Goal: Transaction & Acquisition: Purchase product/service

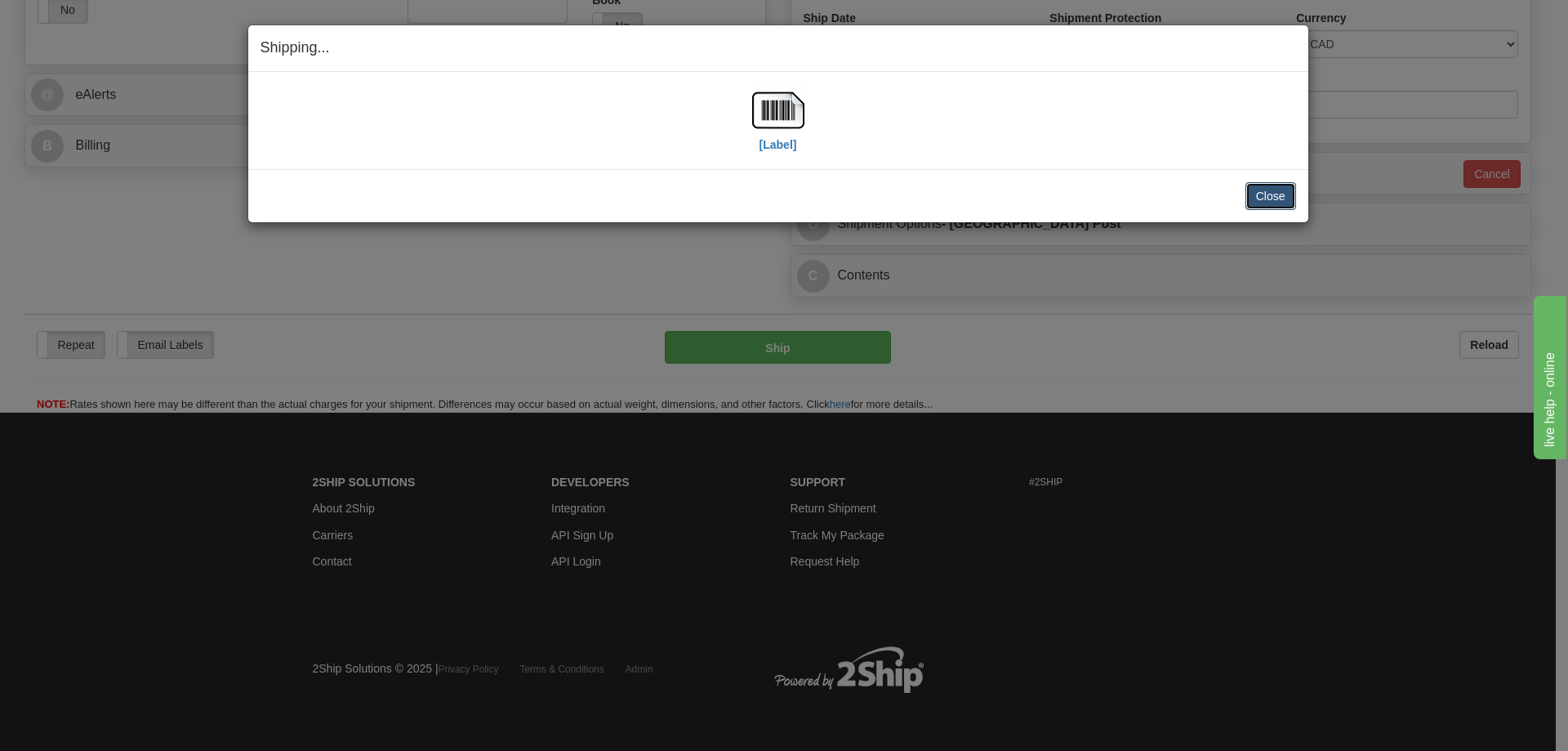
click at [1266, 201] on button "Close" at bounding box center [1270, 196] width 51 height 28
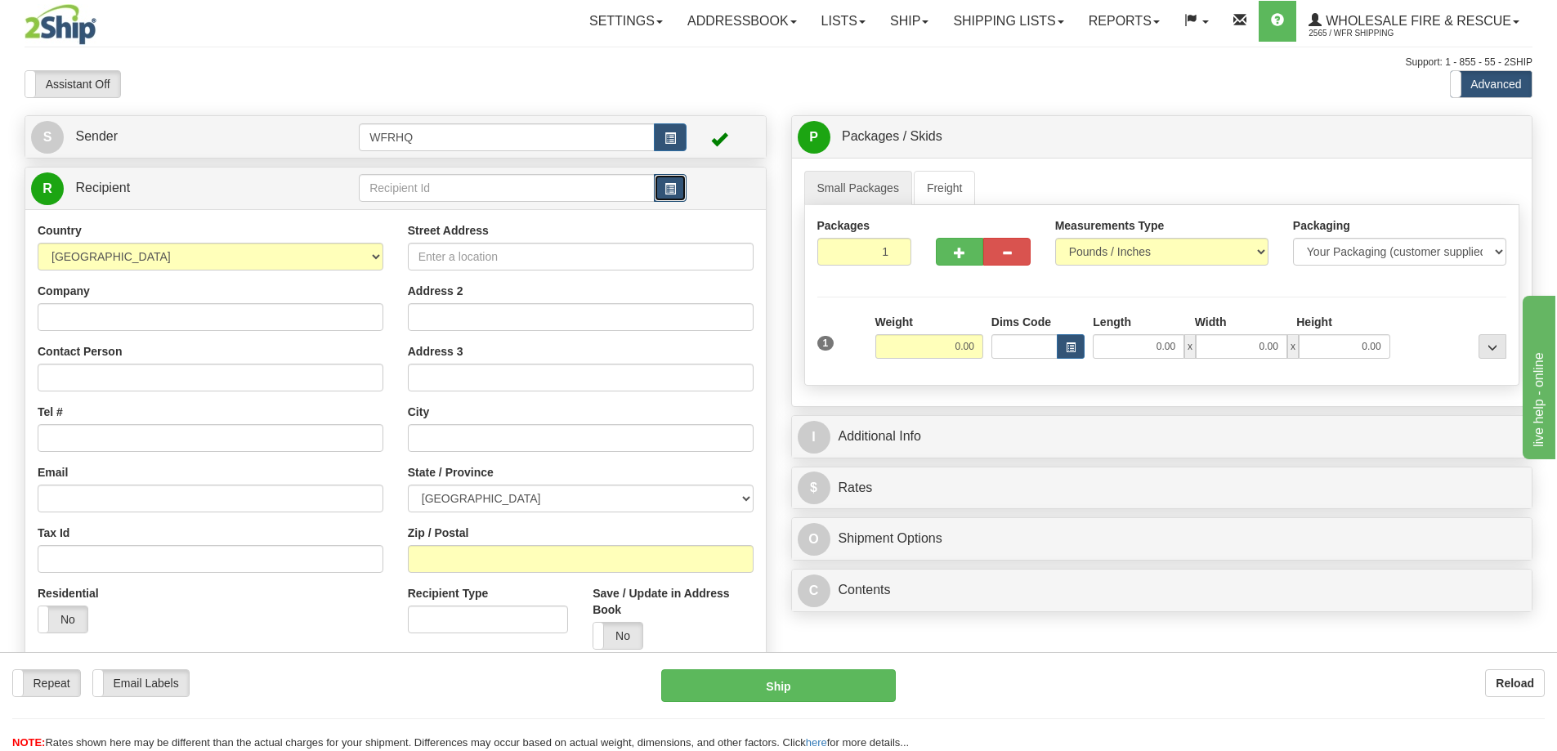
click at [659, 189] on button "button" at bounding box center [670, 188] width 33 height 28
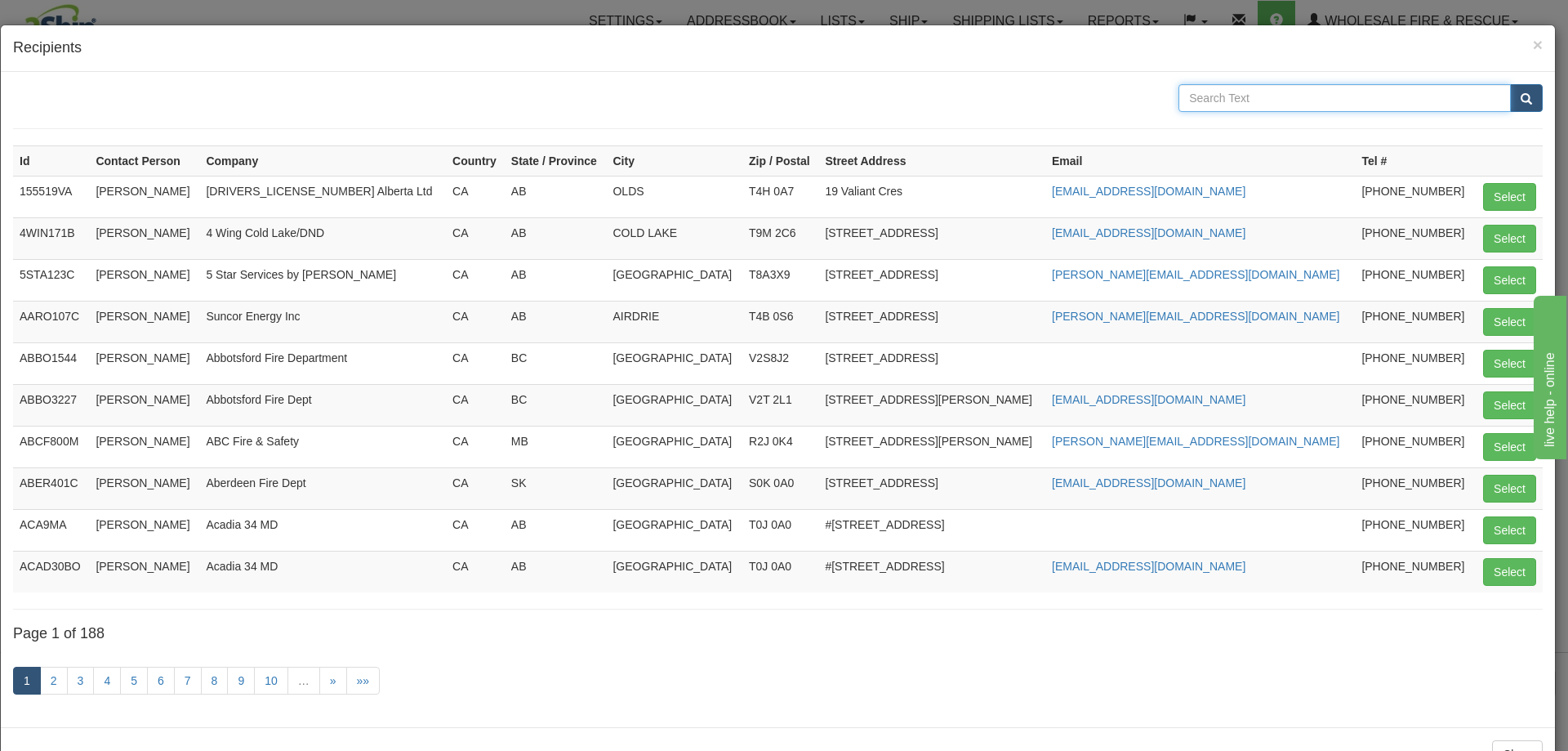
click at [1232, 95] on input "text" at bounding box center [1344, 98] width 333 height 28
type input "West End"
click at [1510, 84] on button "submit" at bounding box center [1526, 98] width 33 height 28
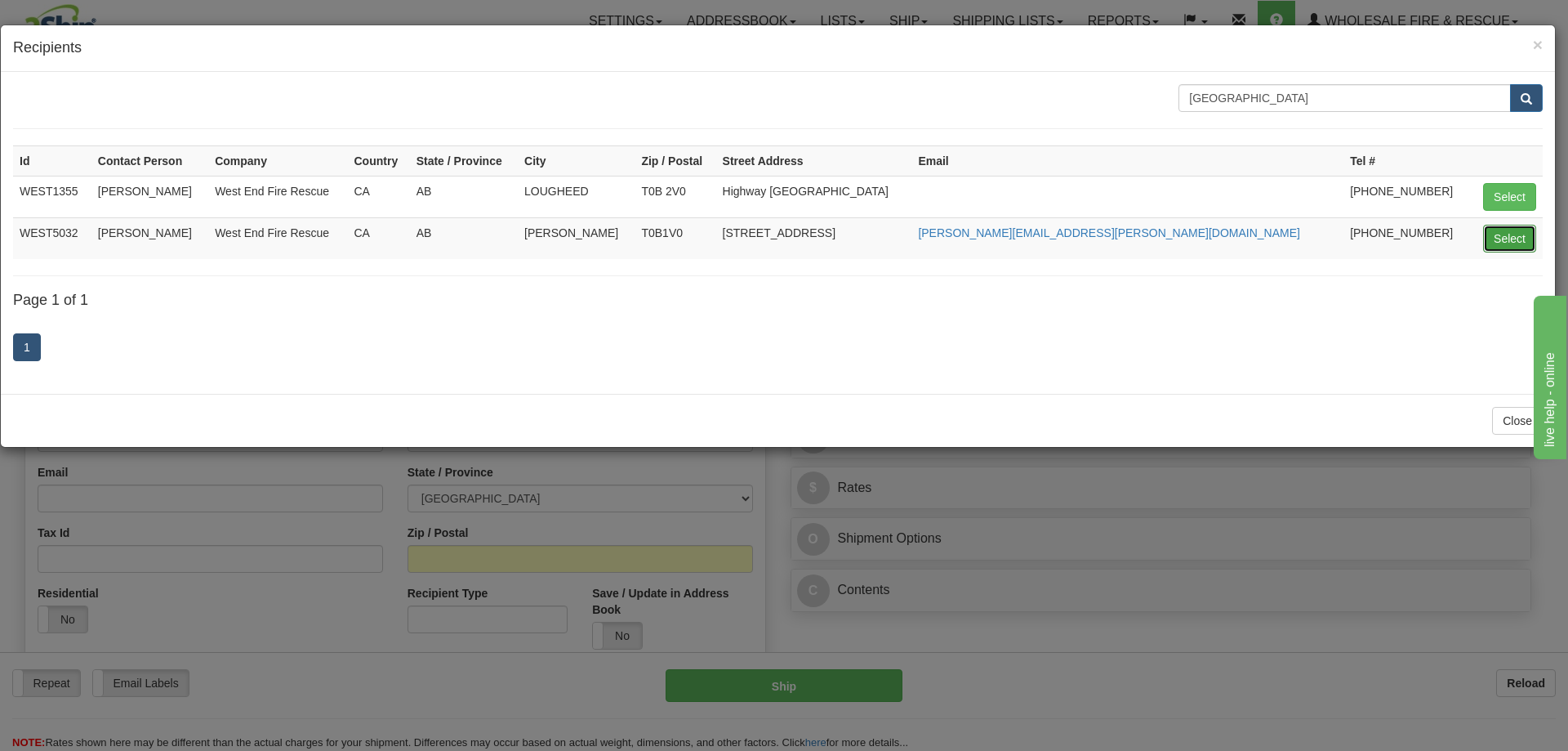
click at [1484, 242] on button "Select" at bounding box center [1509, 239] width 53 height 28
type input "WEST5032"
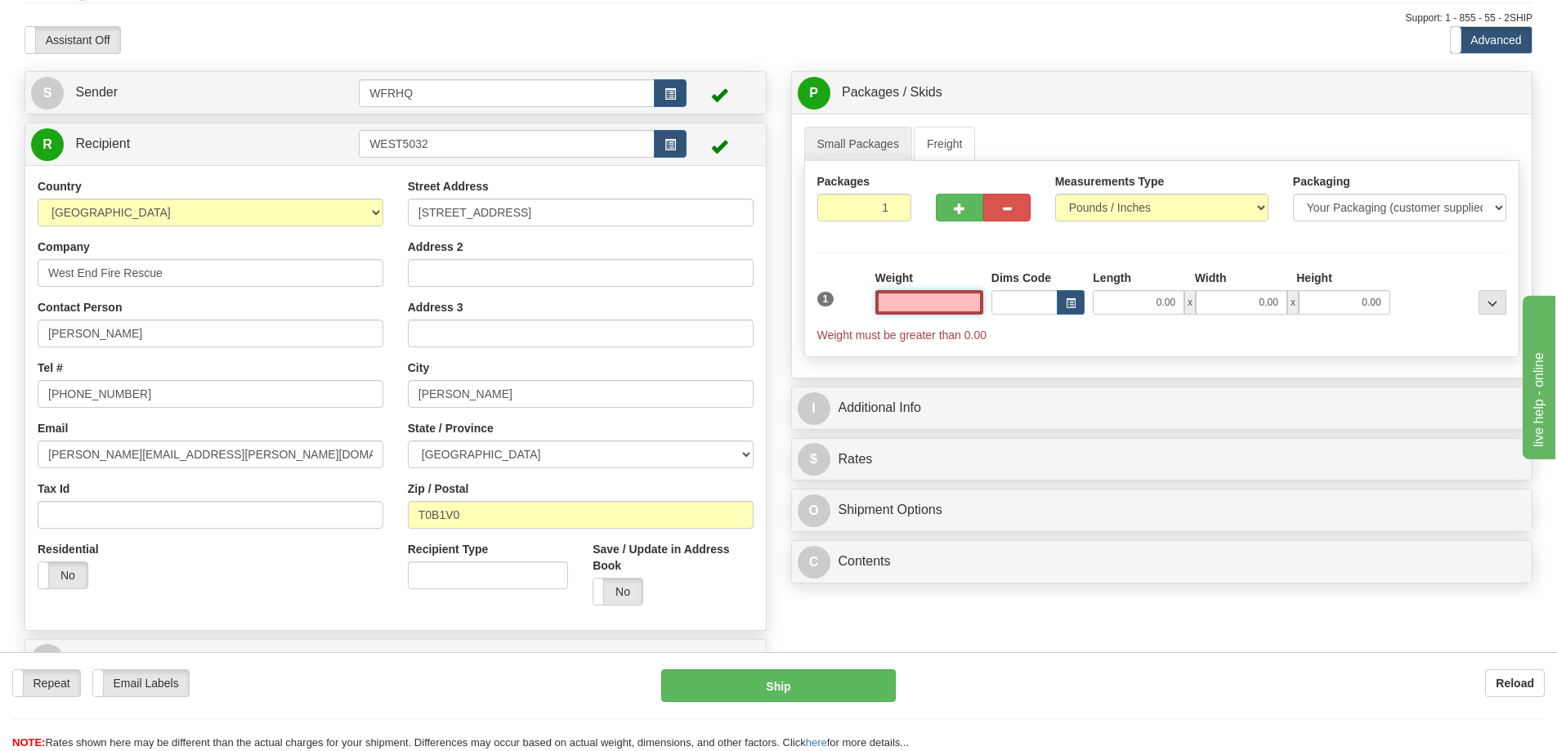
scroll to position [82, 0]
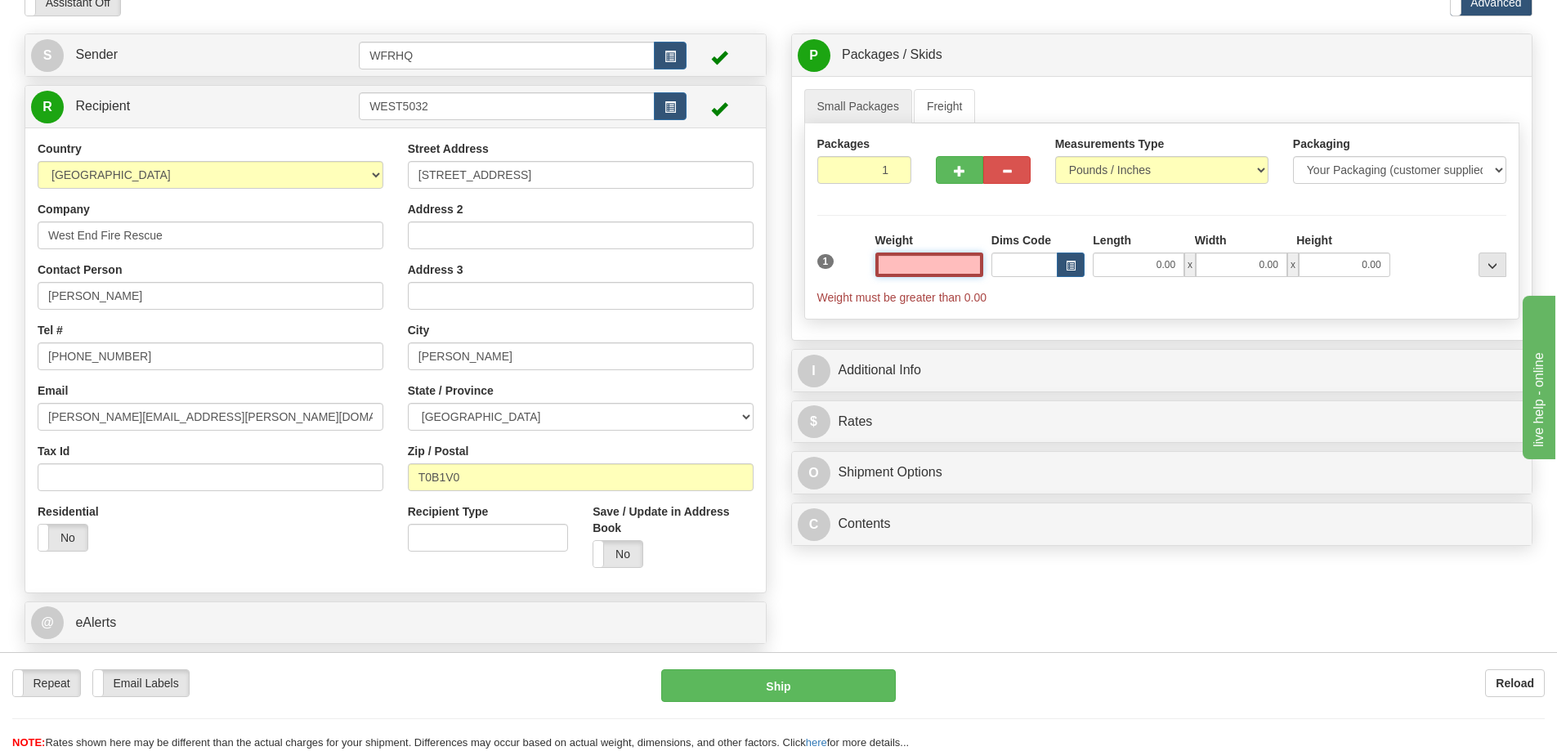
click at [950, 266] on input "text" at bounding box center [929, 264] width 108 height 25
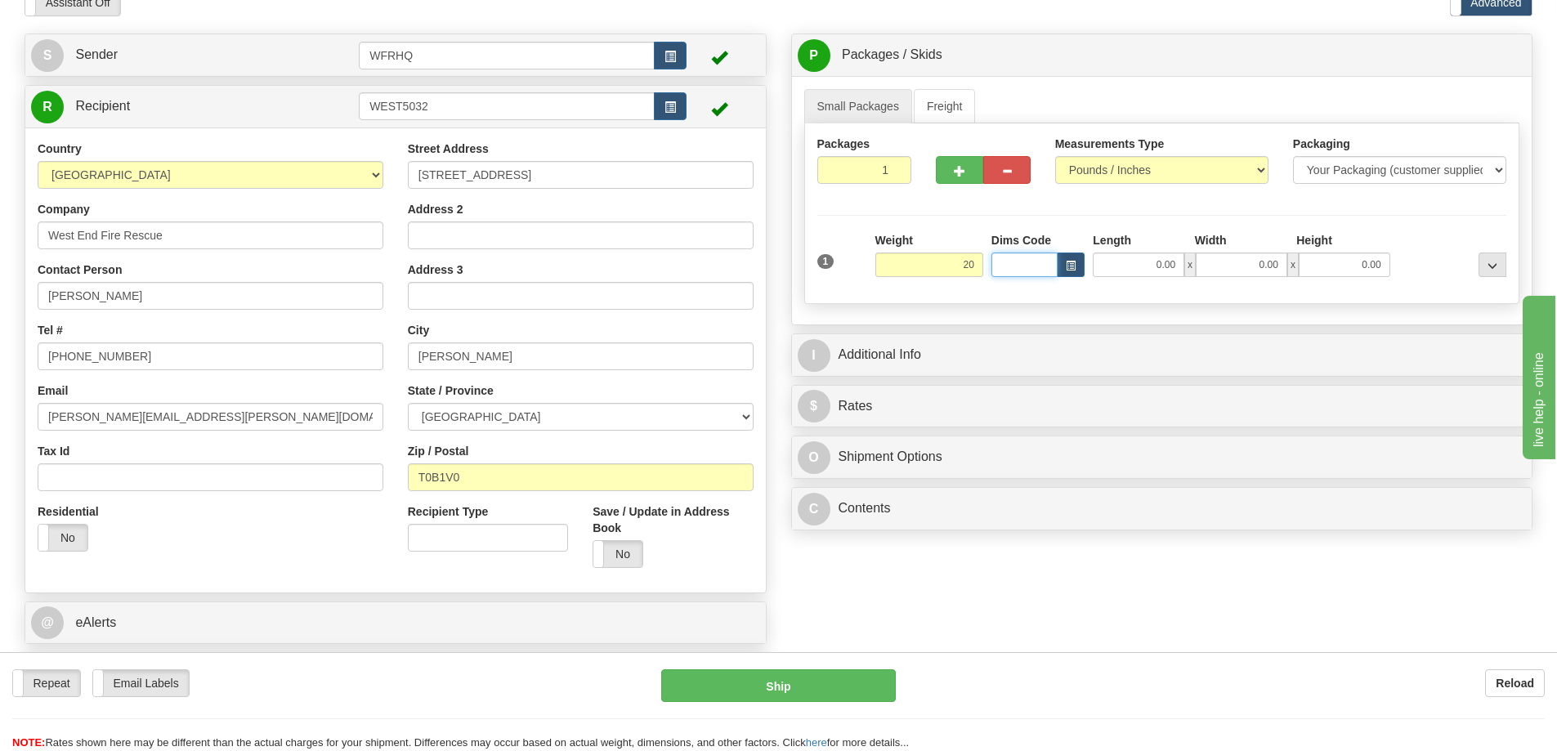
type input "20.00"
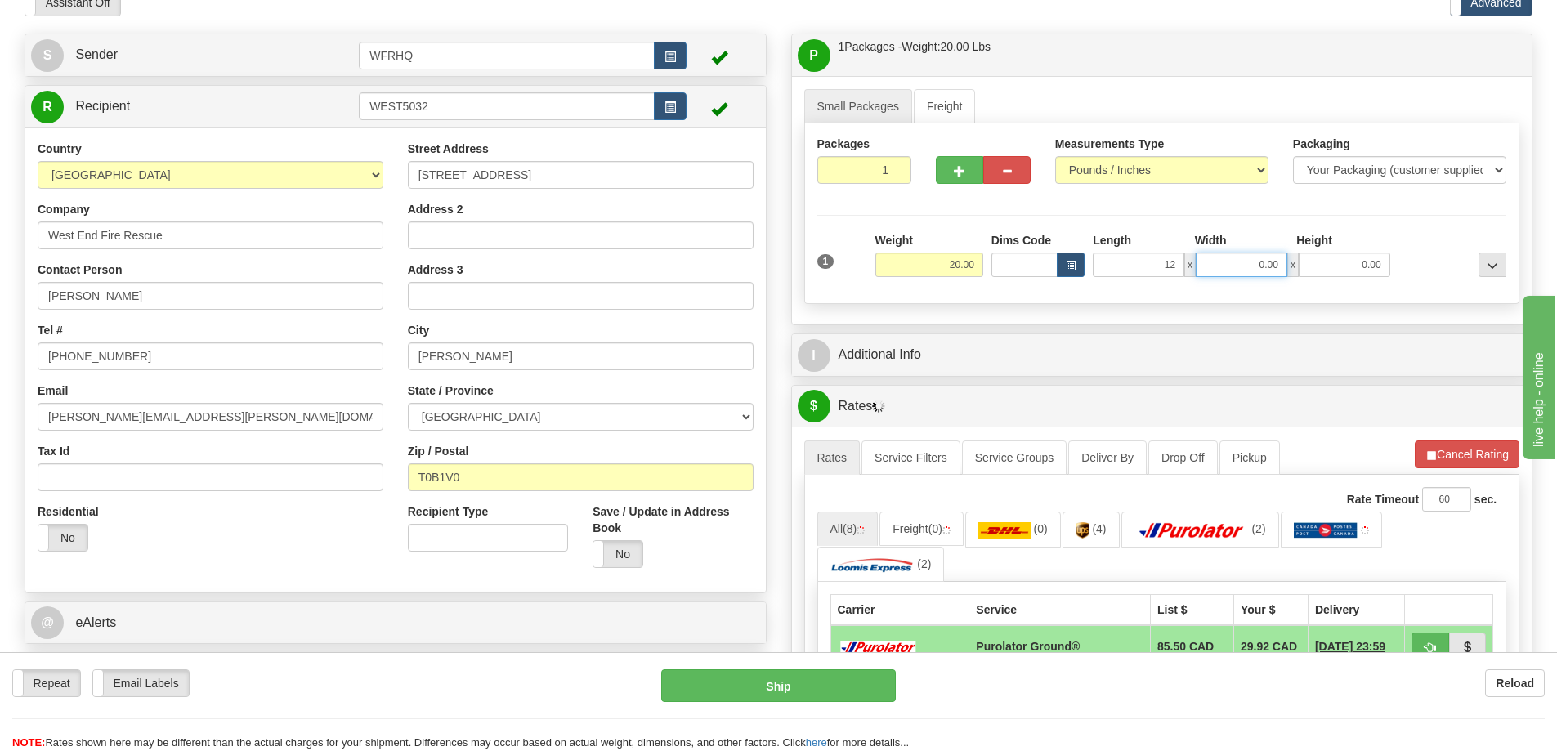
type input "12.00"
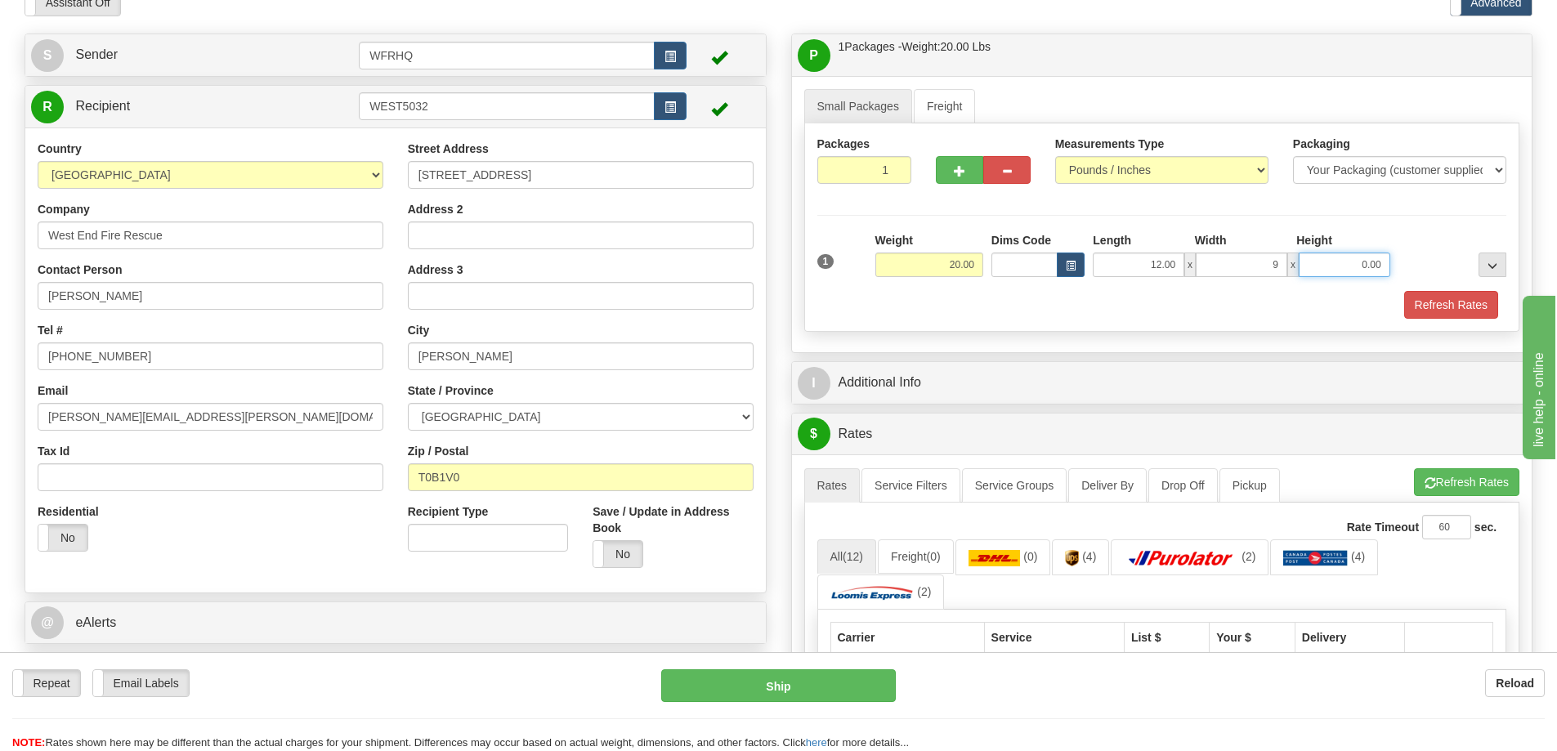
type input "9.00"
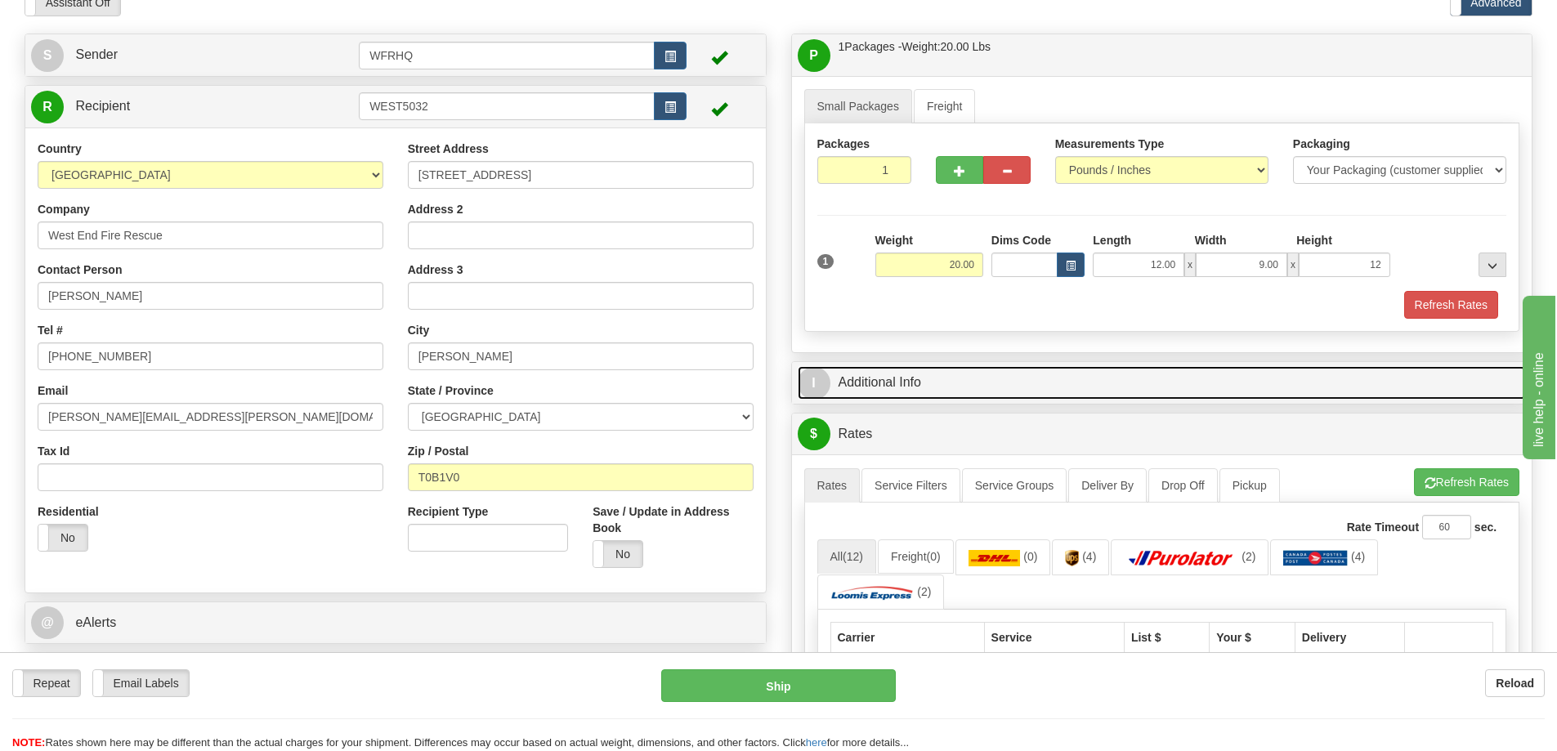
type input "12.00"
click at [905, 388] on link "I Additional Info" at bounding box center [1162, 383] width 729 height 34
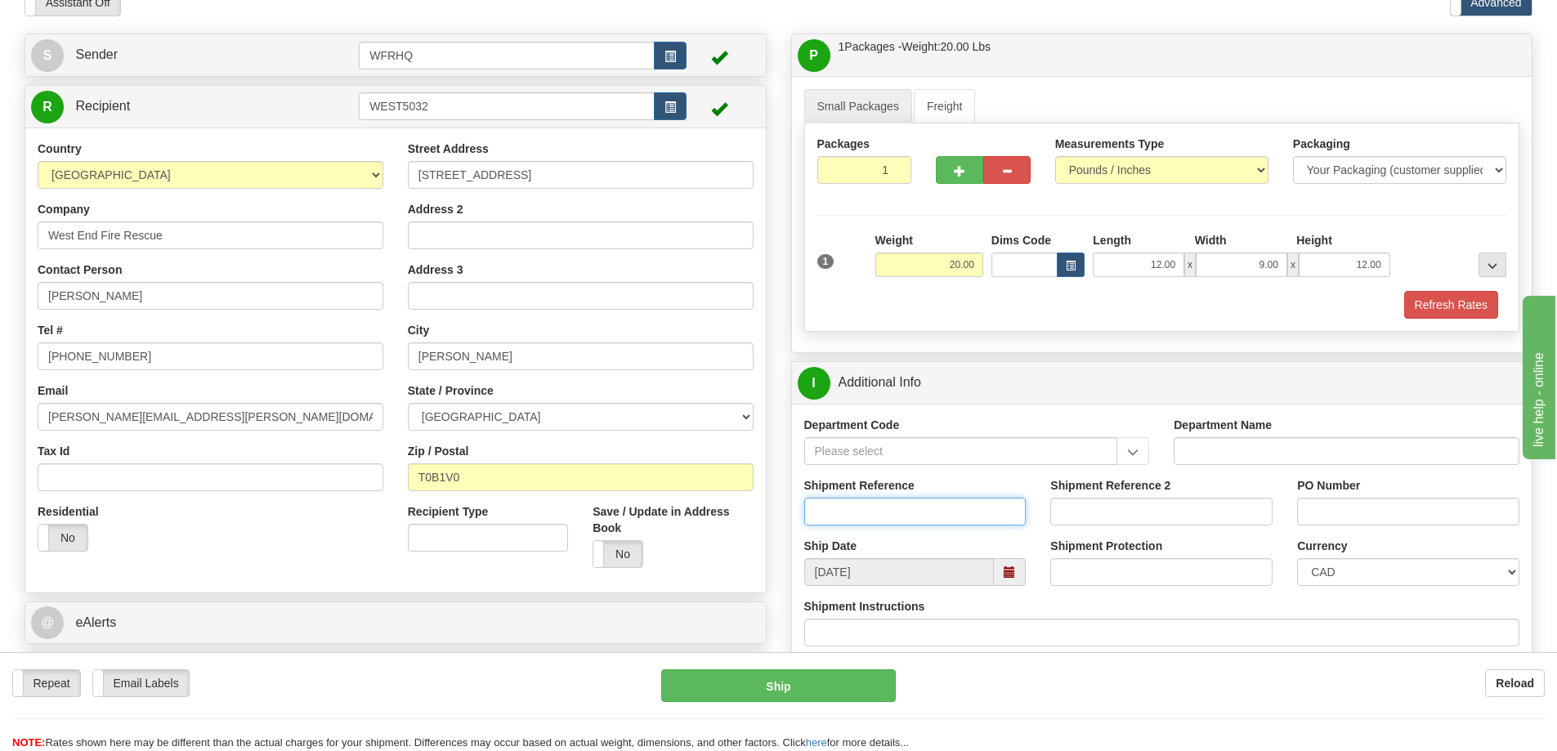
click at [865, 505] on input "Shipment Reference" at bounding box center [915, 512] width 222 height 28
click at [899, 509] on input "S43047 -" at bounding box center [915, 512] width 222 height 28
type input "S43047 - 29028"
click at [1323, 513] on input "PO Number" at bounding box center [1408, 512] width 222 height 28
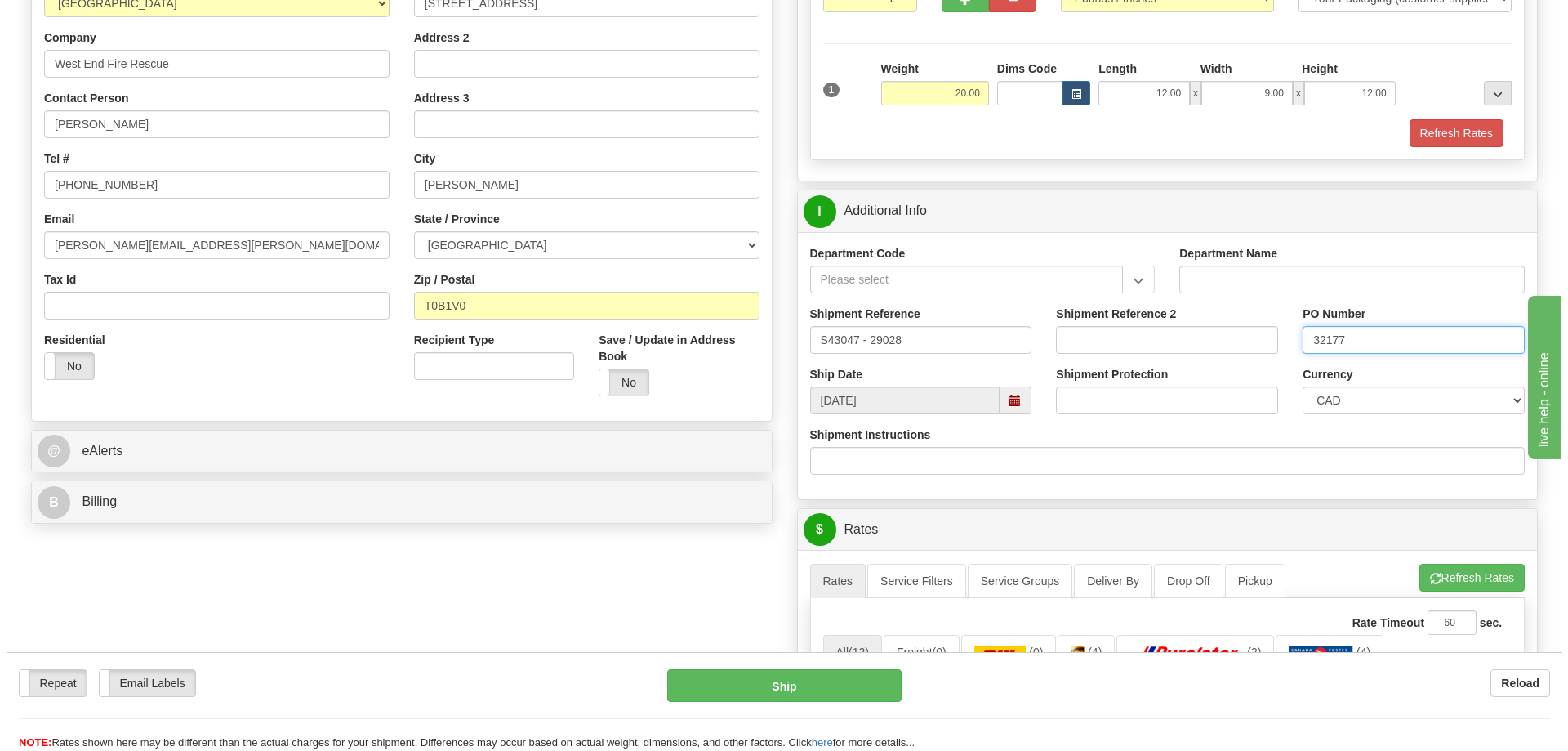
scroll to position [572, 0]
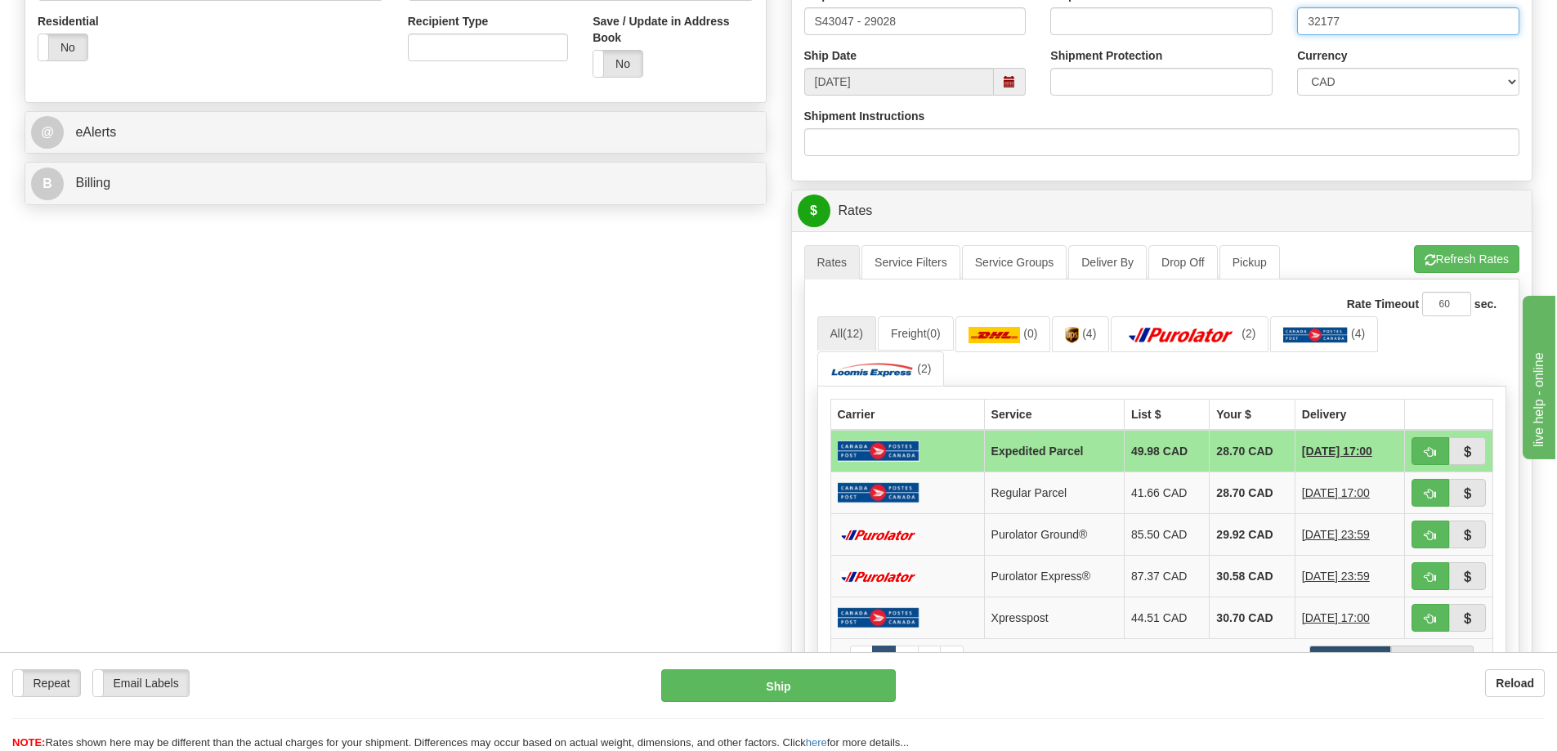
type input "32177"
click at [1436, 539] on button "button" at bounding box center [1430, 535] width 38 height 28
type input "260"
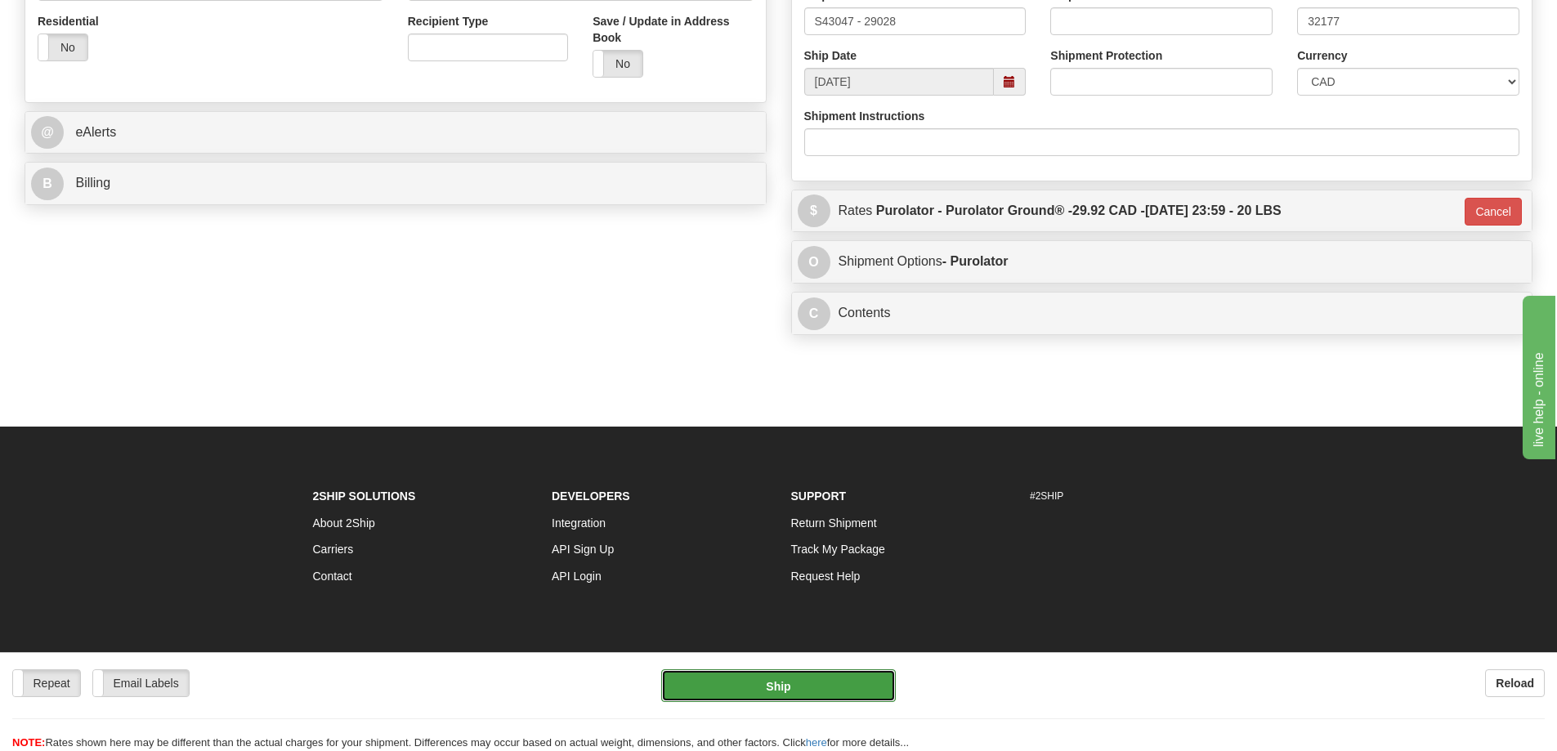
click at [794, 685] on button "Ship" at bounding box center [778, 685] width 235 height 33
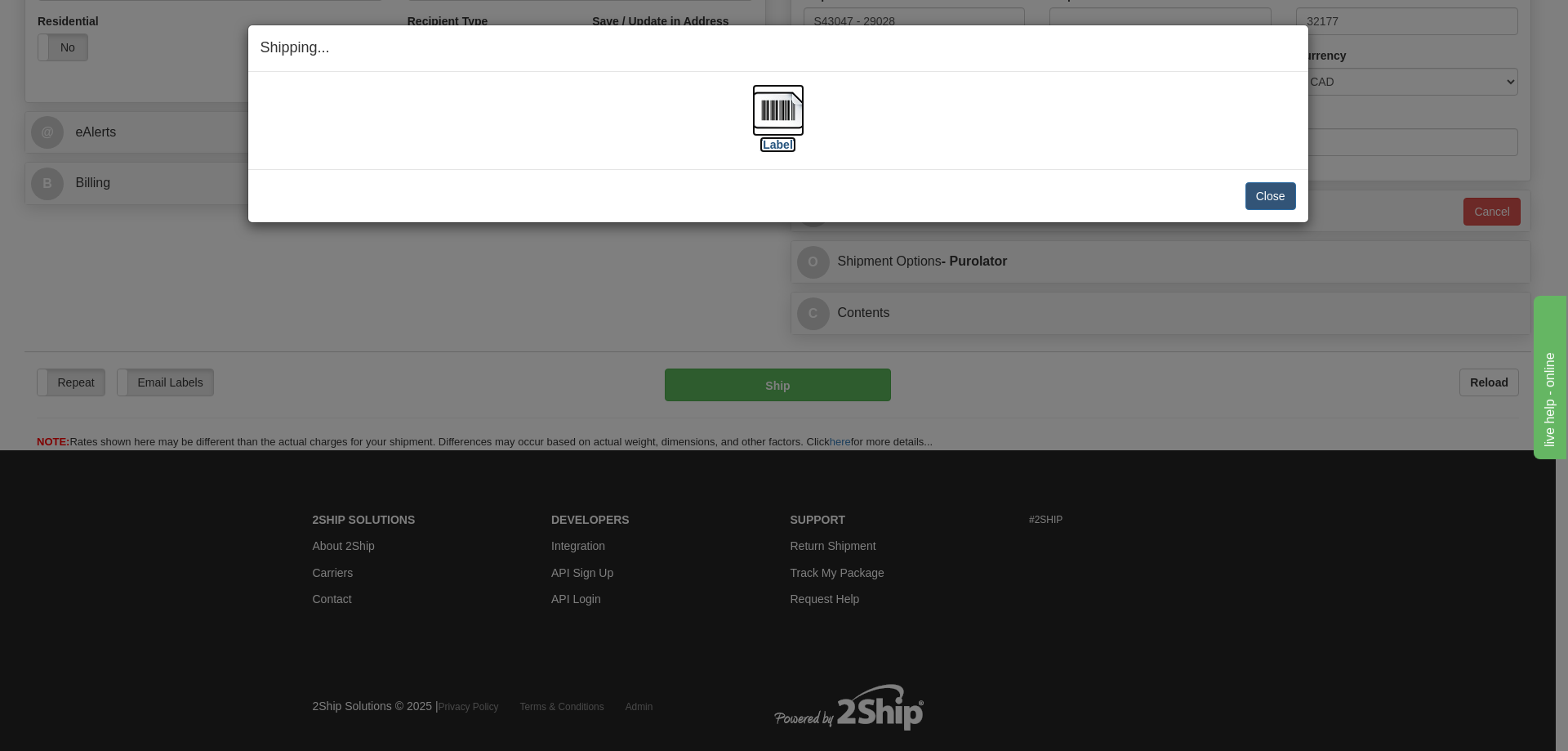
click at [790, 100] on img at bounding box center [779, 110] width 52 height 52
click at [886, 37] on div "Shipping... Your SHIPMENT will EXPIRE in" at bounding box center [778, 48] width 1060 height 47
click at [1275, 199] on button "Close" at bounding box center [1270, 196] width 51 height 28
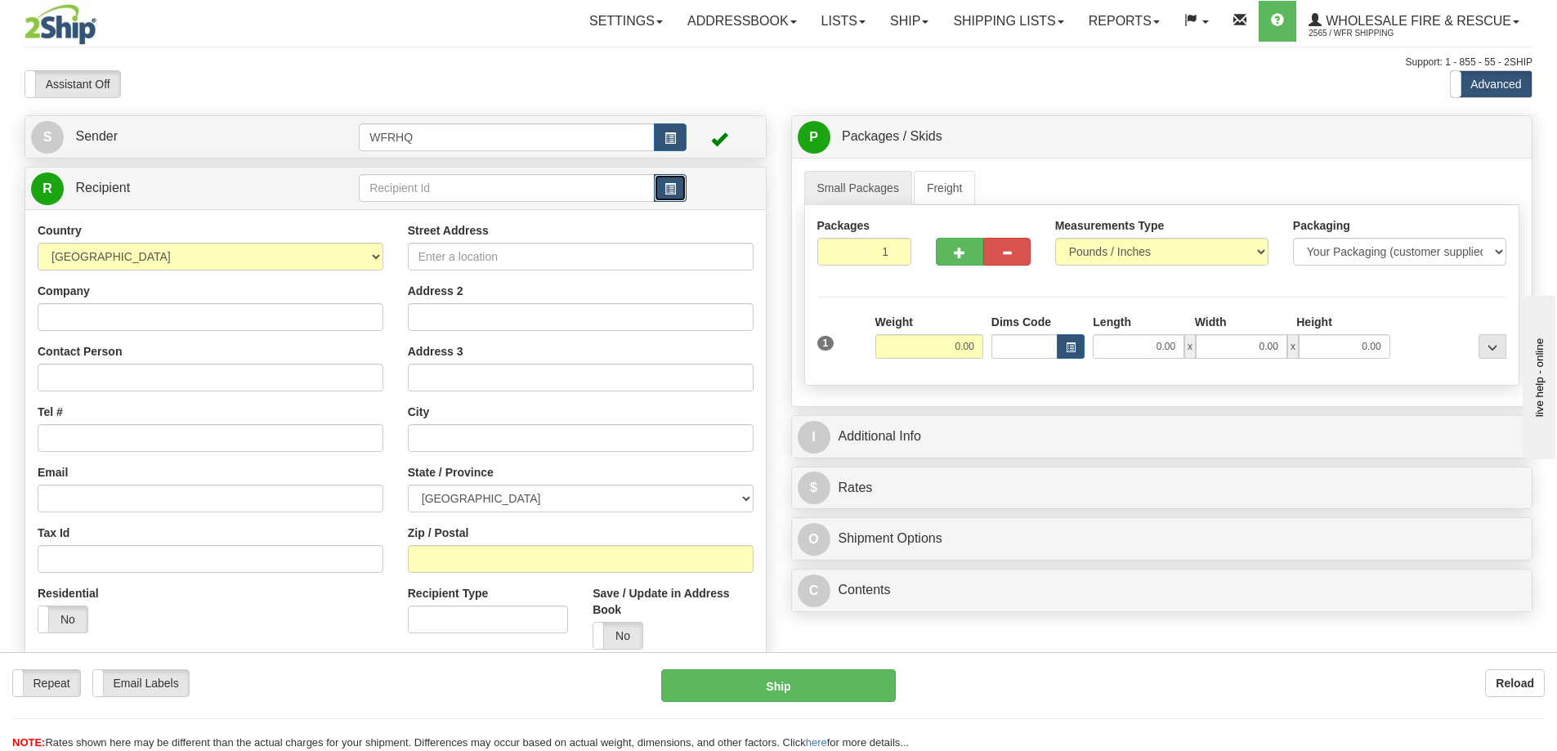
click at [672, 190] on span "button" at bounding box center [669, 189] width 11 height 11
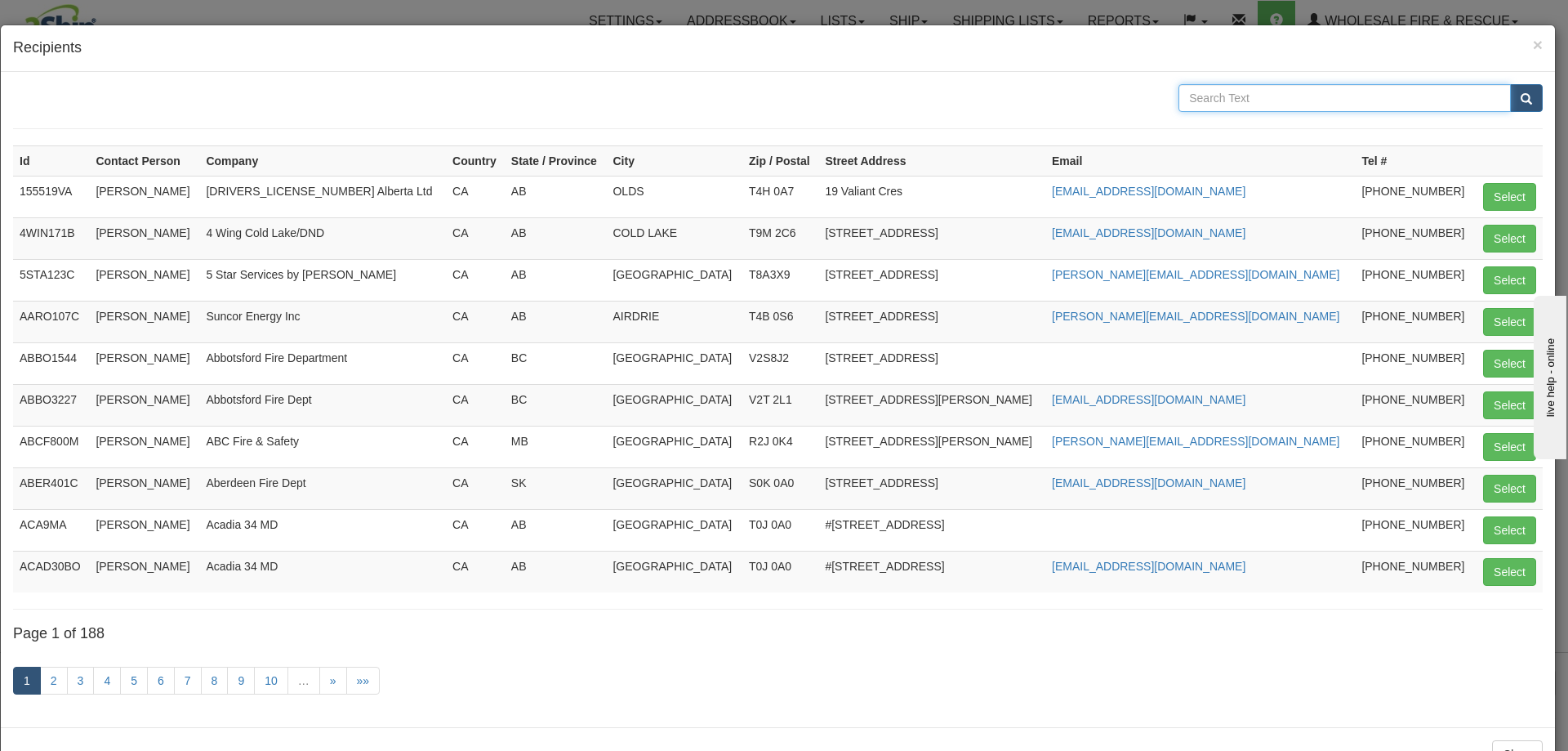
click at [1244, 103] on input "text" at bounding box center [1344, 98] width 333 height 28
type input "UPS"
click at [1510, 84] on button "submit" at bounding box center [1526, 98] width 33 height 28
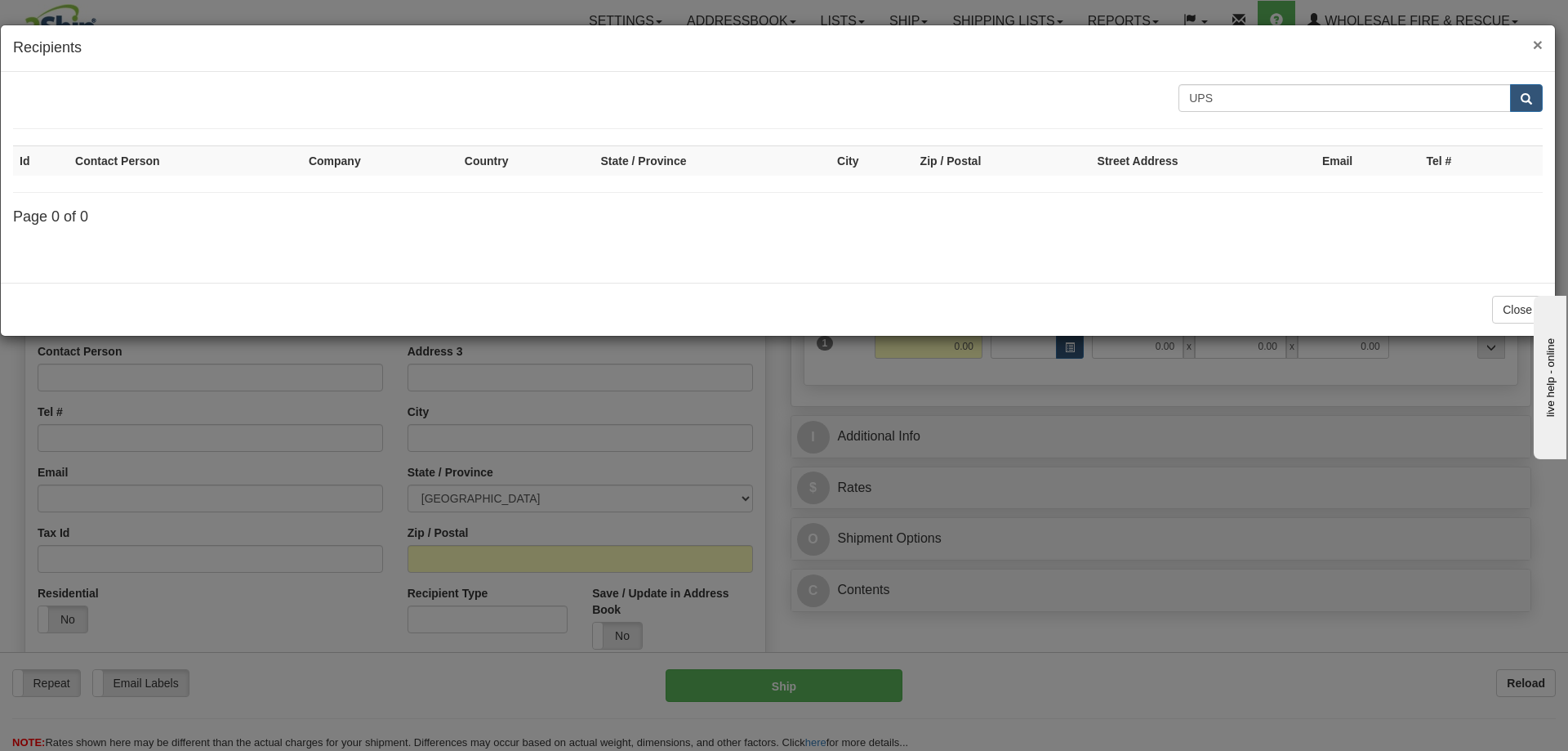
click at [1537, 47] on span "×" at bounding box center [1538, 44] width 10 height 19
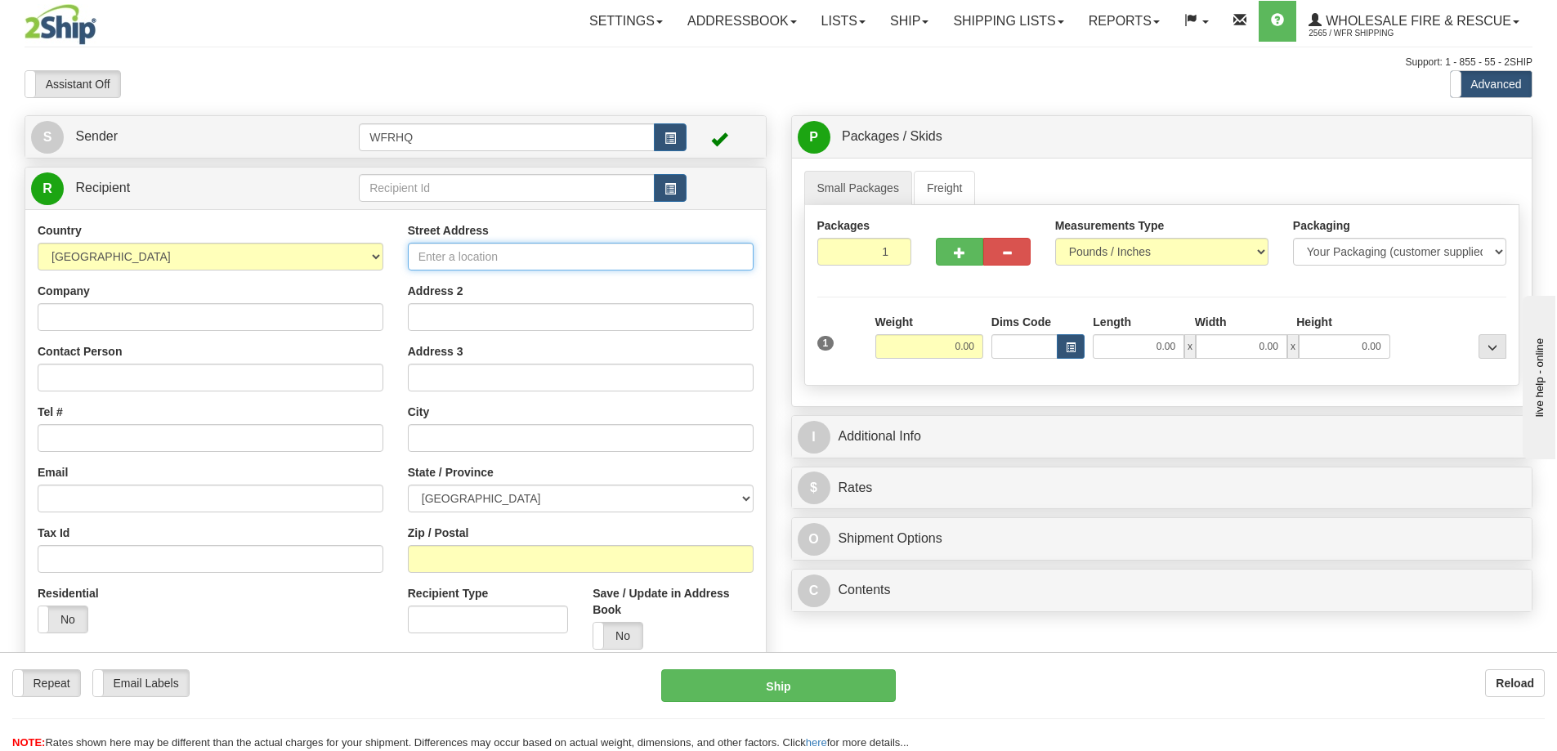
click at [497, 265] on input "Street Address" at bounding box center [581, 257] width 346 height 28
paste input "[STREET_ADDRESS]"
type input "[STREET_ADDRESS]"
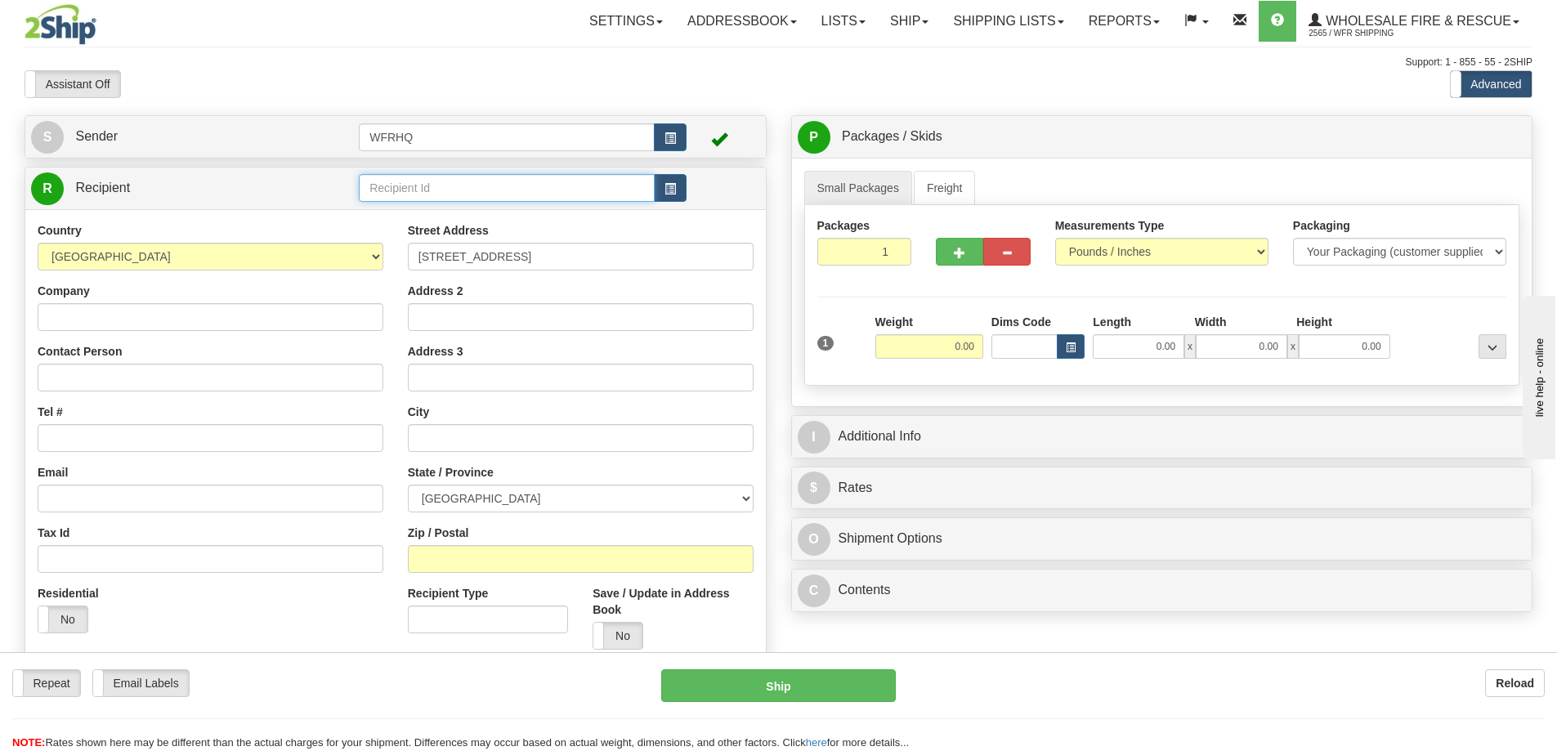
click at [472, 186] on input "text" at bounding box center [507, 188] width 296 height 28
type input "UPSED"
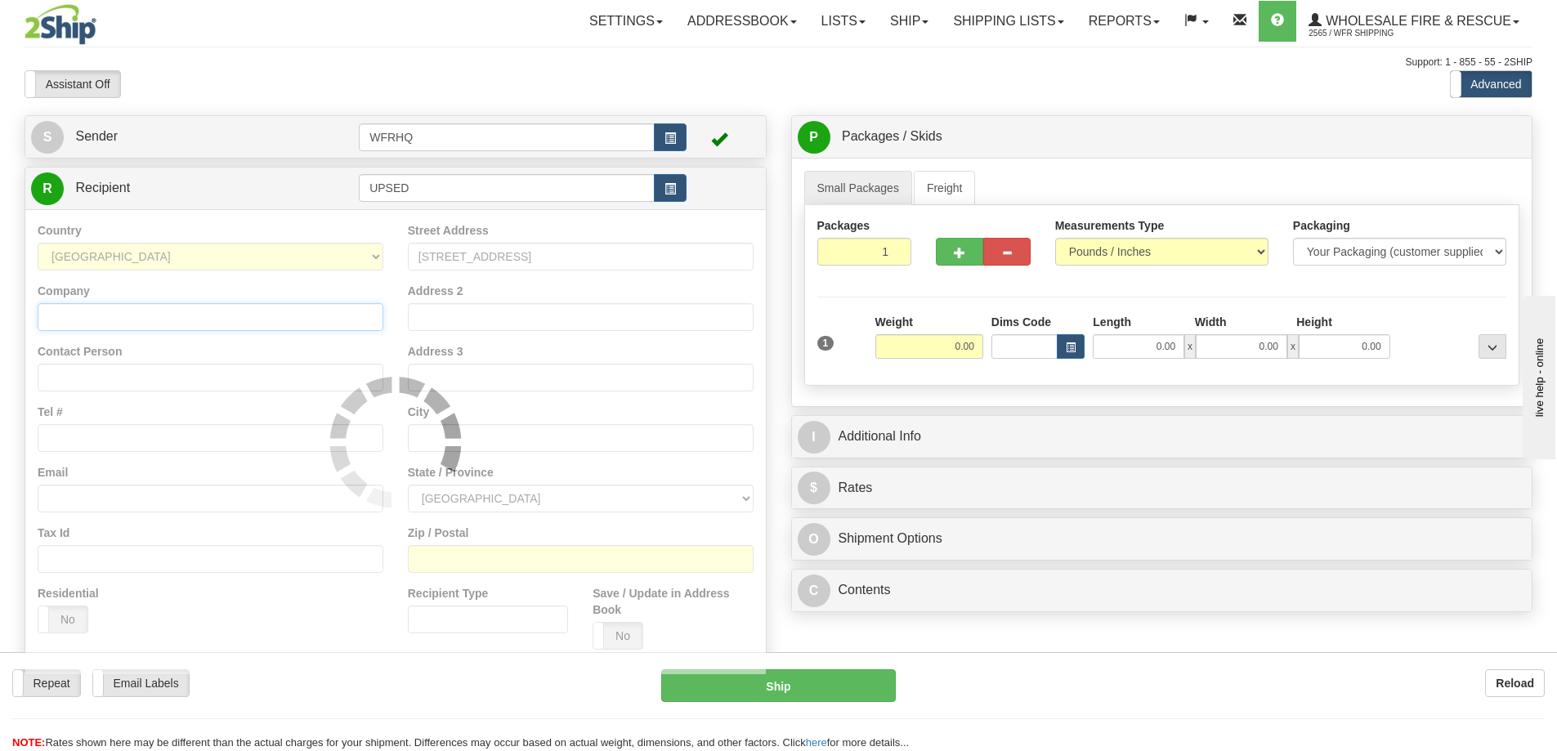
click at [90, 324] on div "Country [GEOGRAPHIC_DATA] [GEOGRAPHIC_DATA] [GEOGRAPHIC_DATA] [GEOGRAPHIC_DATA]…" at bounding box center [395, 441] width 740 height 465
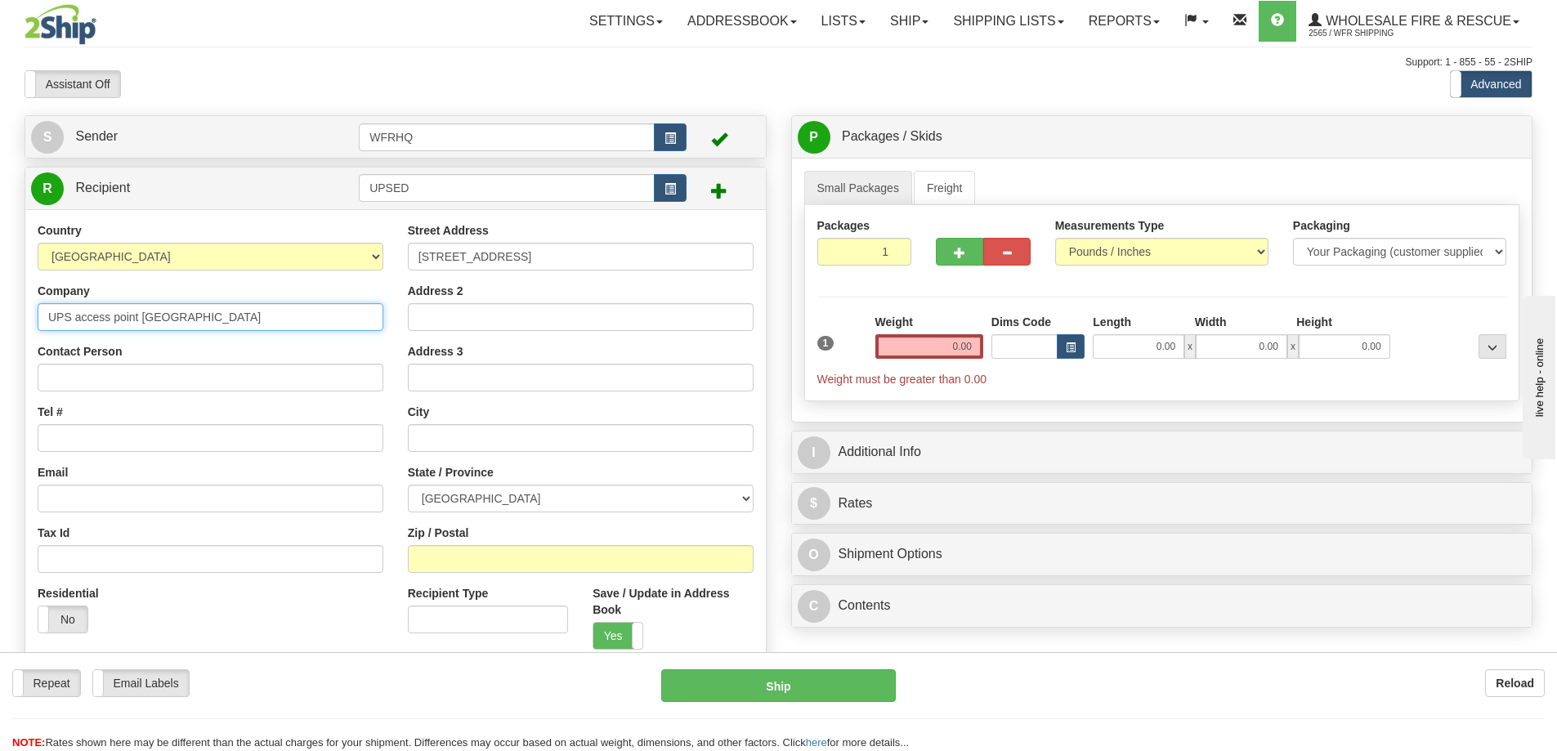
type input "UPS access point [GEOGRAPHIC_DATA]"
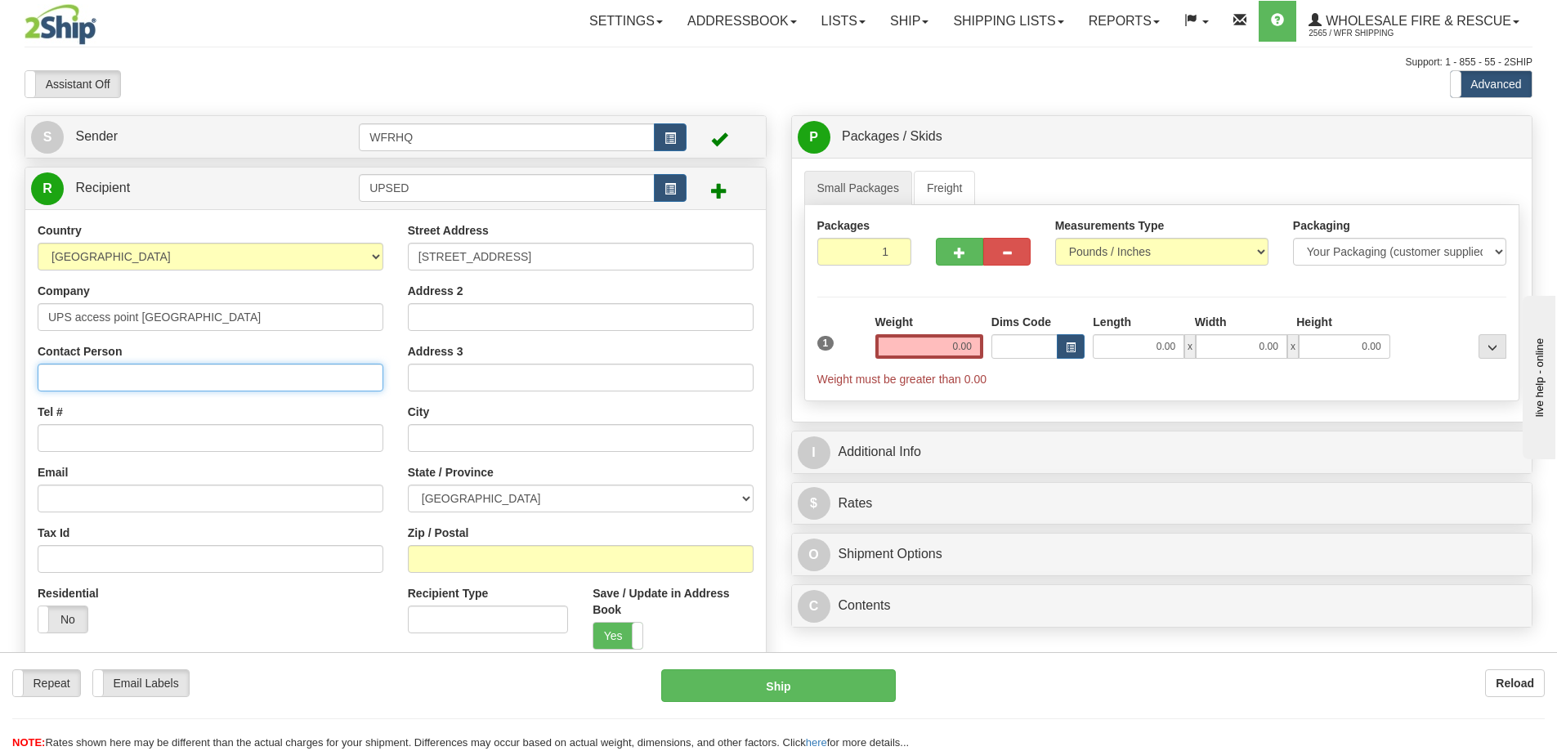
click at [190, 382] on input "Contact Person" at bounding box center [211, 378] width 346 height 28
type input "[PERSON_NAME]"
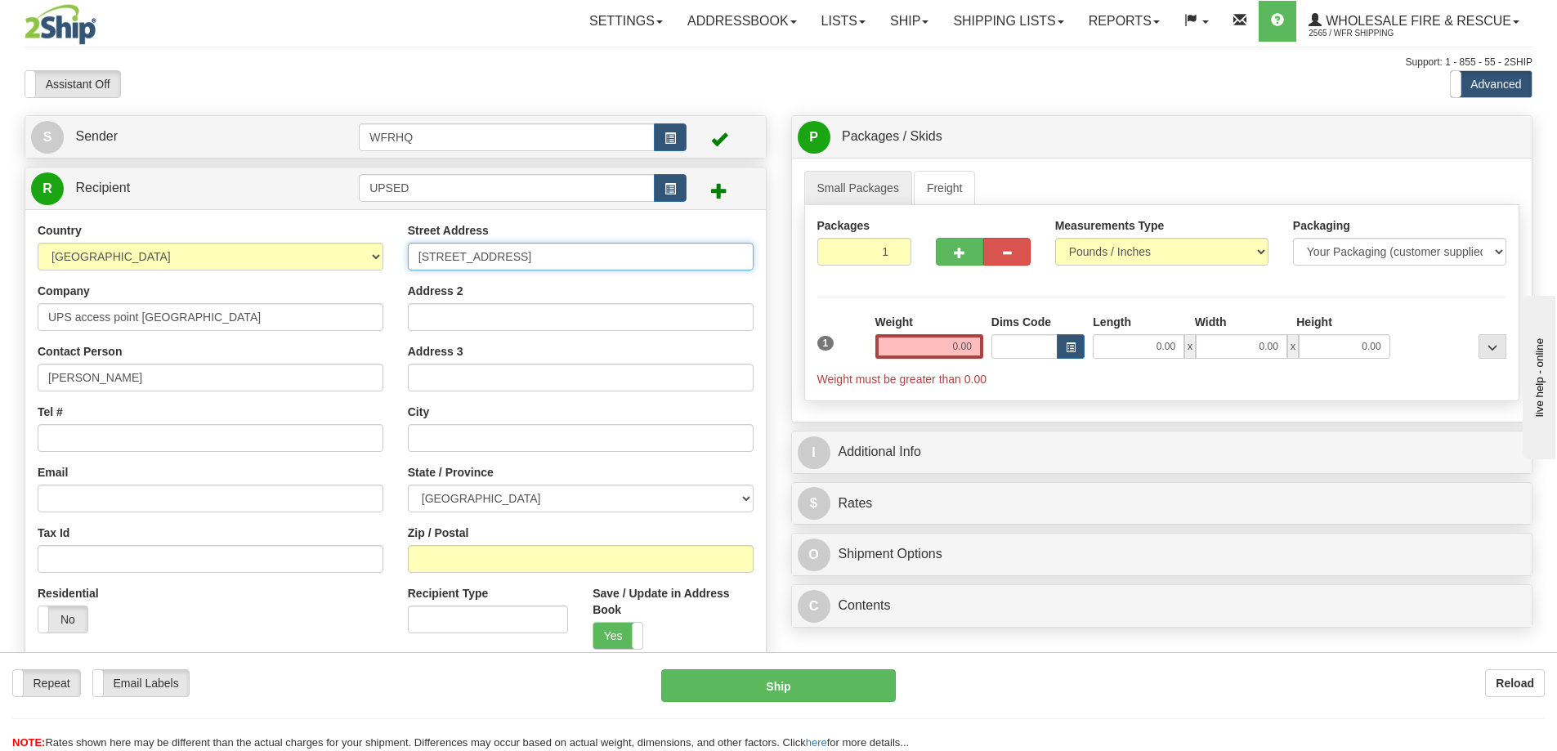
drag, startPoint x: 506, startPoint y: 260, endPoint x: 386, endPoint y: 265, distance: 120.2
click at [386, 265] on div "Country [GEOGRAPHIC_DATA] [GEOGRAPHIC_DATA] [GEOGRAPHIC_DATA] [GEOGRAPHIC_DATA]…" at bounding box center [395, 442] width 740 height 440
paste input "[STREET_ADDRESS]"
type input "[STREET_ADDRESS]"
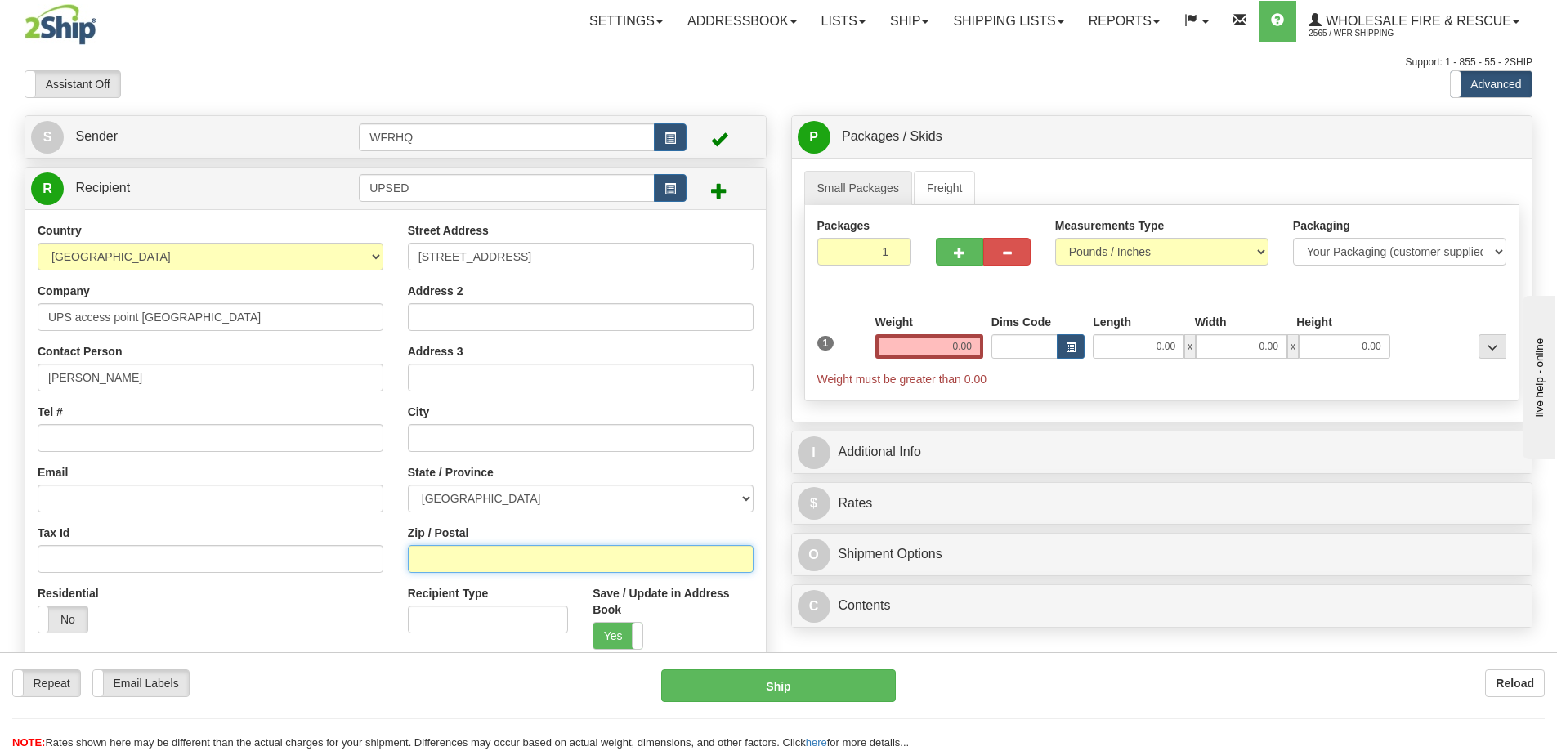
click at [512, 560] on input "Zip / Postal" at bounding box center [581, 559] width 346 height 28
paste input "5K 0M9"
type input "T5K 0M9"
click at [91, 443] on input "Tel #" at bounding box center [211, 438] width 346 height 28
type input "[GEOGRAPHIC_DATA]"
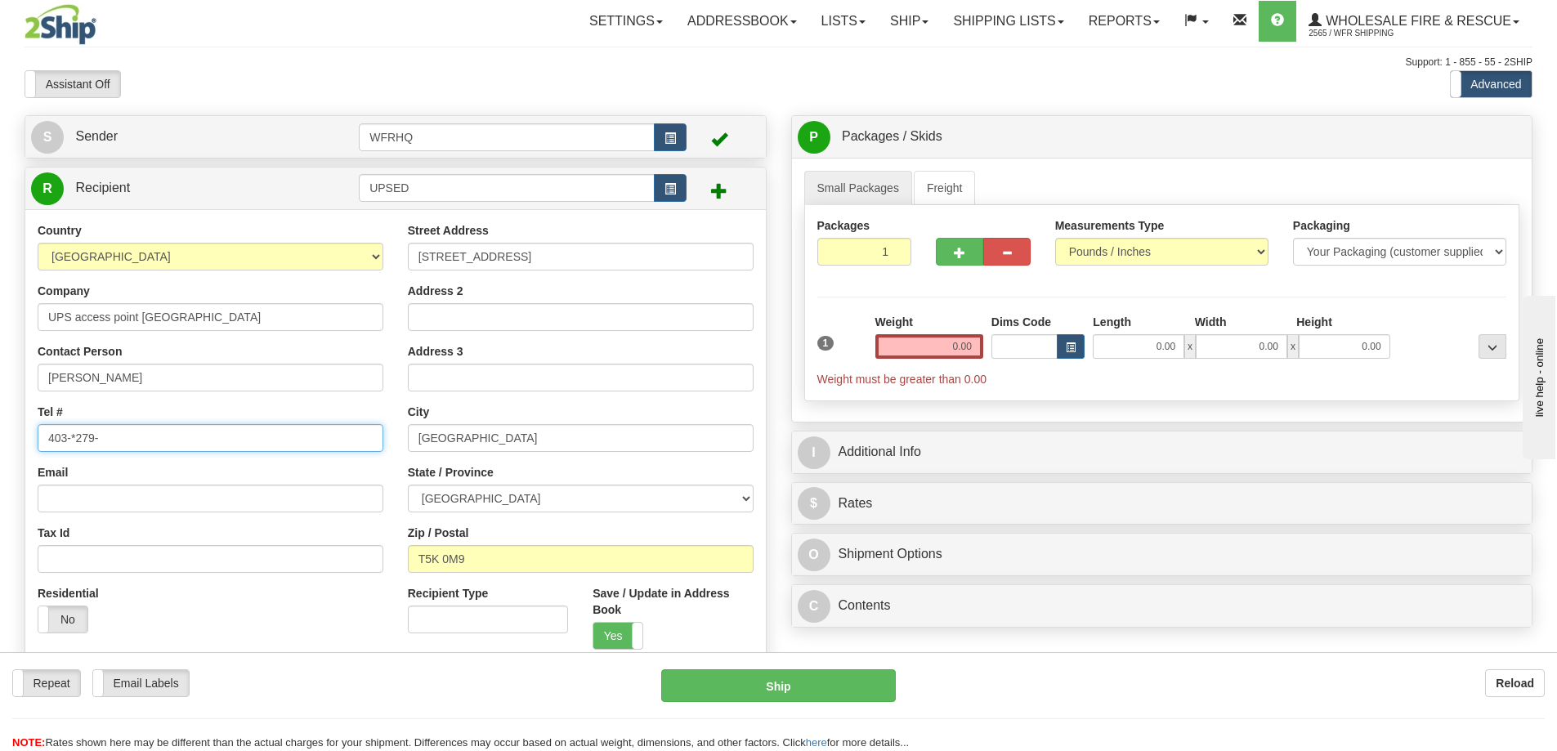
click at [79, 435] on input "403-*279-" at bounding box center [211, 438] width 346 height 28
click at [73, 437] on input "403-*279-" at bounding box center [211, 438] width 346 height 28
click at [111, 439] on input "403-279-" at bounding box center [211, 438] width 346 height 28
type input "[PHONE_NUMBER]"
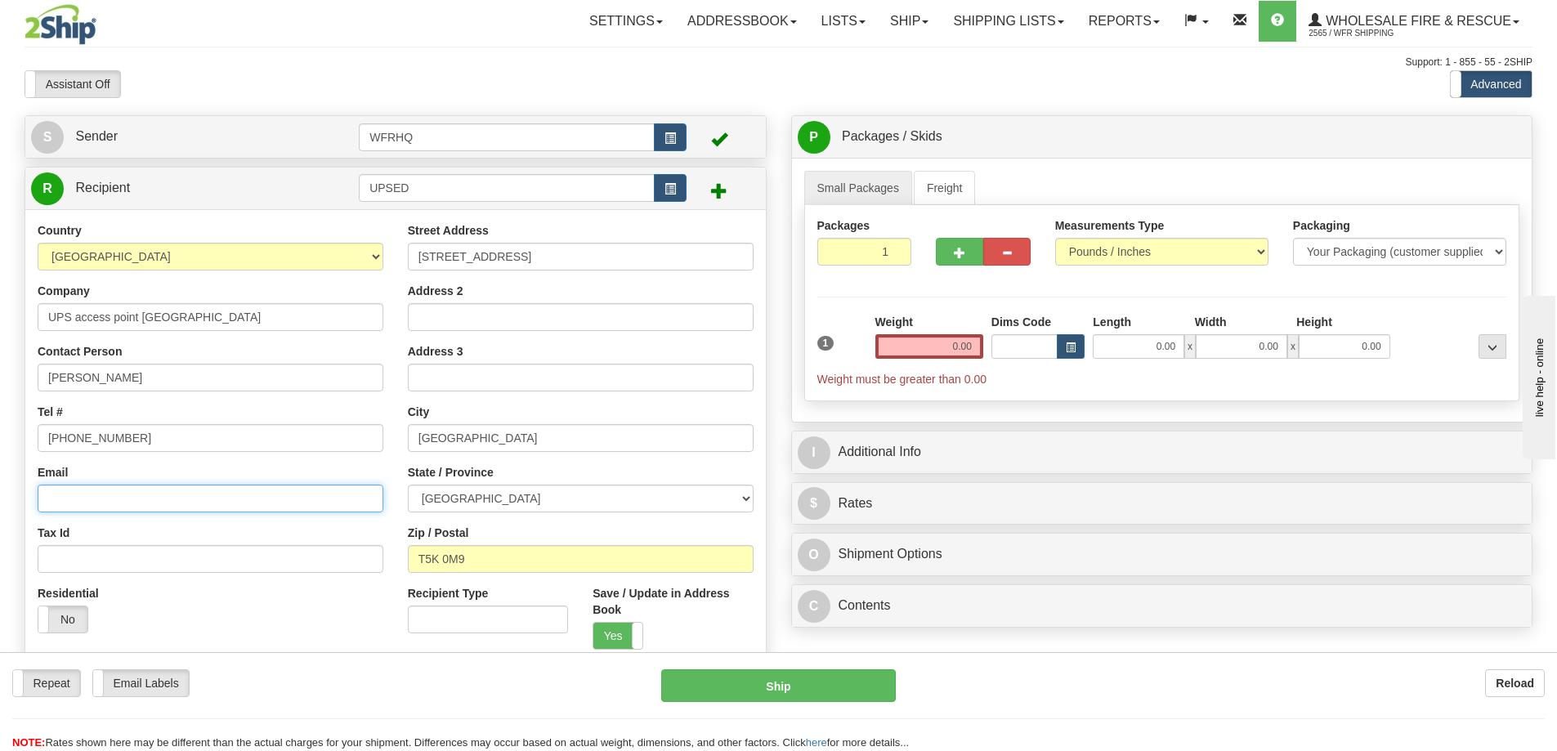
click at [109, 510] on input "Email" at bounding box center [211, 499] width 346 height 28
type input "s"
type input "[EMAIL_ADDRESS][DOMAIN_NAME]"
click at [953, 344] on input "0.00" at bounding box center [929, 346] width 108 height 25
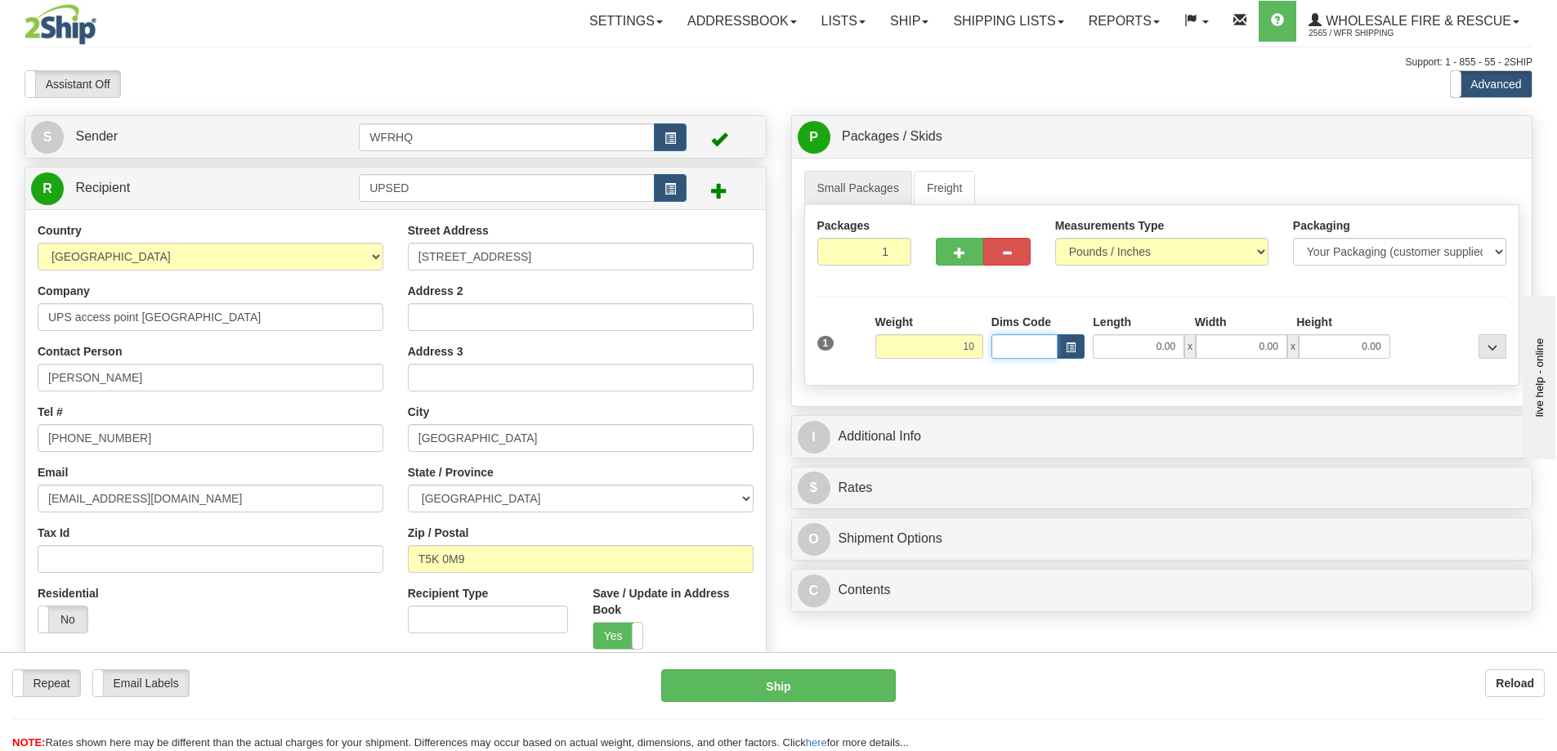
type input "10.00"
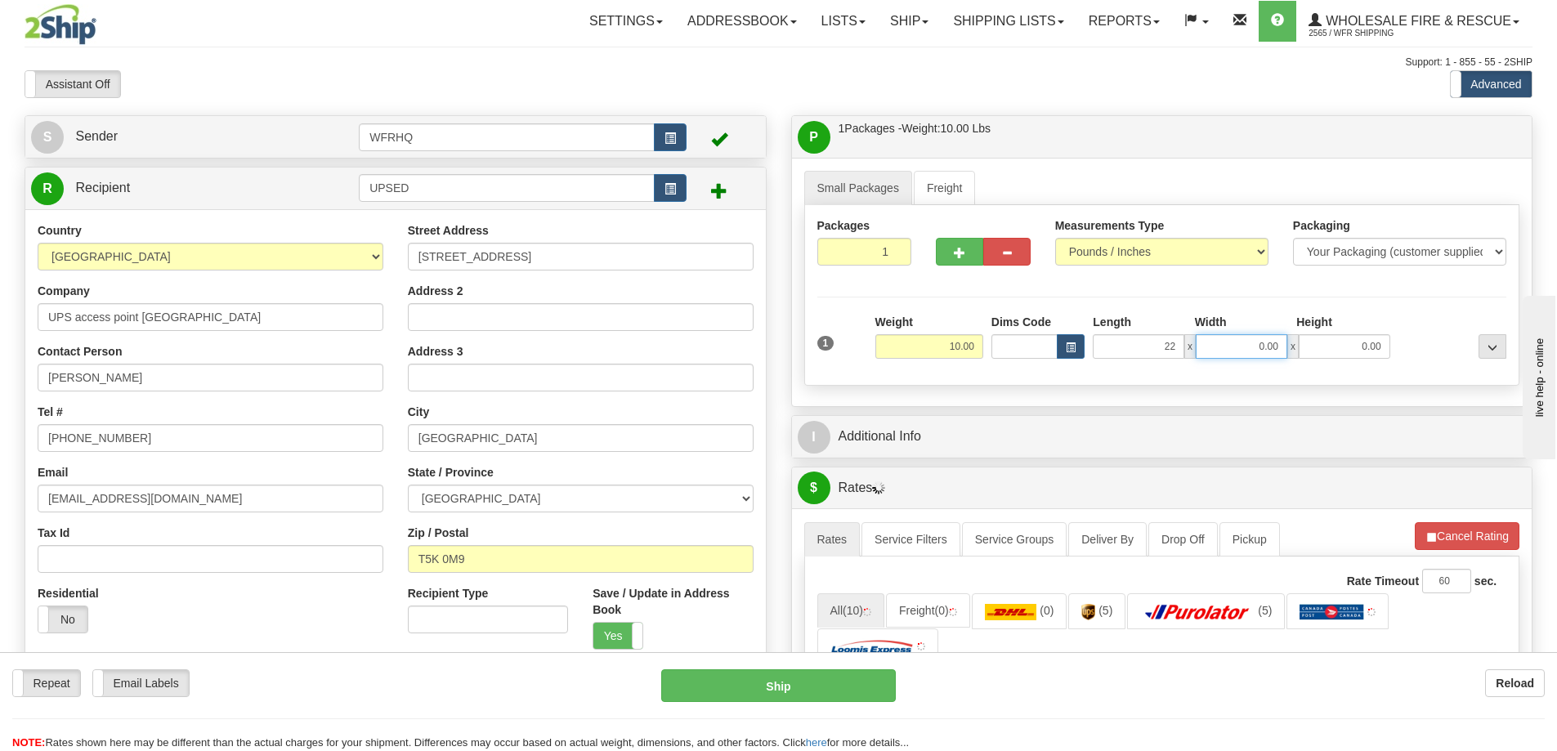
type input "22.00"
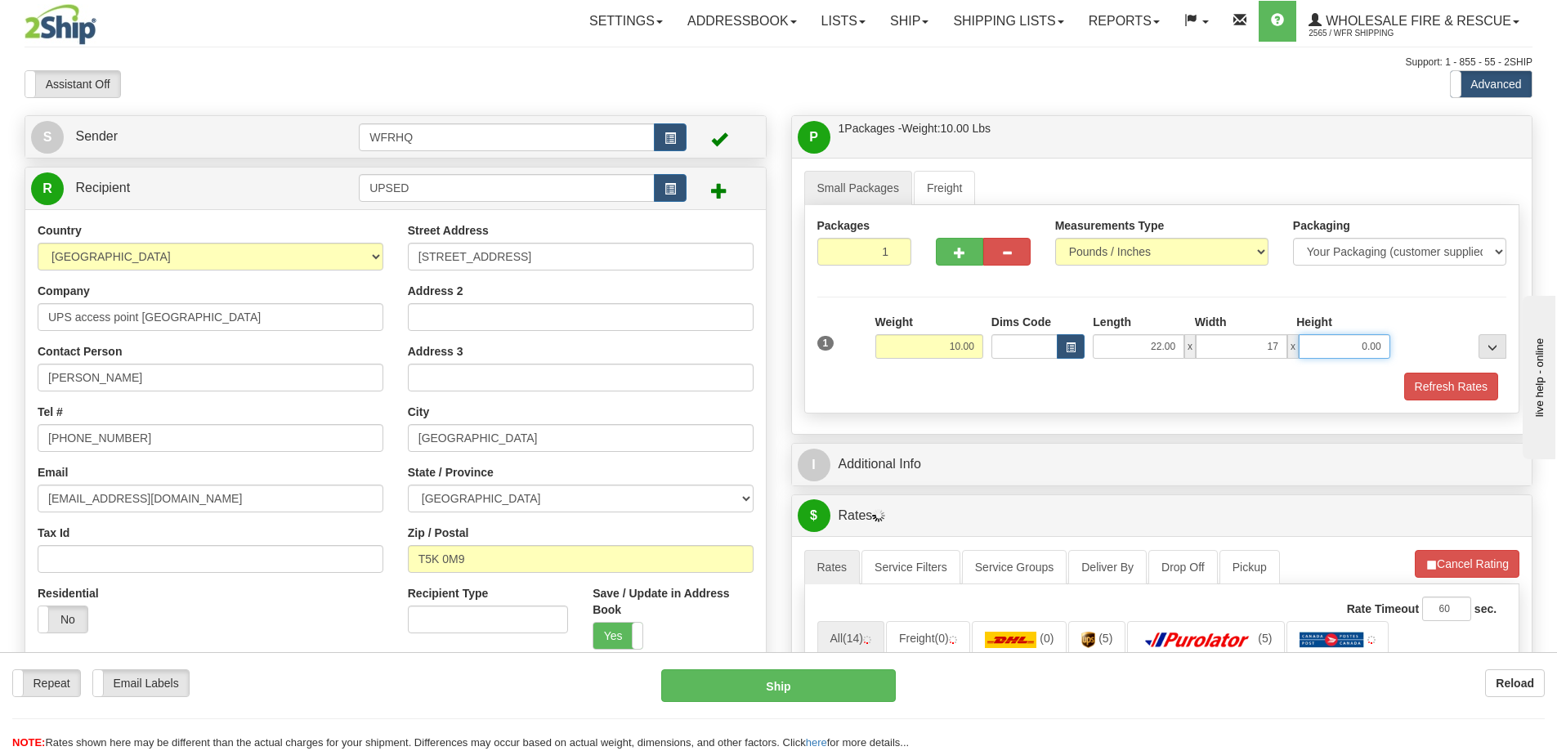
type input "17.00"
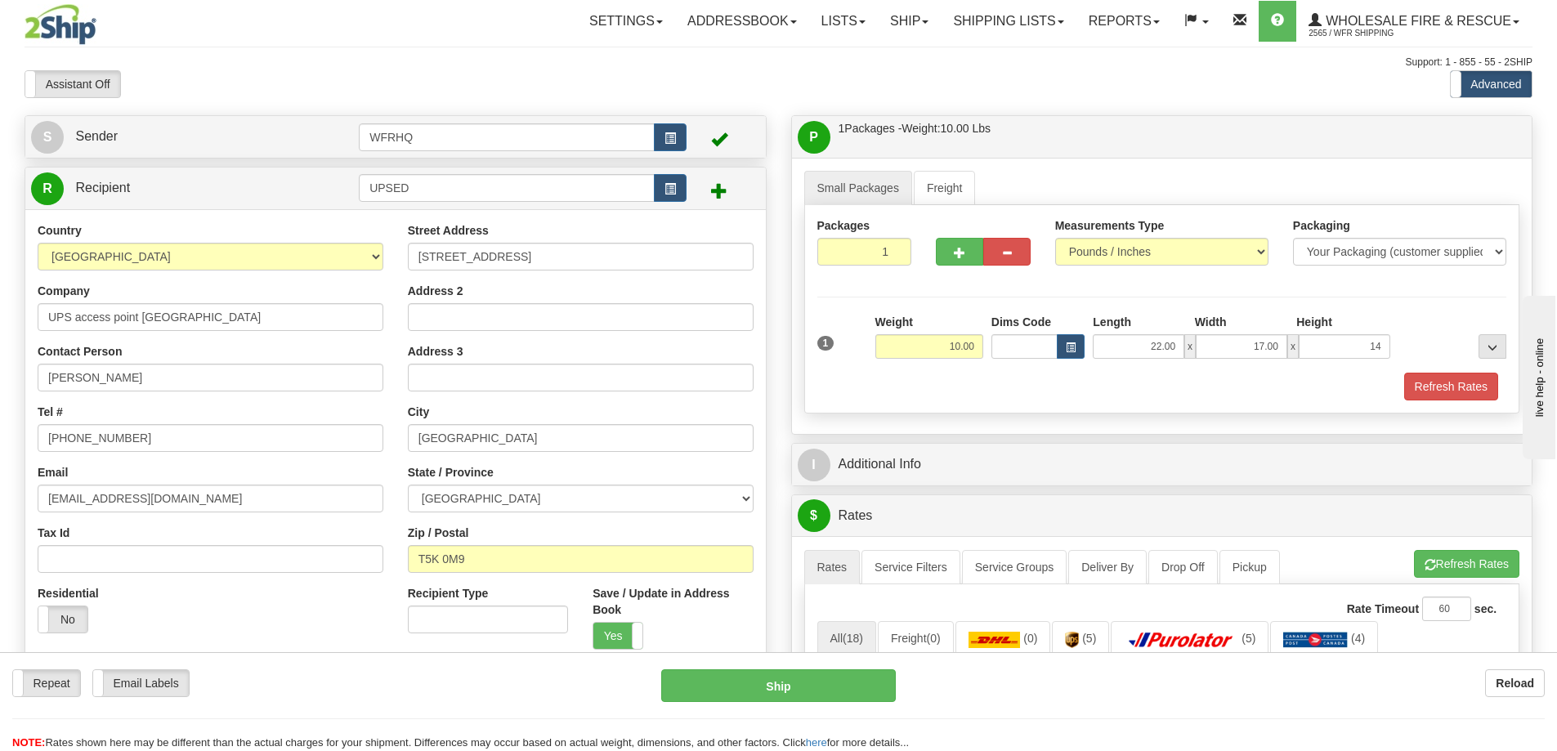
type input "14.00"
click at [199, 144] on link "S Sender" at bounding box center [195, 137] width 328 height 34
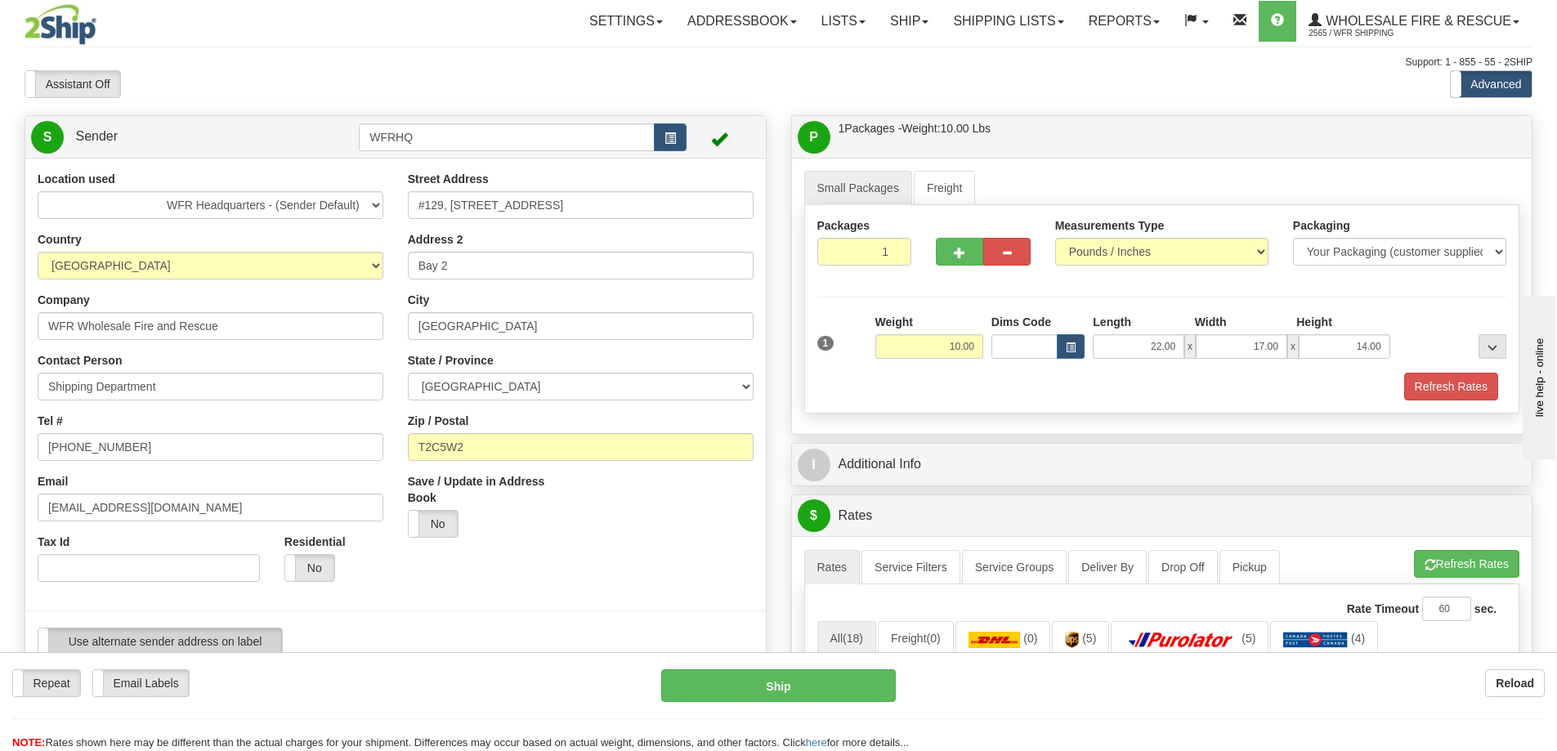
click at [219, 636] on label "Use alternate sender address on label" at bounding box center [160, 641] width 244 height 26
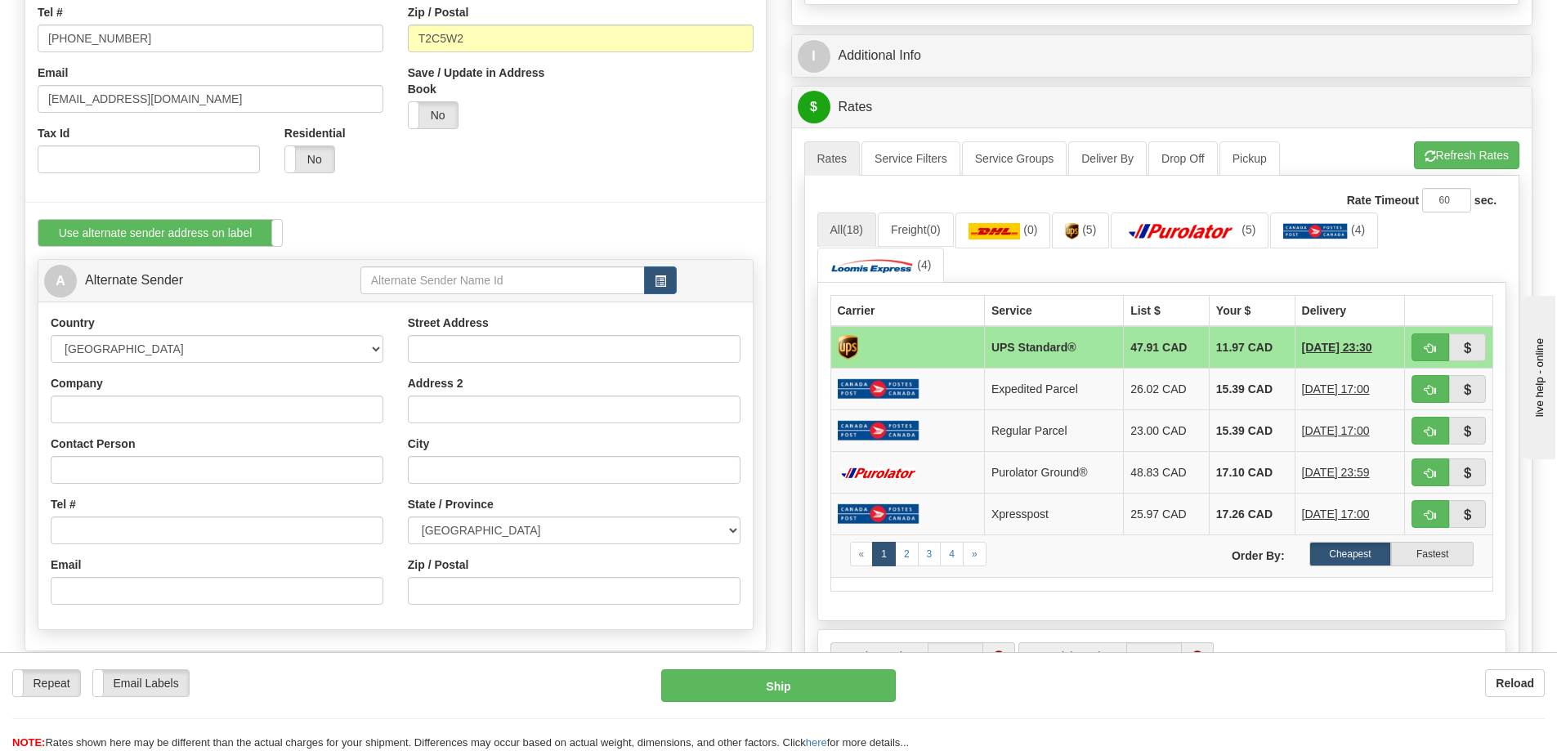
scroll to position [735, 0]
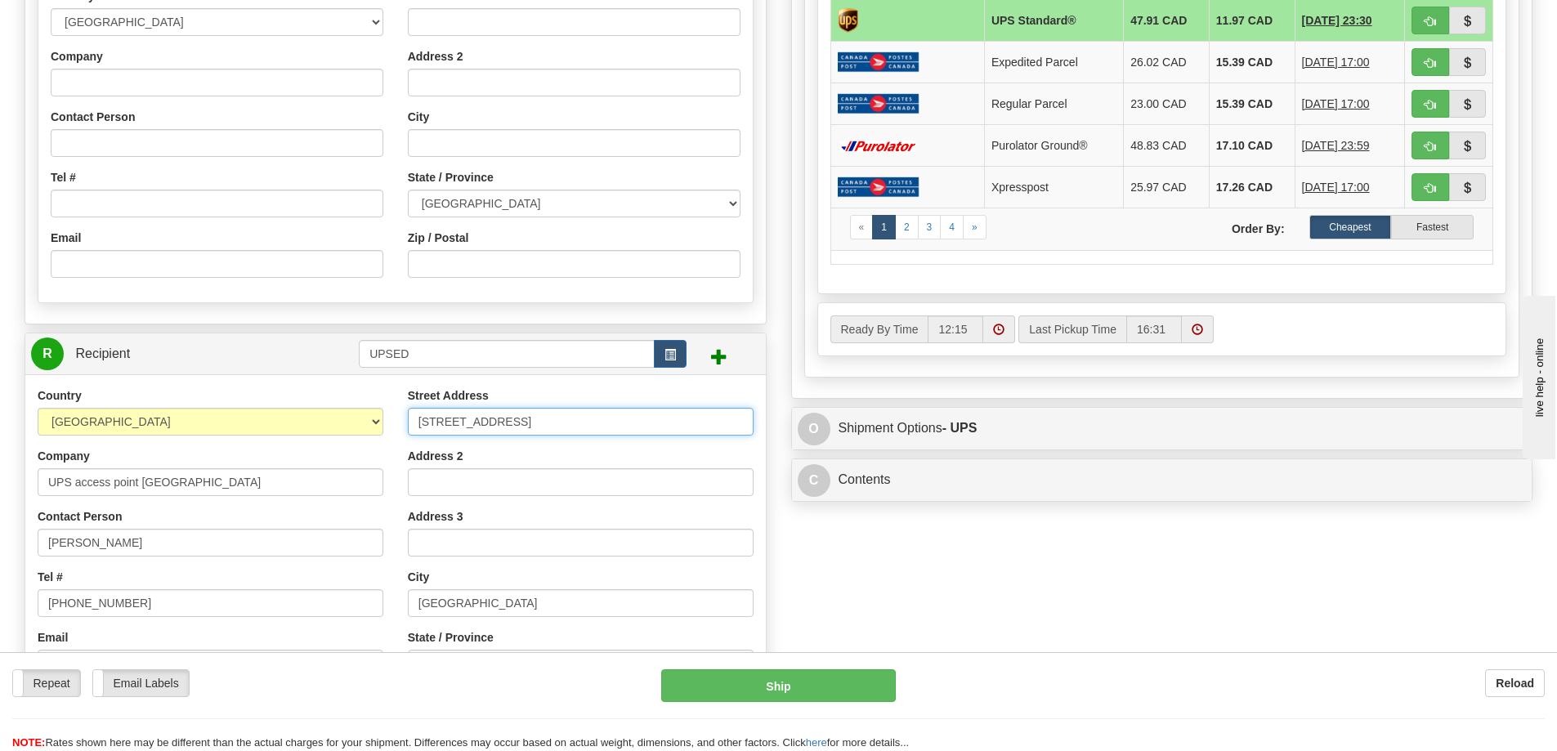
drag, startPoint x: 526, startPoint y: 428, endPoint x: 329, endPoint y: 433, distance: 197.0
click at [329, 433] on div "Country [GEOGRAPHIC_DATA] [GEOGRAPHIC_DATA] [GEOGRAPHIC_DATA] [GEOGRAPHIC_DATA]…" at bounding box center [395, 607] width 740 height 440
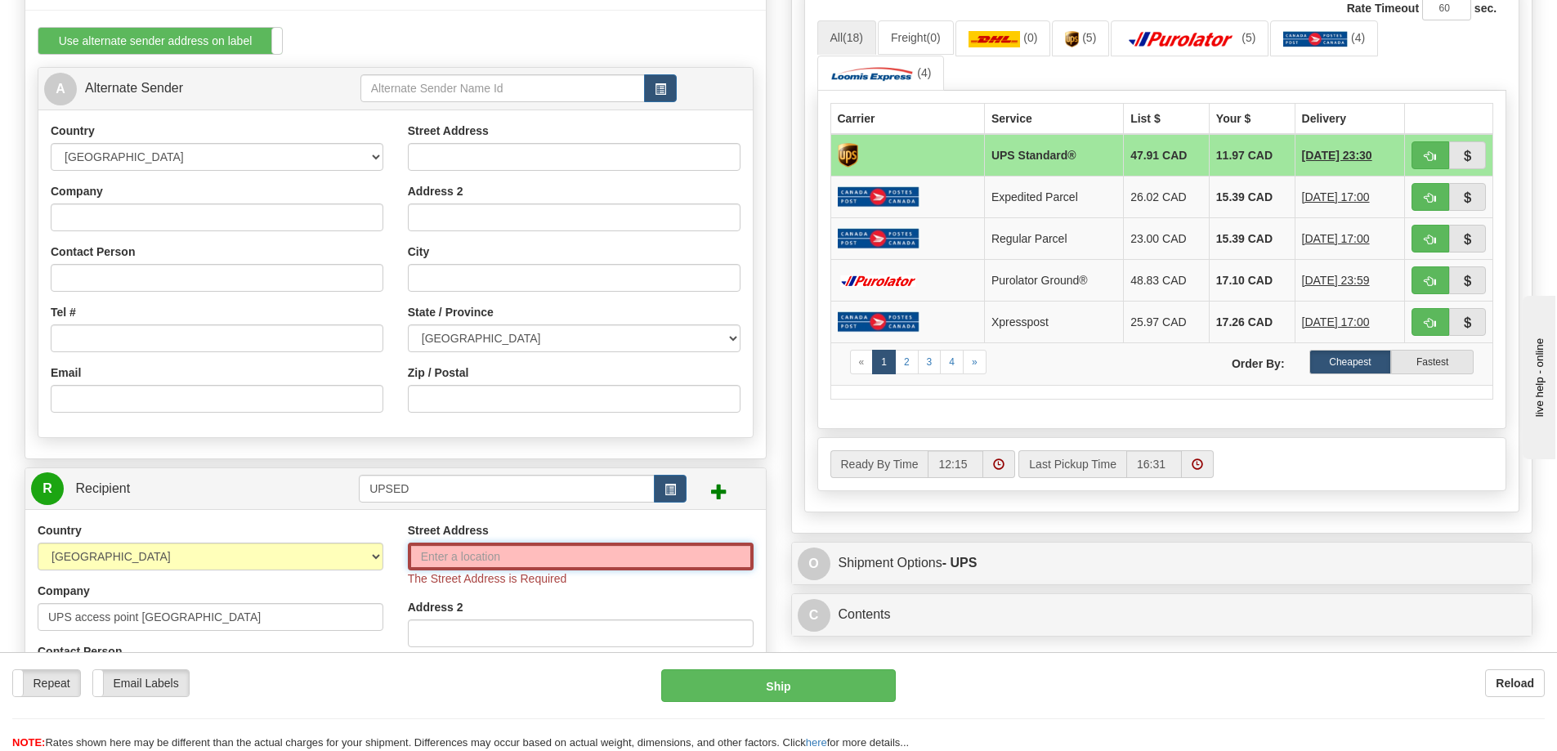
scroll to position [327, 0]
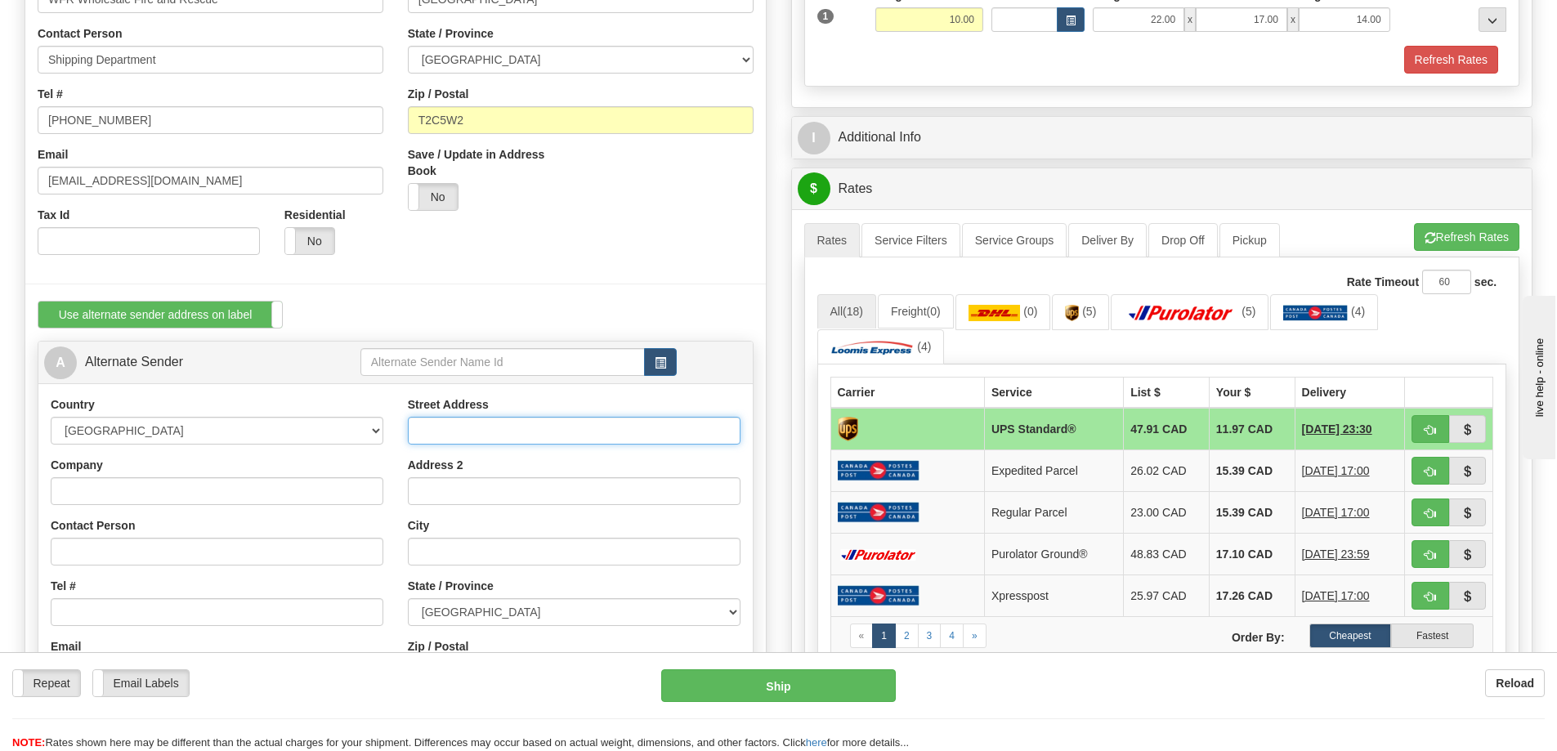
click at [506, 427] on input "Street Address" at bounding box center [574, 431] width 333 height 28
paste input "[STREET_ADDRESS]"
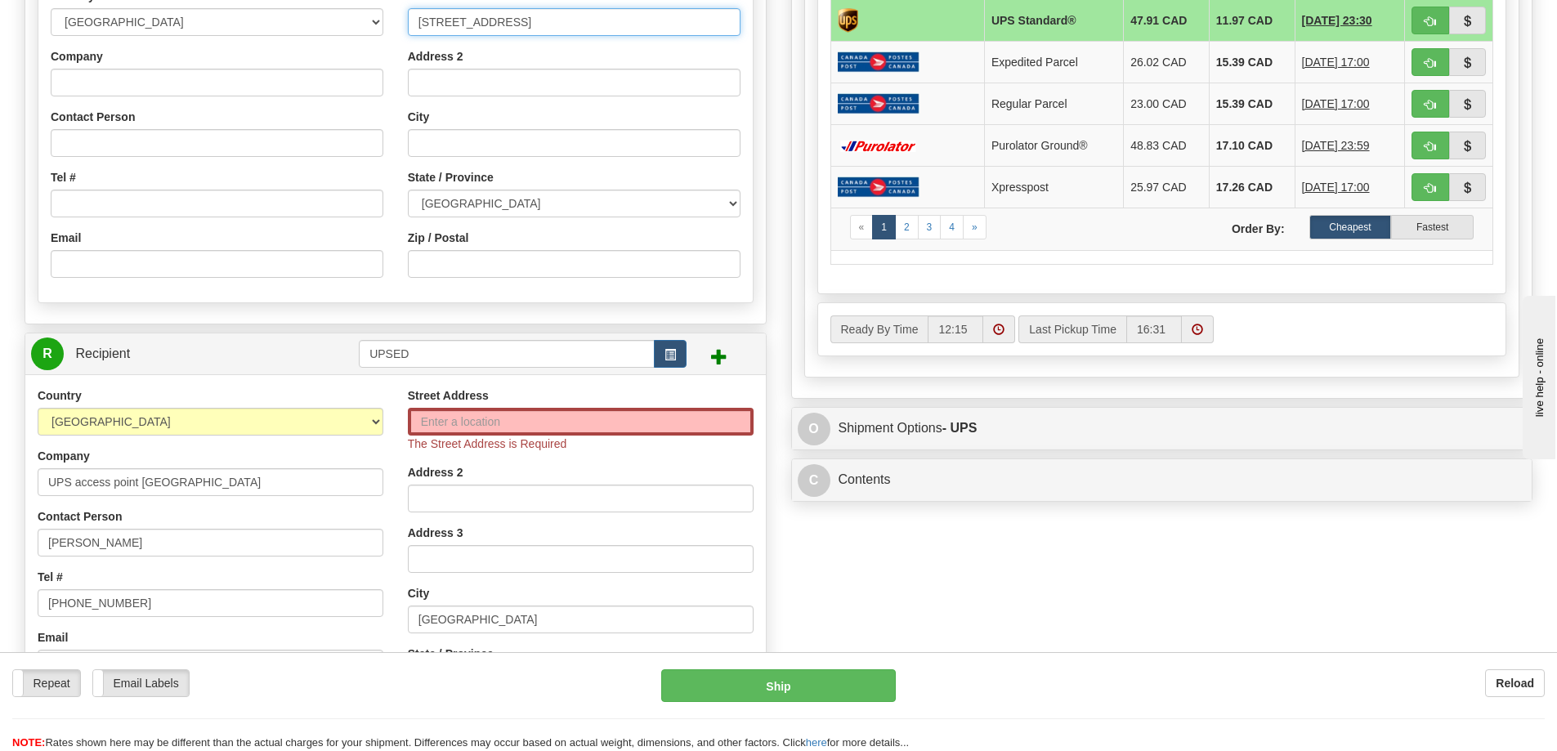
scroll to position [981, 0]
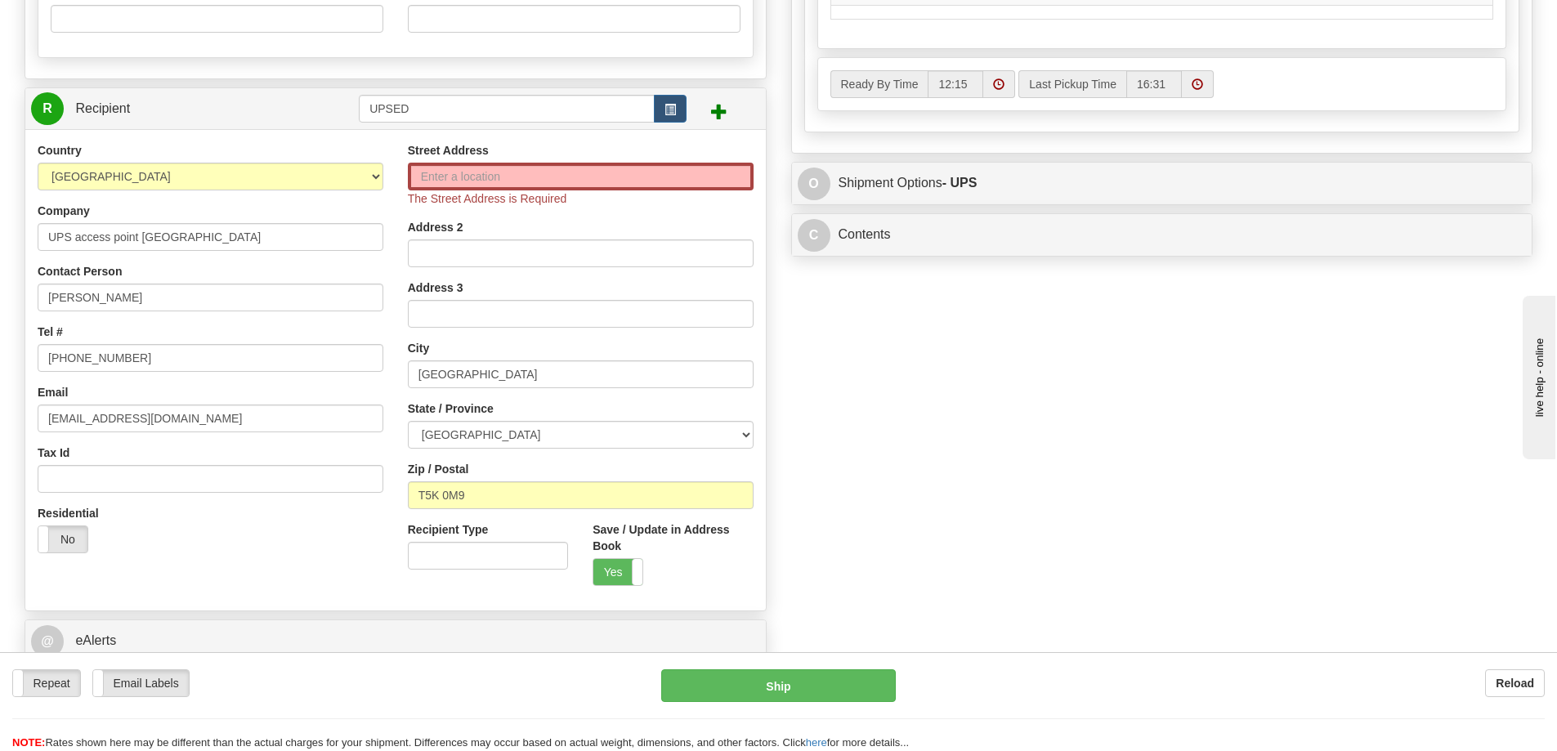
type input "[STREET_ADDRESS]"
drag, startPoint x: 493, startPoint y: 498, endPoint x: 296, endPoint y: 517, distance: 197.8
click at [292, 517] on div "Country [GEOGRAPHIC_DATA] [GEOGRAPHIC_DATA] [GEOGRAPHIC_DATA] [GEOGRAPHIC_DATA]…" at bounding box center [395, 370] width 740 height 456
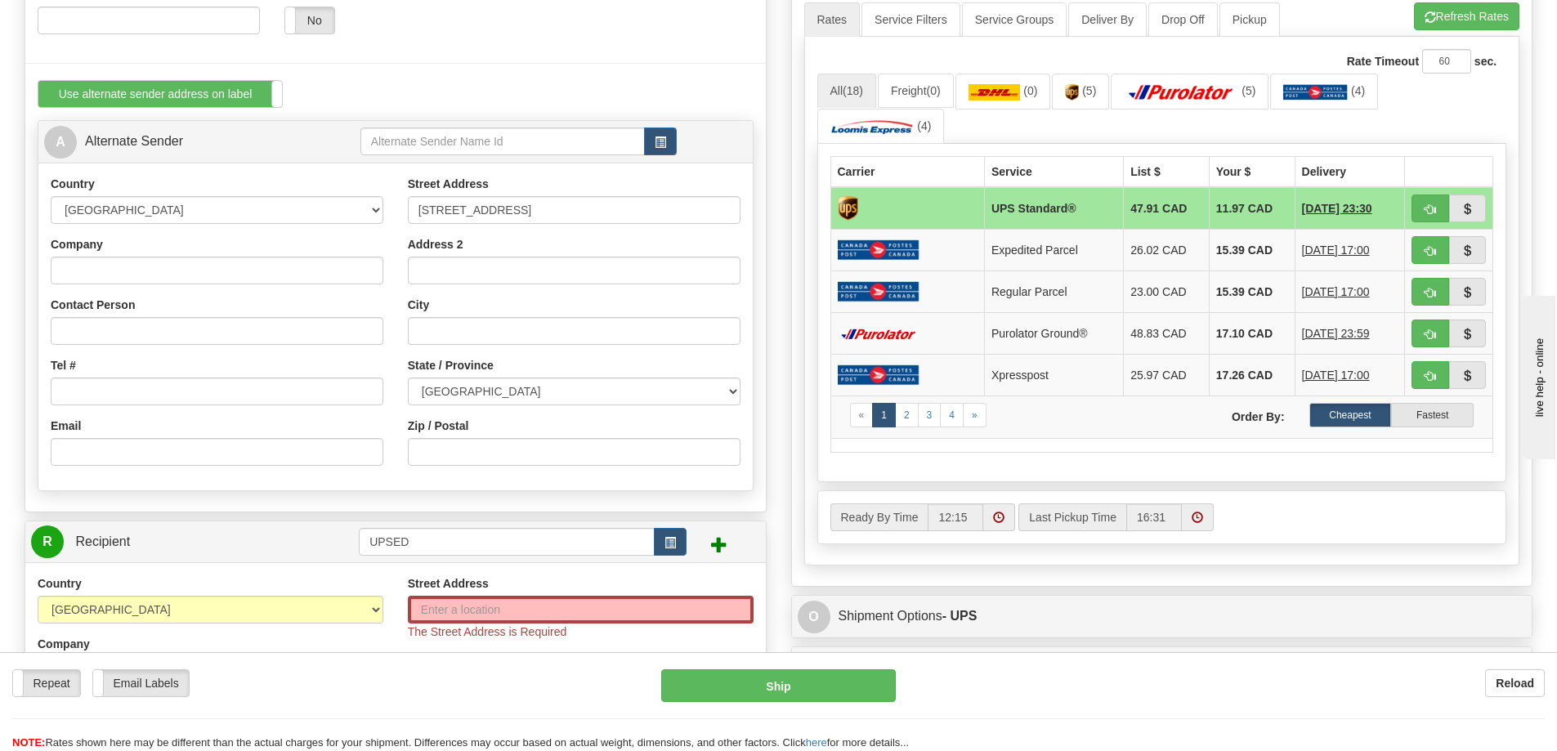
scroll to position [490, 0]
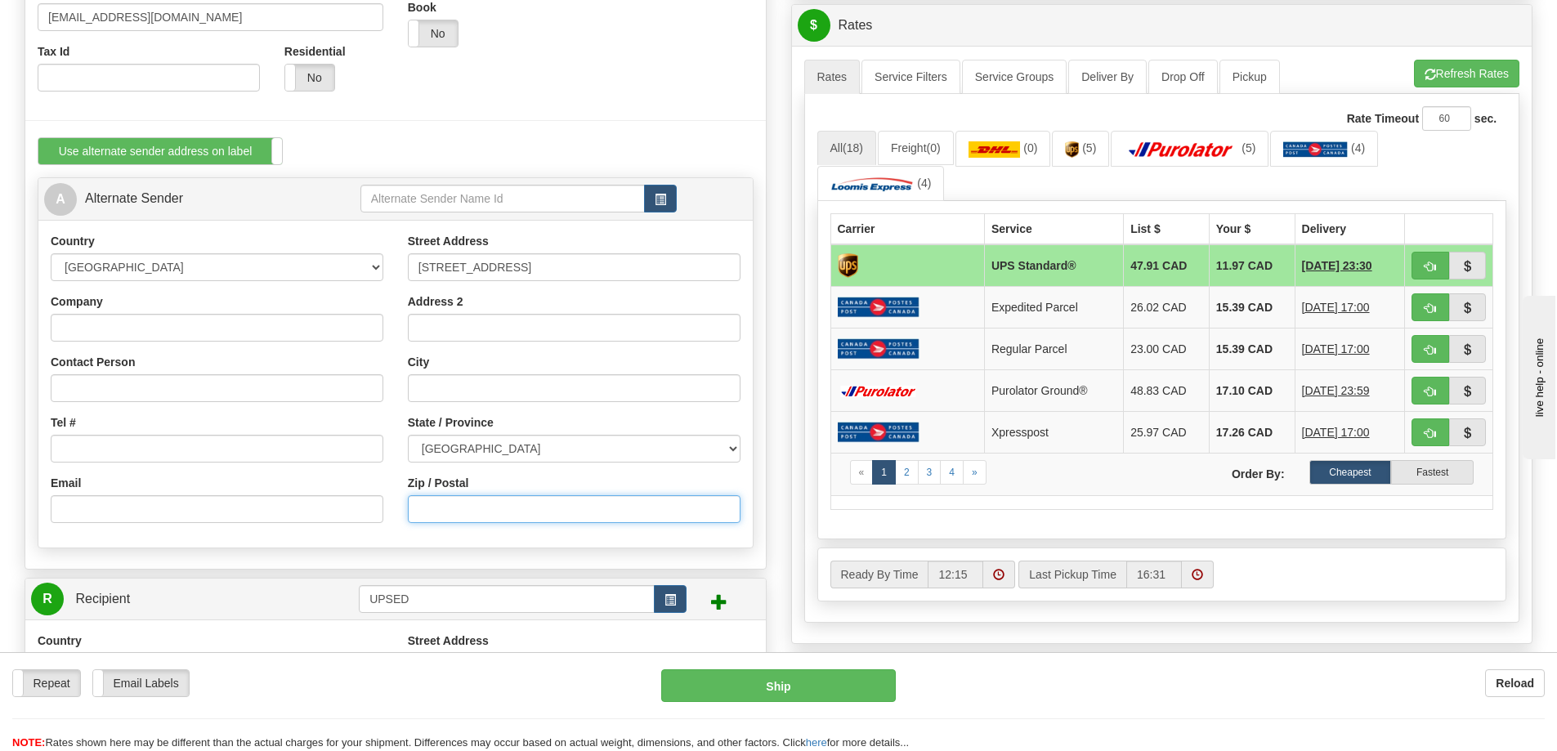
click at [471, 506] on input "Zip / Postal" at bounding box center [574, 509] width 333 height 28
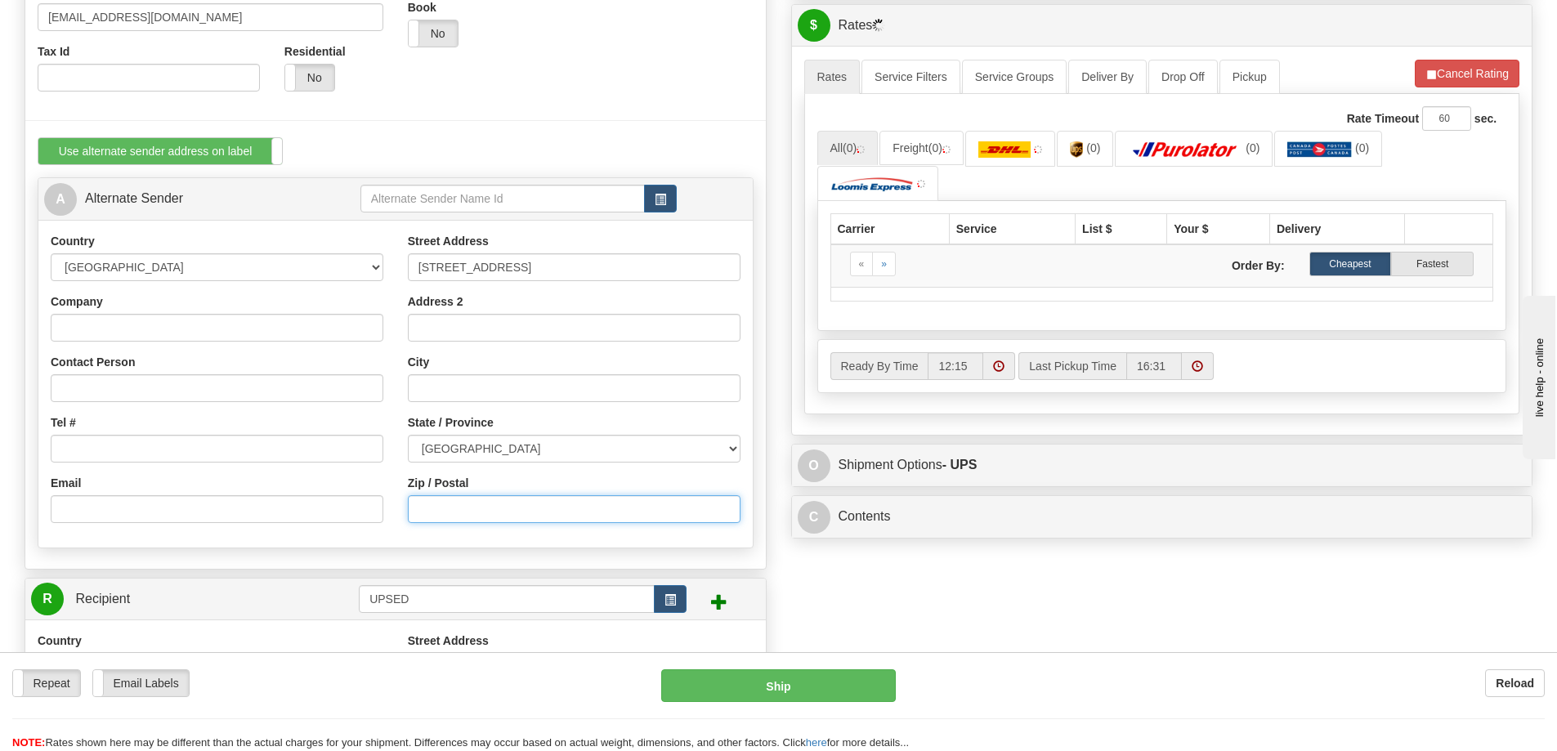
paste input "T5K 0M9"
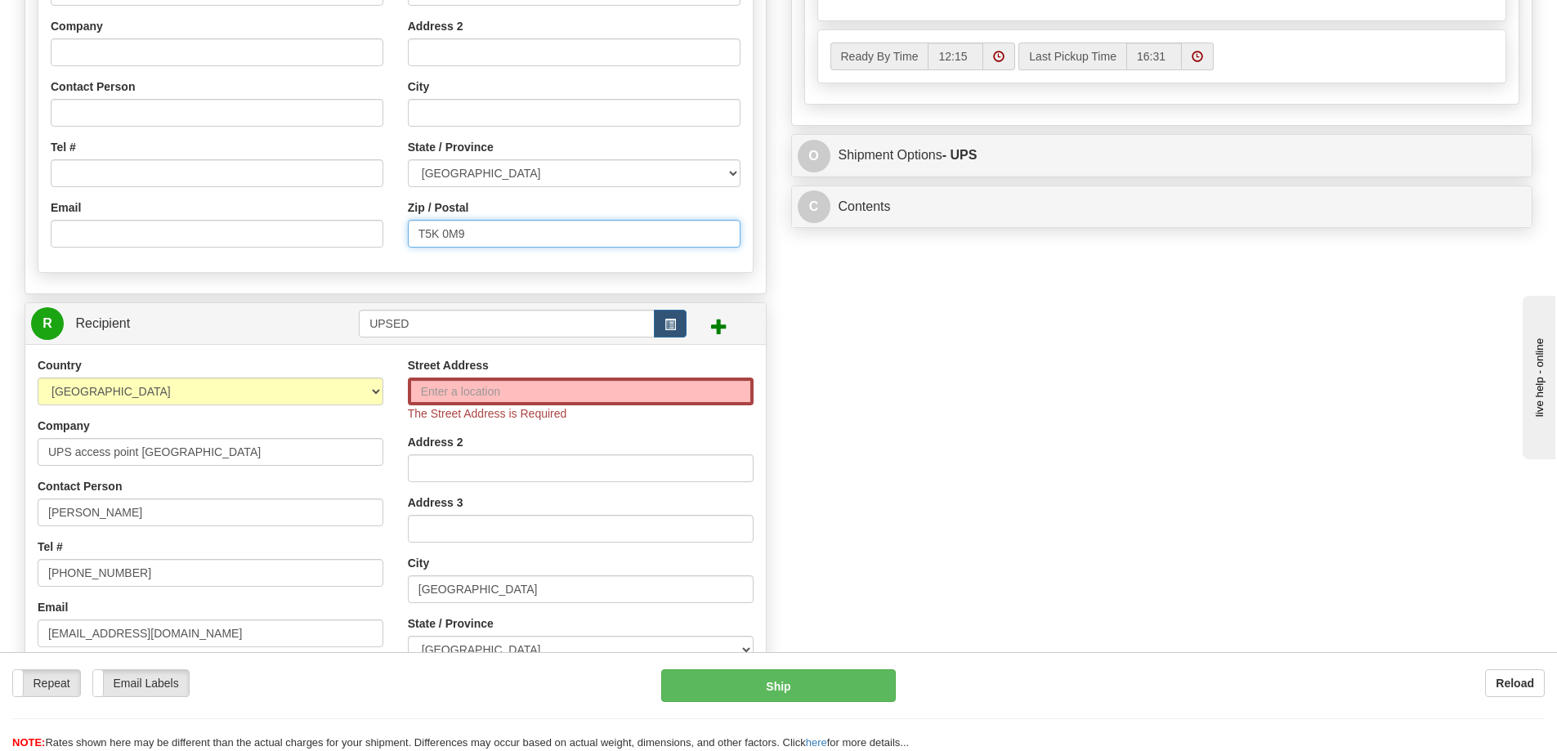
scroll to position [817, 0]
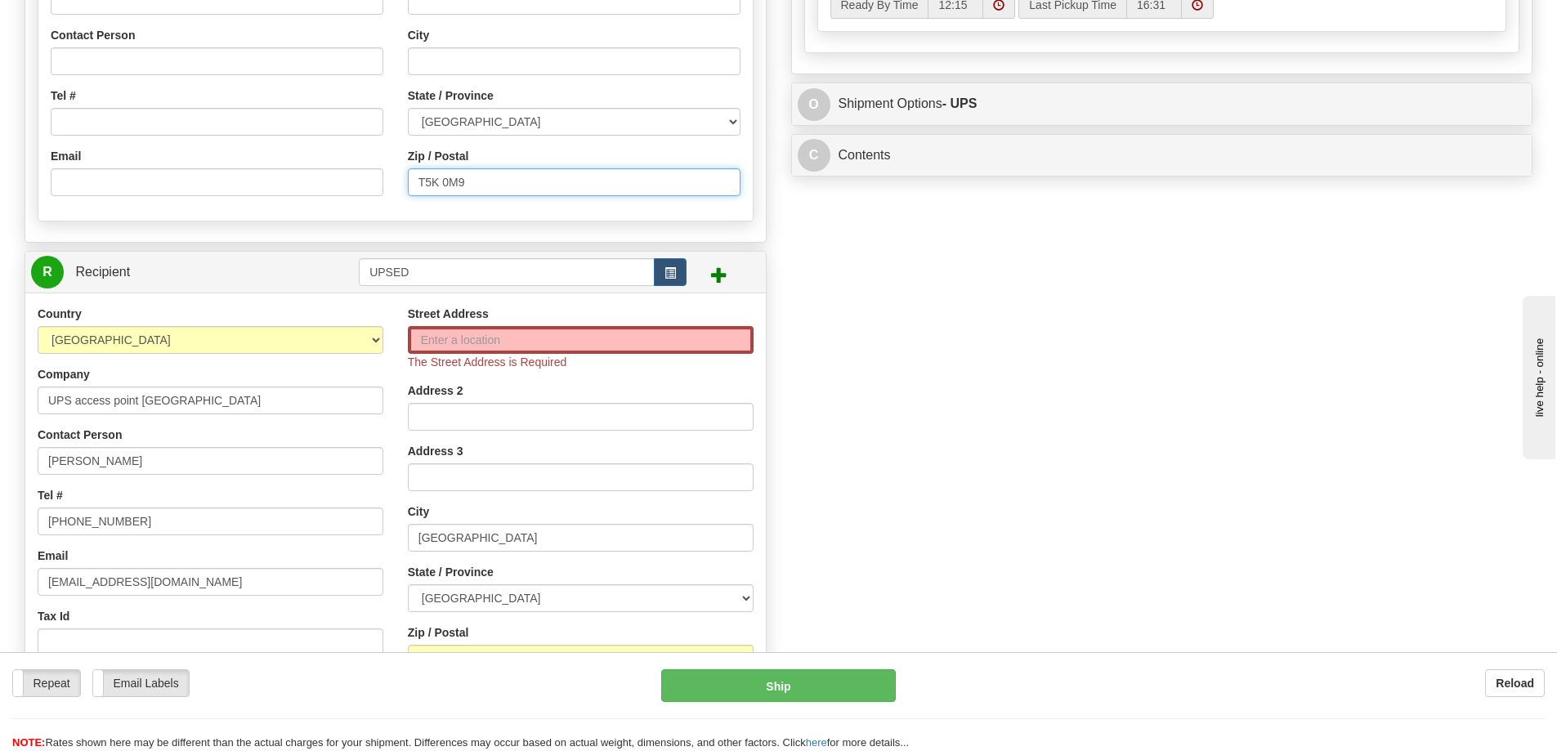
type input "T5K 0M9"
drag, startPoint x: 235, startPoint y: 402, endPoint x: -43, endPoint y: 407, distance: 278.7
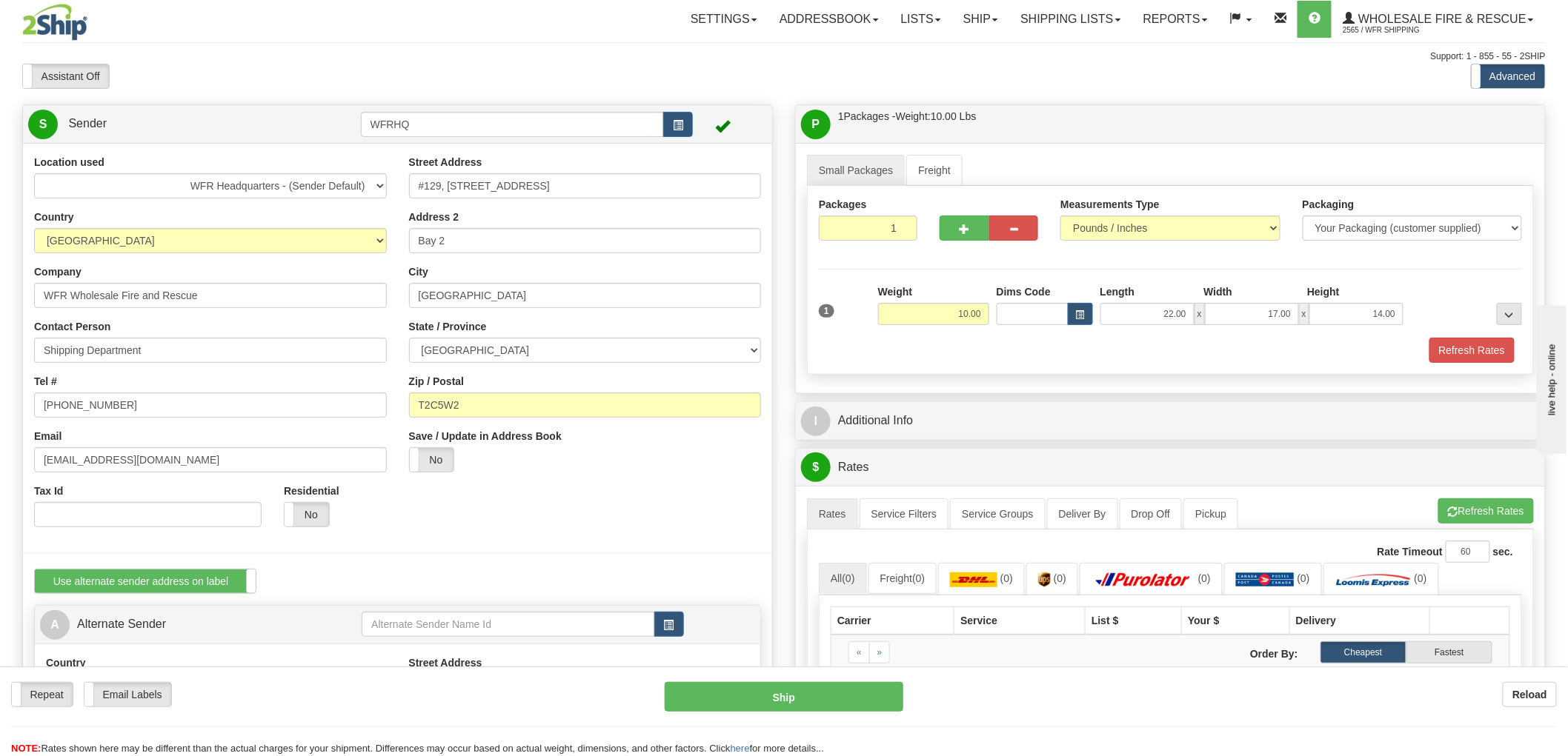
scroll to position [329, 0]
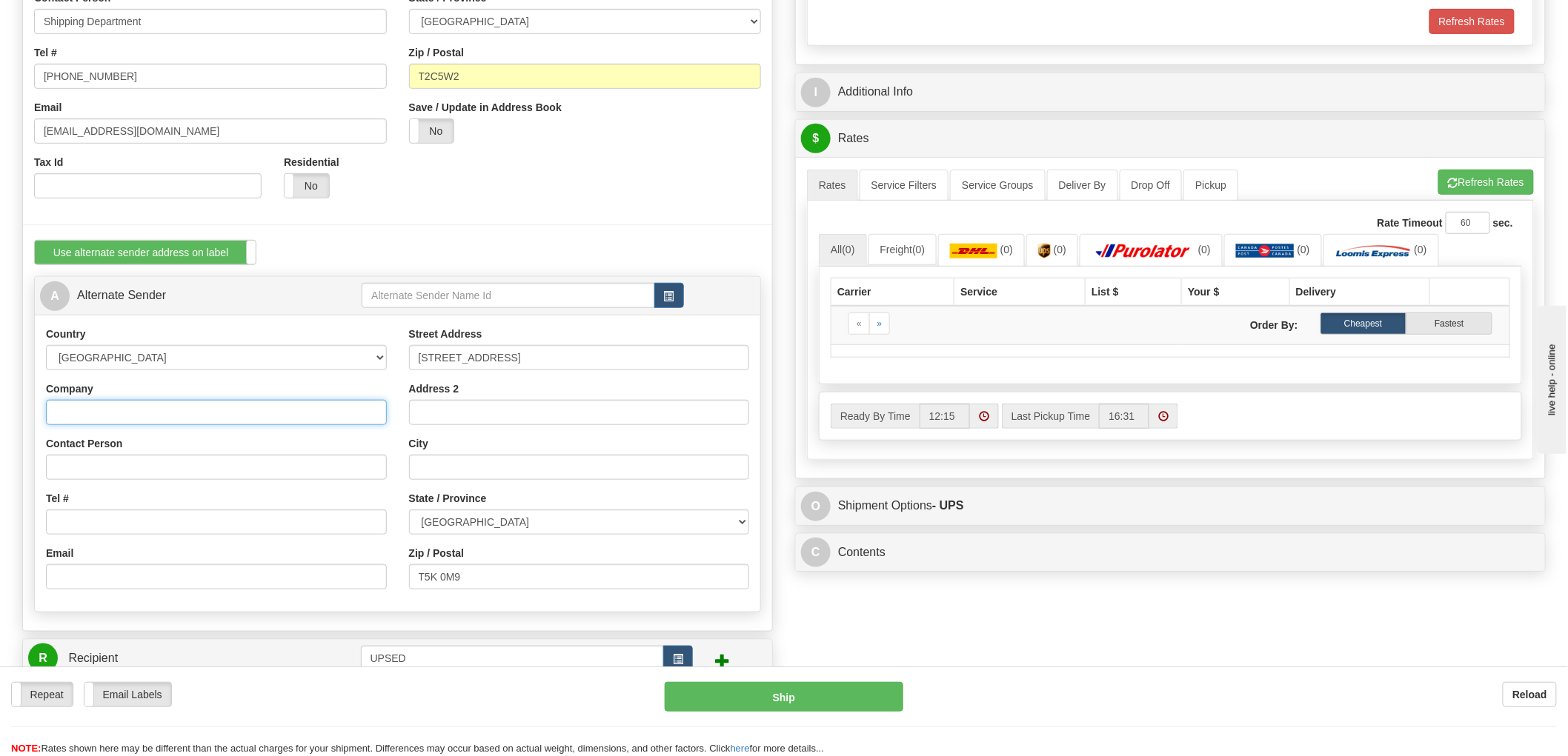
click at [124, 413] on input "Company" at bounding box center [217, 412] width 341 height 25
paste input "UPS access point [GEOGRAPHIC_DATA]"
type input "UPS access point [GEOGRAPHIC_DATA]"
click at [123, 472] on input "Contact Person" at bounding box center [217, 468] width 341 height 25
type input "[PERSON_NAME]"
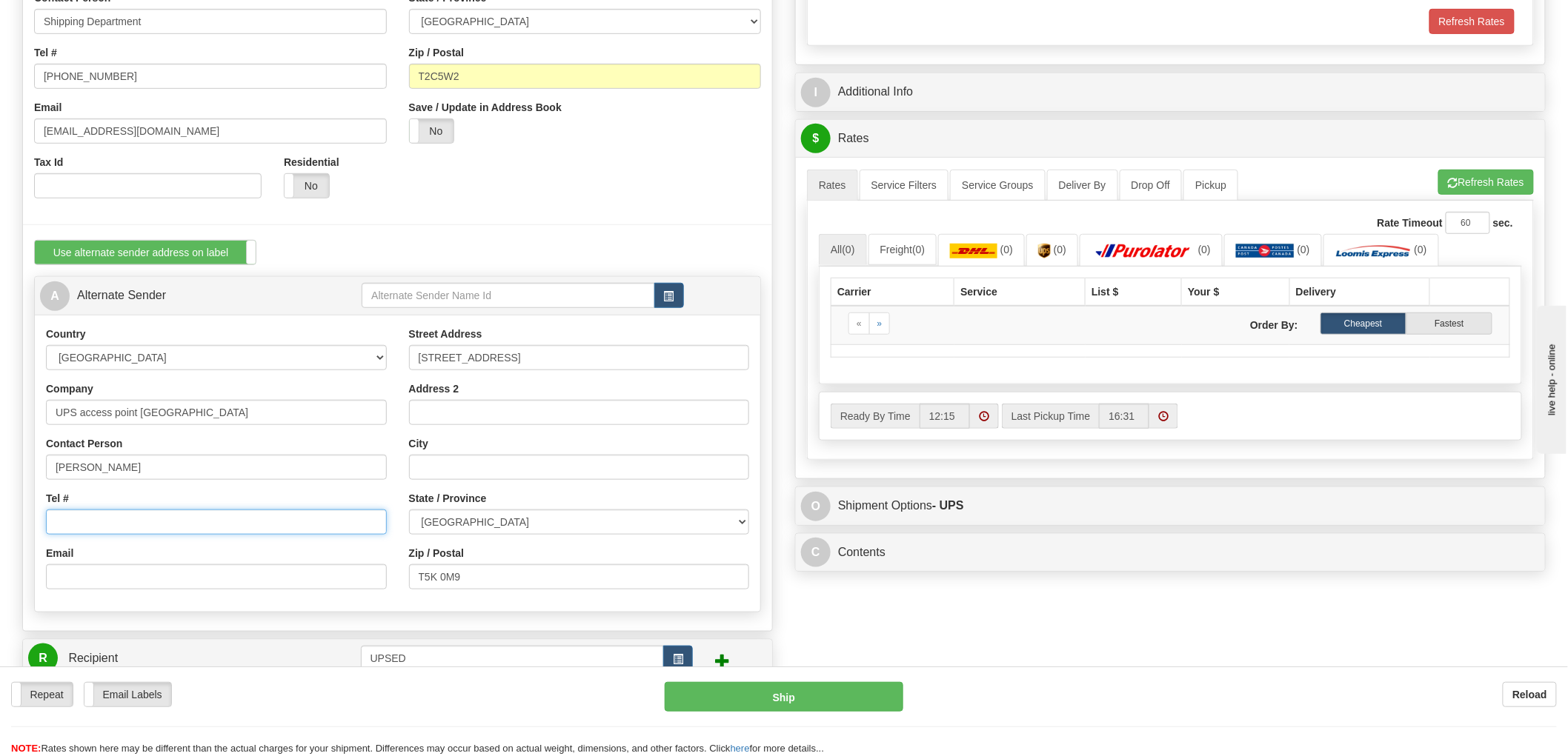
click at [99, 528] on input "Tel #" at bounding box center [217, 522] width 341 height 25
type input "2"
type input "[PHONE_NUMBER]"
click at [73, 573] on input "Email" at bounding box center [217, 577] width 341 height 25
type input "s"
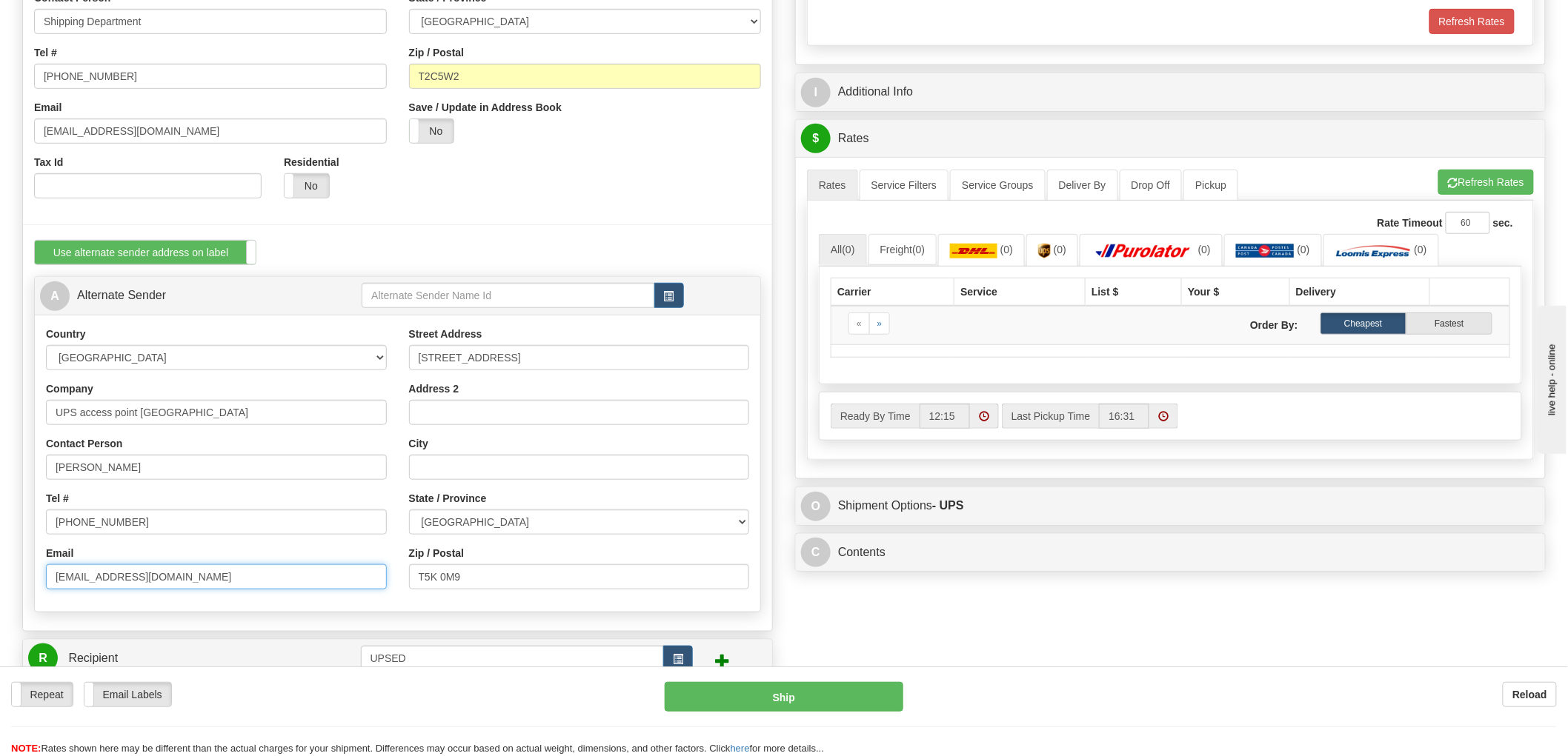
type input "[EMAIL_ADDRESS][DOMAIN_NAME]"
click at [527, 299] on input "text" at bounding box center [508, 296] width 293 height 25
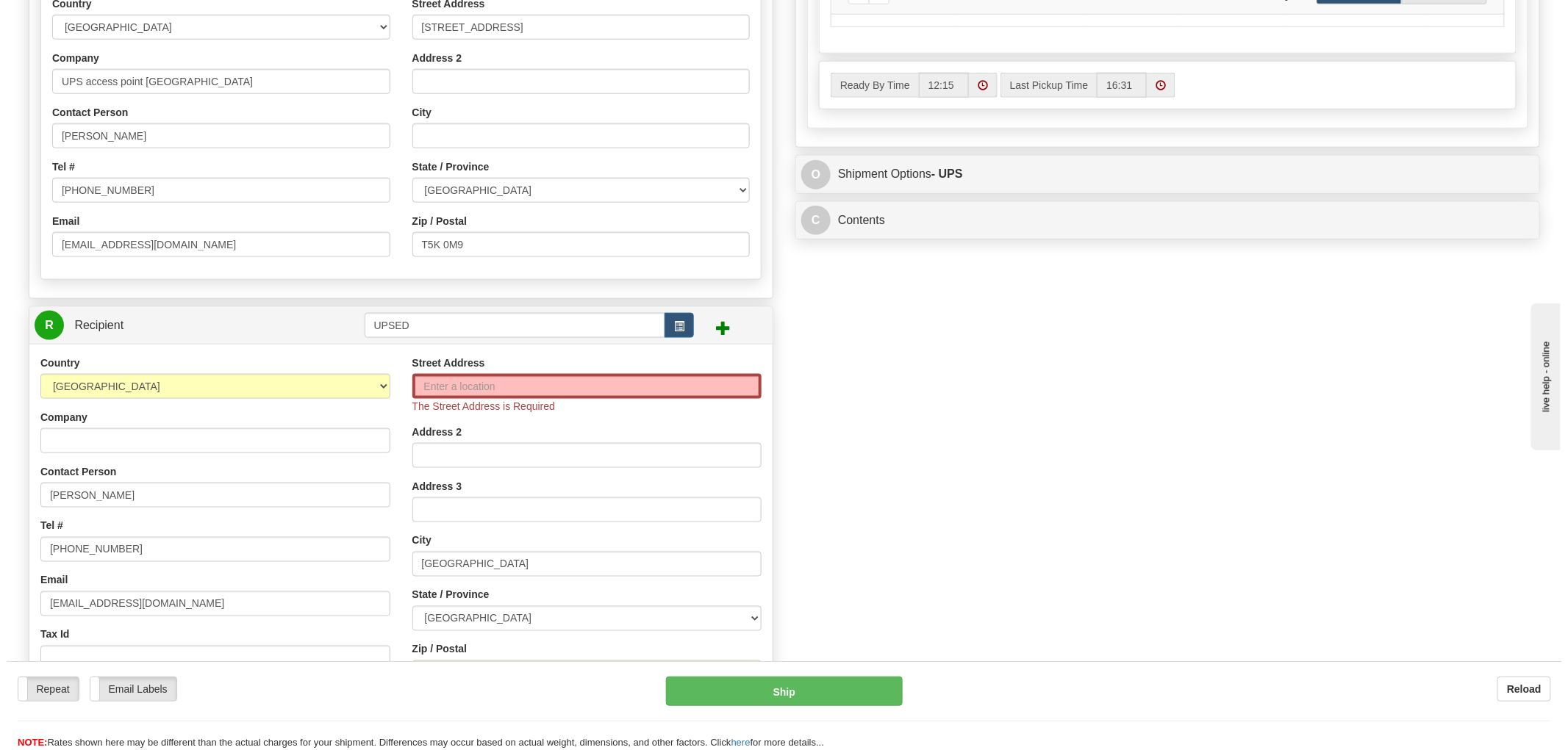
scroll to position [653, 0]
type input "UPSED"
click at [668, 331] on span "button" at bounding box center [672, 328] width 10 height 10
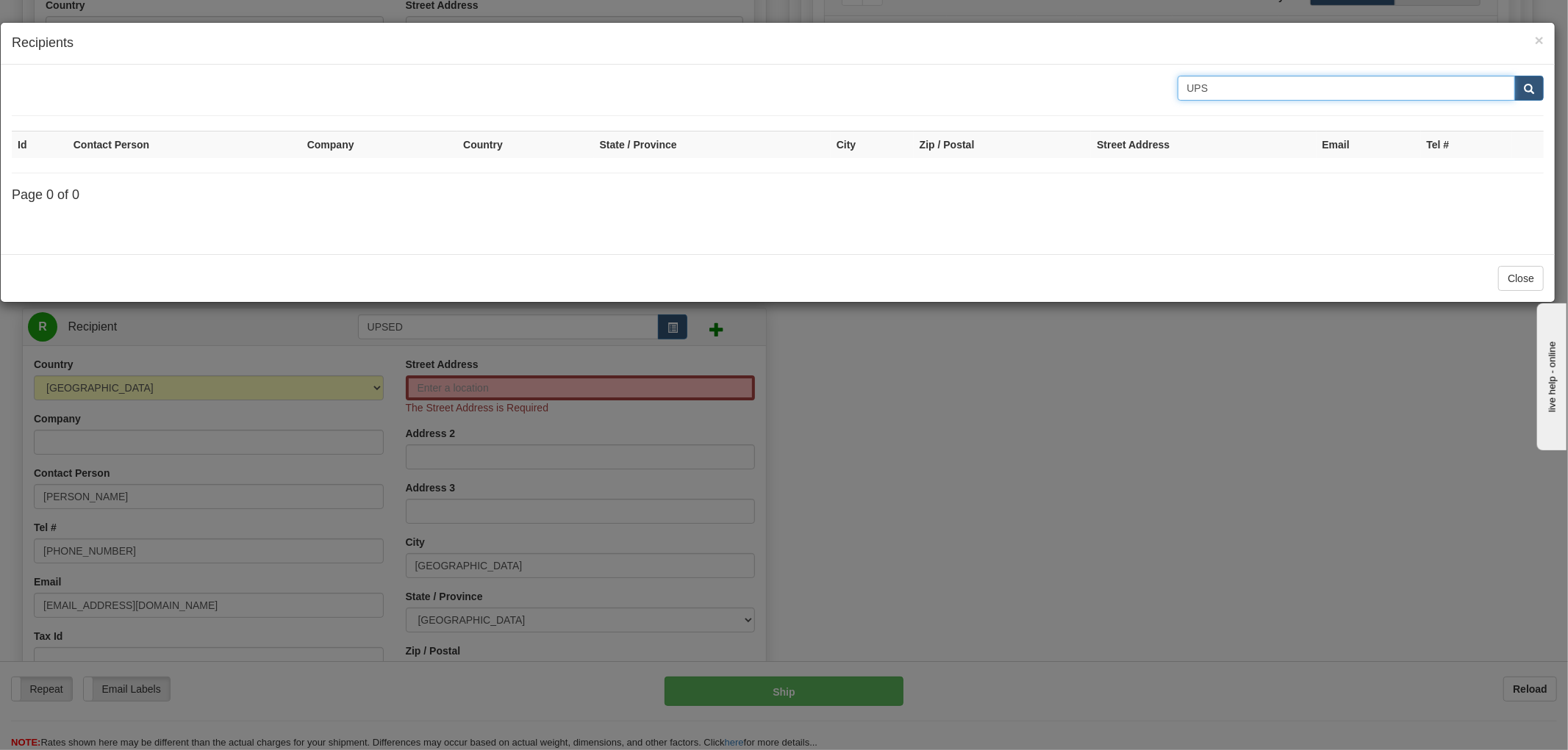
click at [945, 95] on div "UPS" at bounding box center [777, 88] width 1554 height 25
type input "Linden"
click at [1400, 76] on button "submit" at bounding box center [1528, 88] width 30 height 25
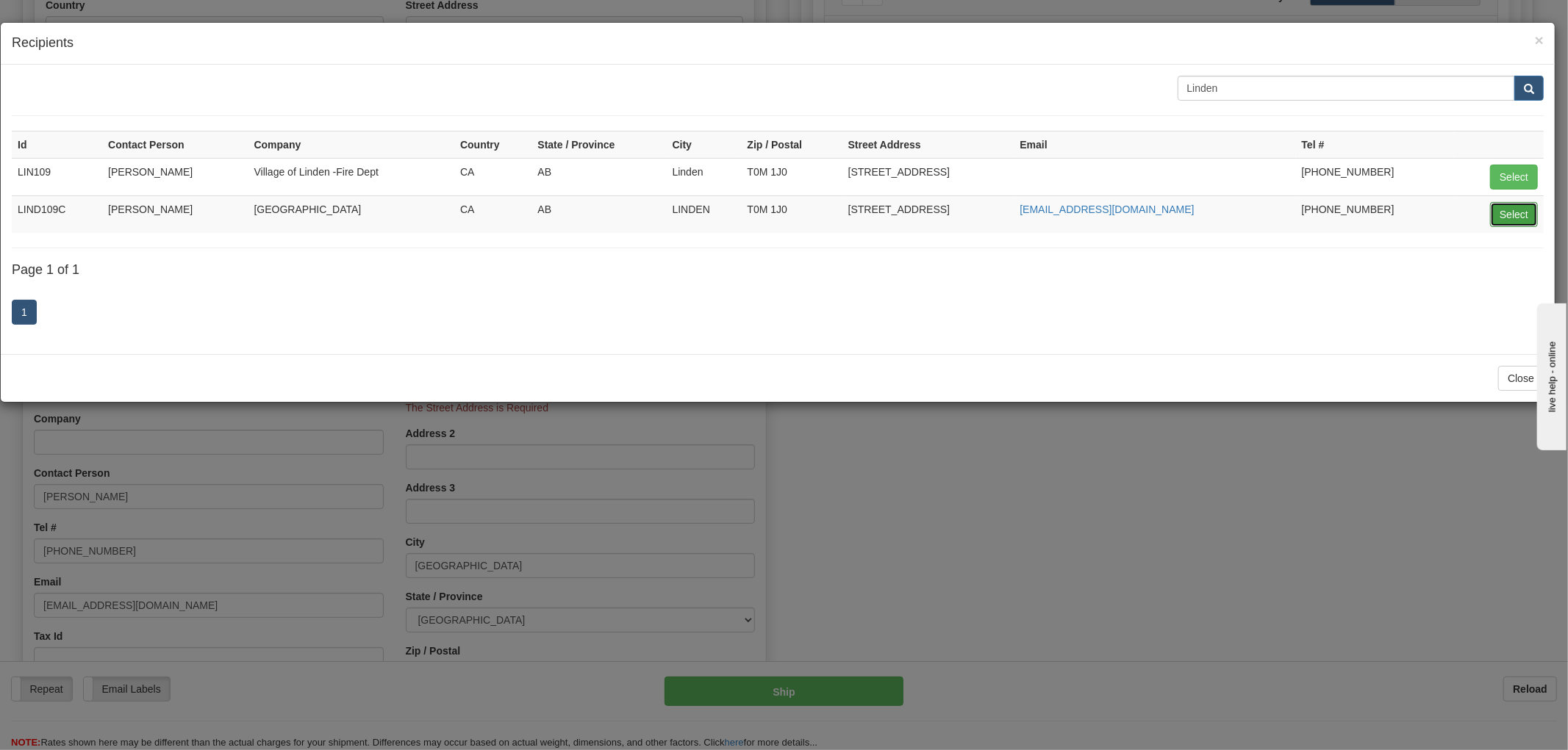
click at [1400, 221] on button "Select" at bounding box center [1513, 215] width 48 height 25
type input "LIND109C"
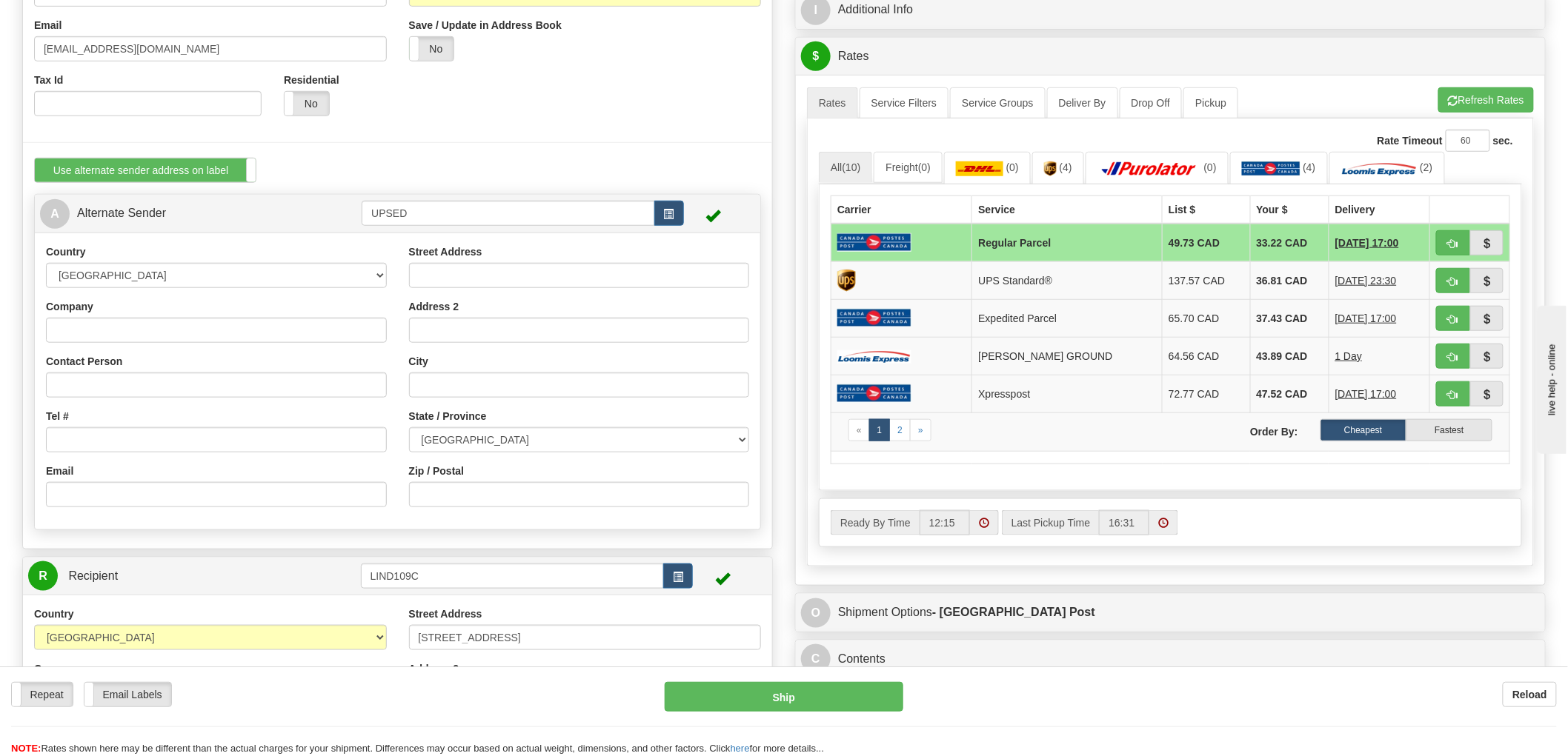
scroll to position [741, 0]
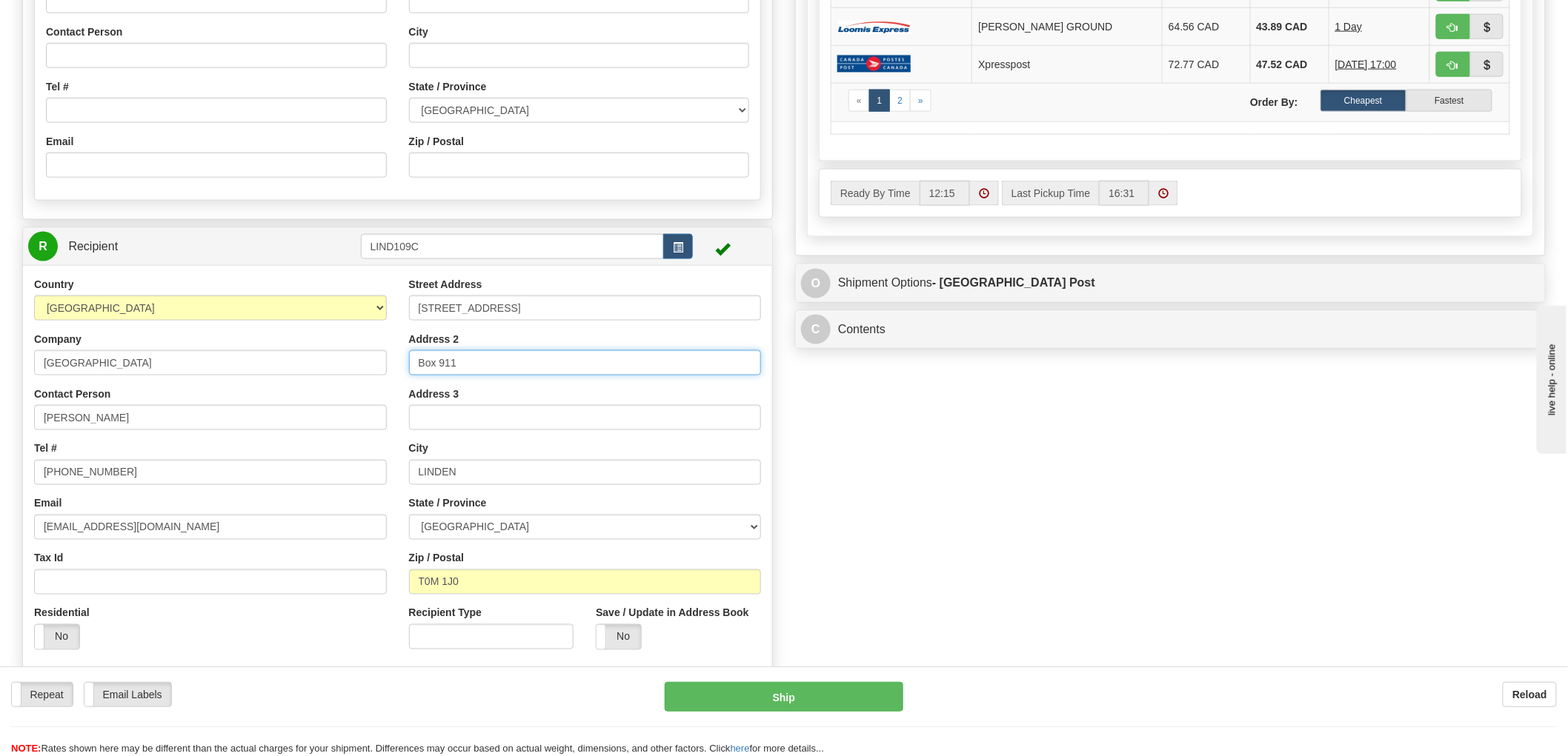
drag, startPoint x: 472, startPoint y: 363, endPoint x: 358, endPoint y: 380, distance: 115.3
click at [358, 380] on div "Country [GEOGRAPHIC_DATA] [GEOGRAPHIC_DATA] [GEOGRAPHIC_DATA] [GEOGRAPHIC_DATA]…" at bounding box center [397, 469] width 749 height 383
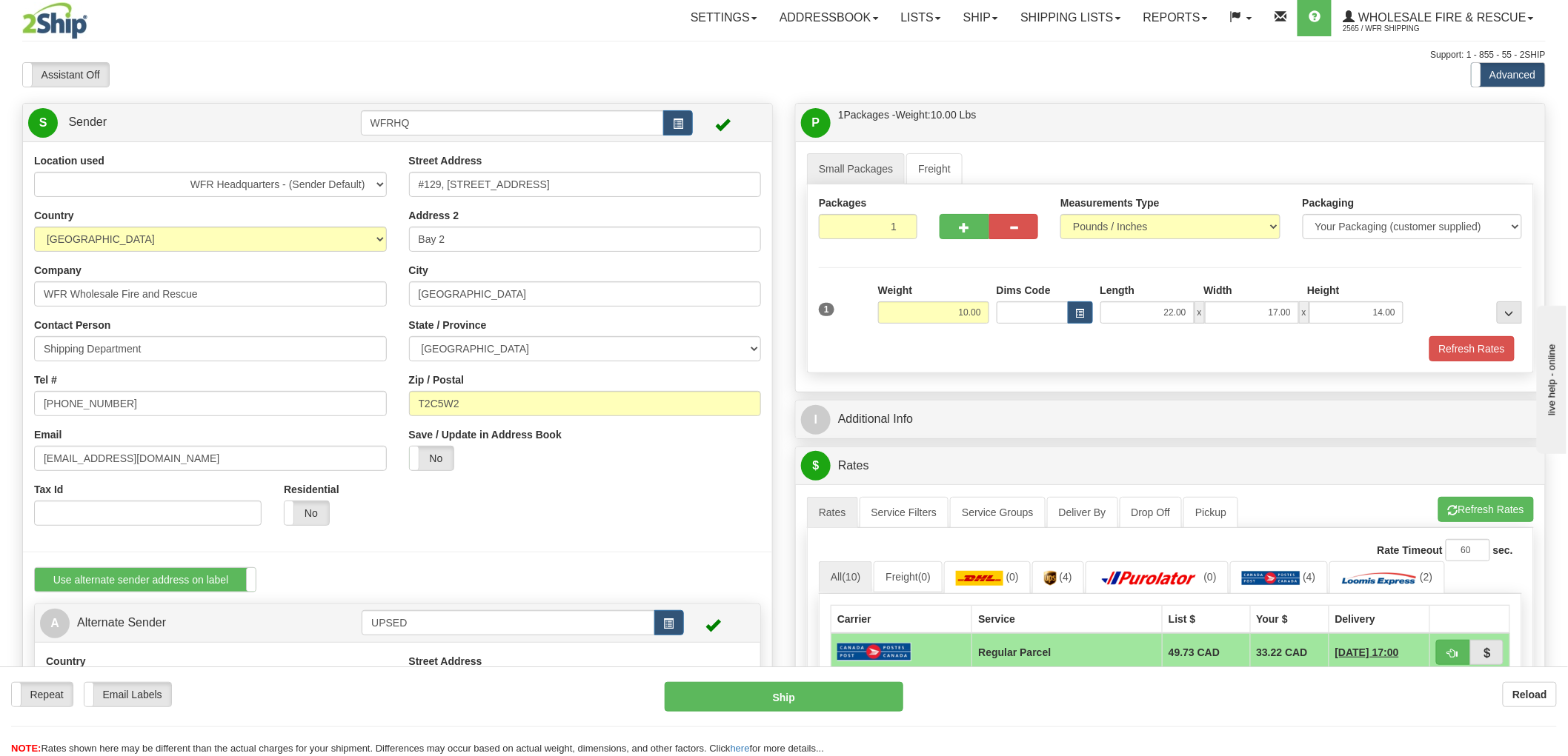
scroll to position [0, 0]
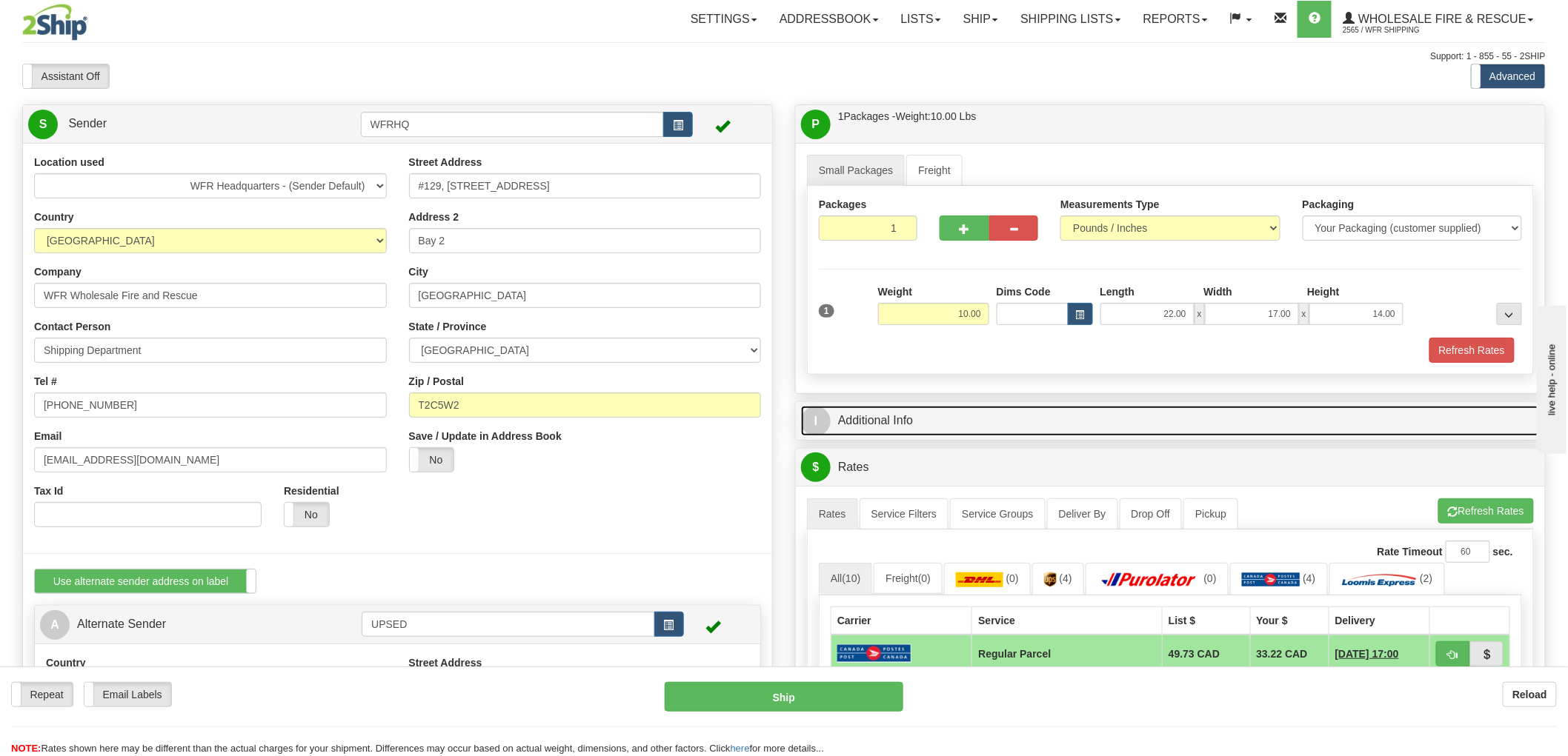
click at [891, 427] on link "I Additional Info" at bounding box center [1170, 422] width 739 height 31
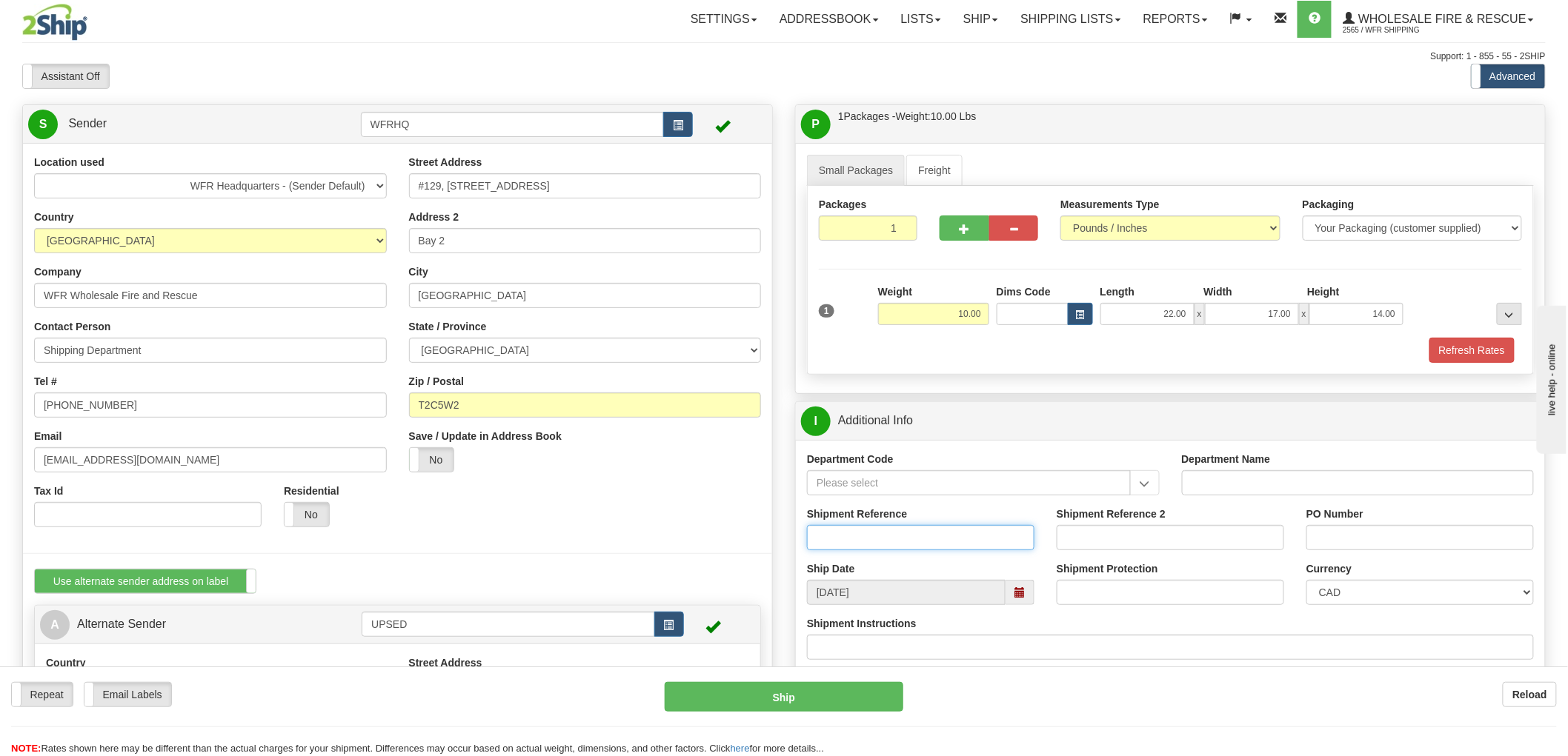
click at [873, 539] on input "Shipment Reference" at bounding box center [920, 538] width 228 height 25
click at [879, 537] on input "Shipment Reference" at bounding box center [920, 538] width 228 height 25
type input "S46281 - 30564"
click at [1336, 547] on input "PO Number" at bounding box center [1420, 538] width 228 height 25
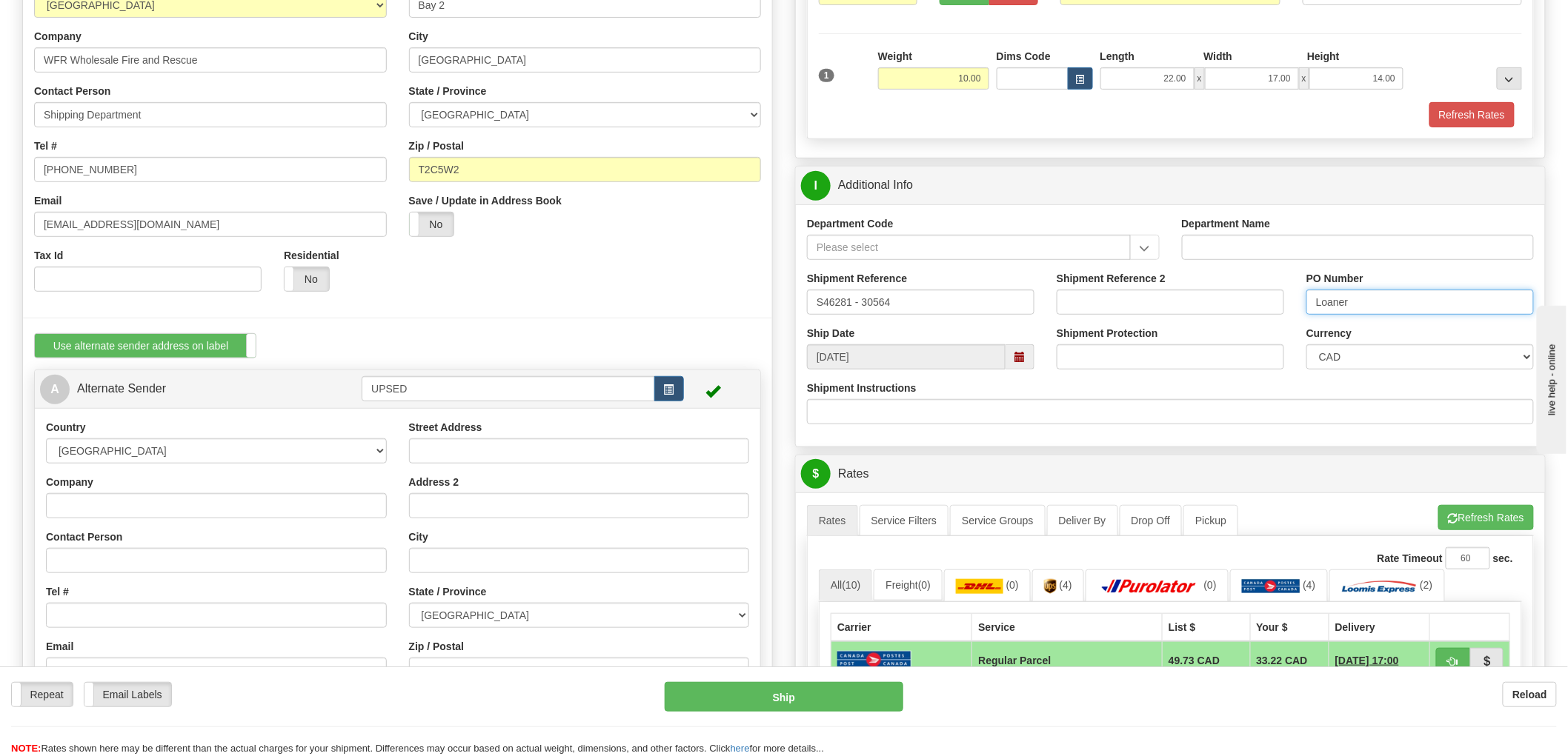
scroll to position [412, 0]
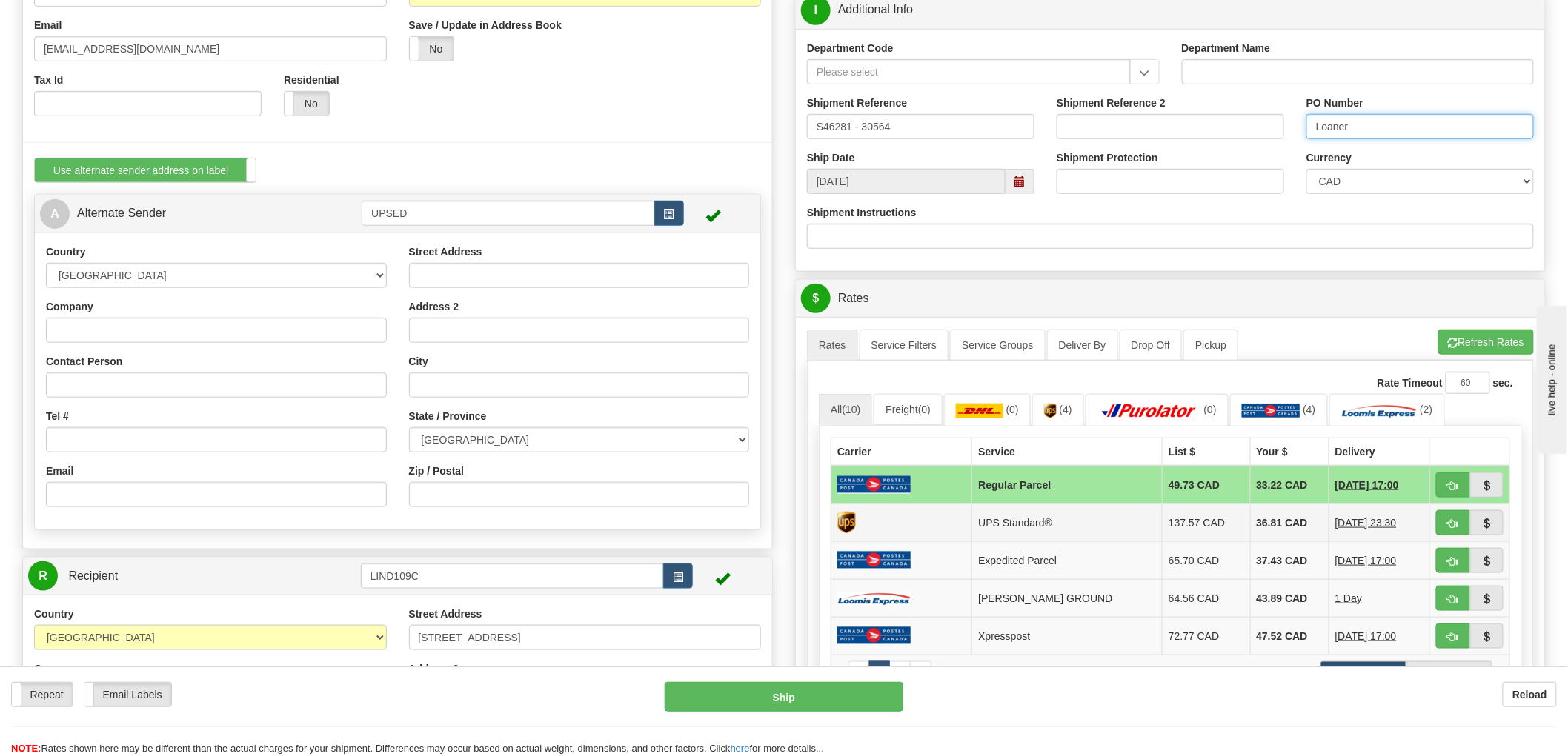
type input "Loaner"
click at [960, 527] on td at bounding box center [901, 523] width 141 height 38
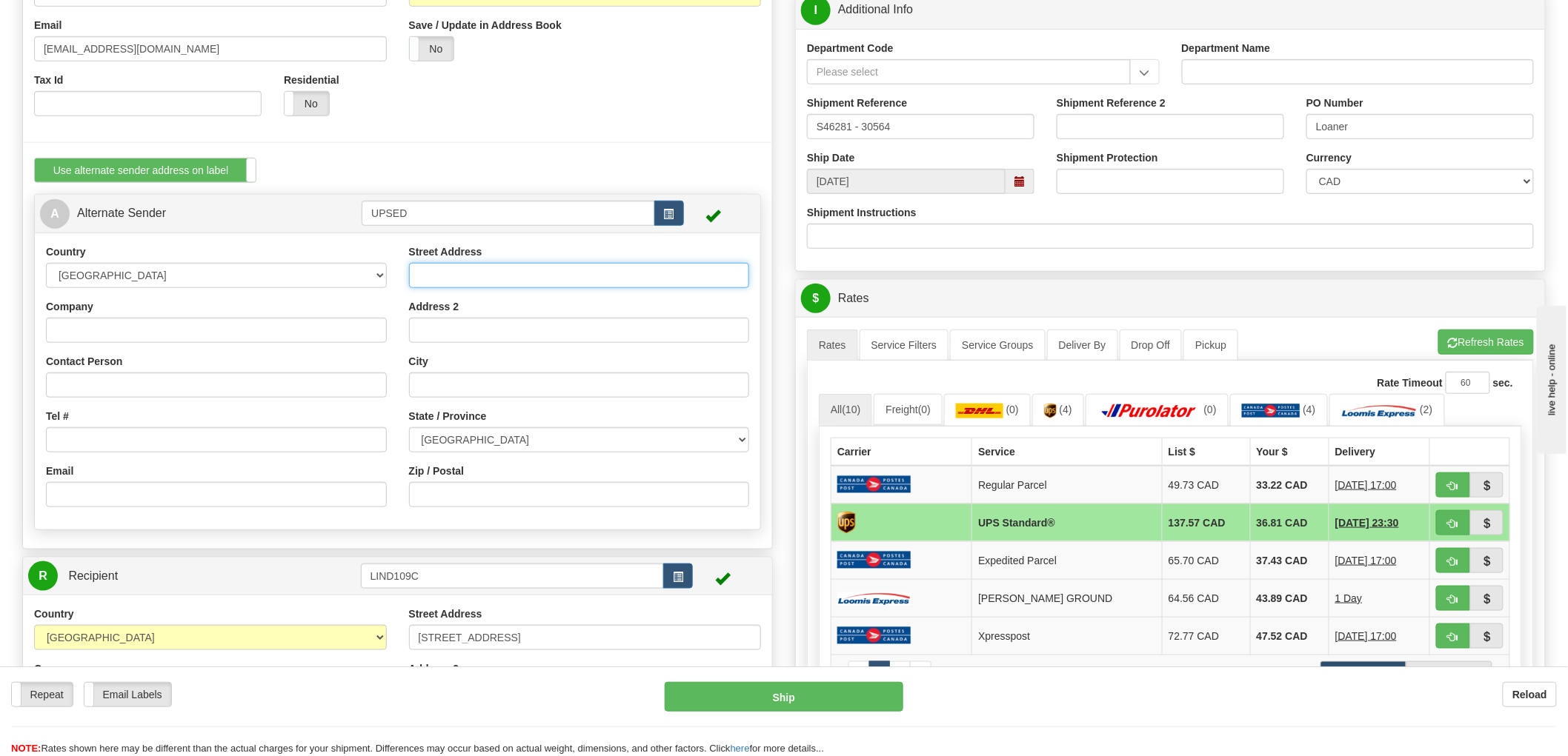
click at [489, 277] on input "Street Address" at bounding box center [579, 276] width 341 height 25
paste input "[STREET_ADDRESS]"
type input "[STREET_ADDRESS]"
click at [448, 487] on input "Zip / Postal" at bounding box center [579, 495] width 341 height 25
paste input "T6K 4C8"
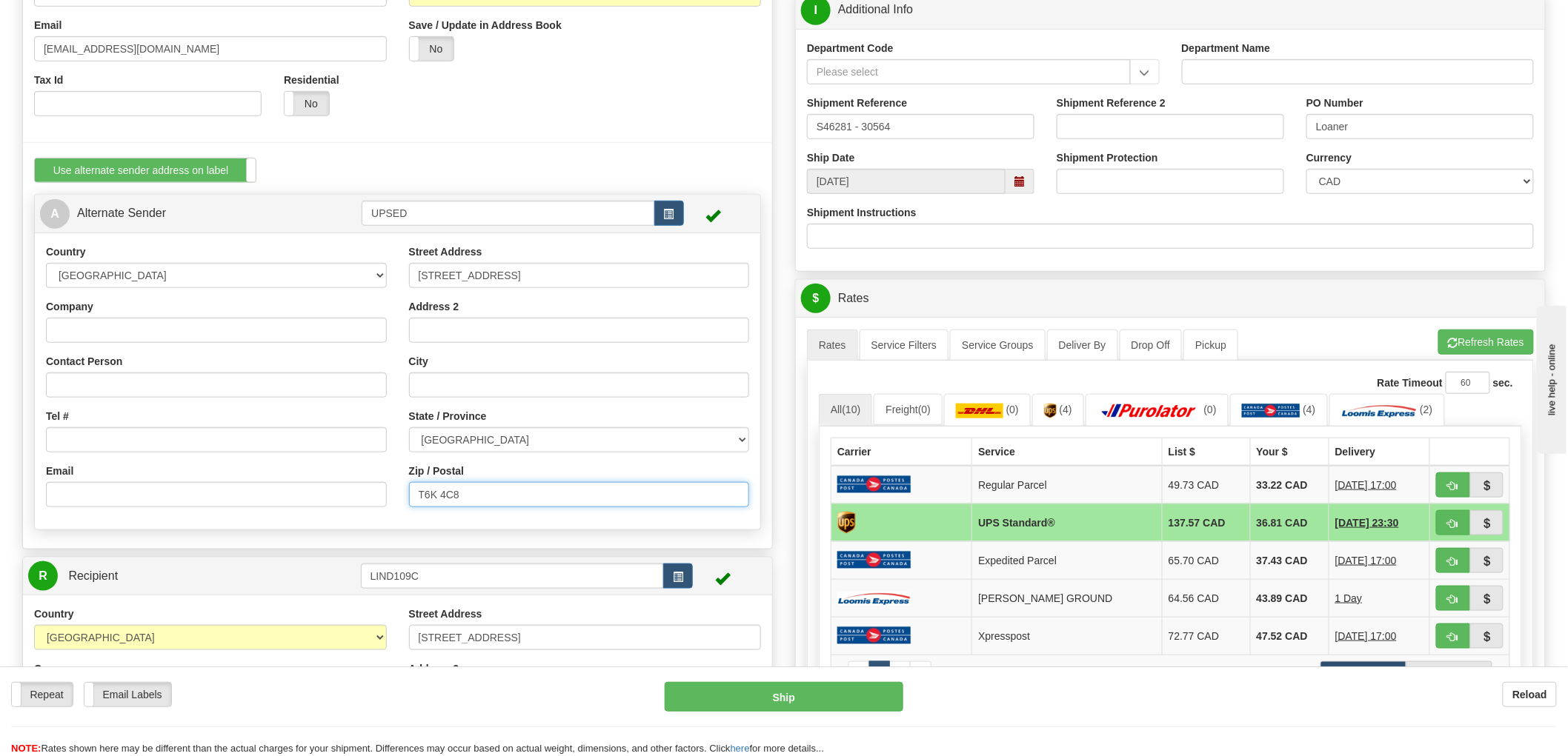
type input "T6K 4C8"
drag, startPoint x: 412, startPoint y: 218, endPoint x: 394, endPoint y: 218, distance: 18.0
click at [394, 218] on input "UPSED" at bounding box center [508, 213] width 293 height 25
type input "UPSMILL"
click at [180, 329] on div "Location used WFR Headquarters - (Sender Default) Country [GEOGRAPHIC_DATA] [GE…" at bounding box center [397, 140] width 749 height 817
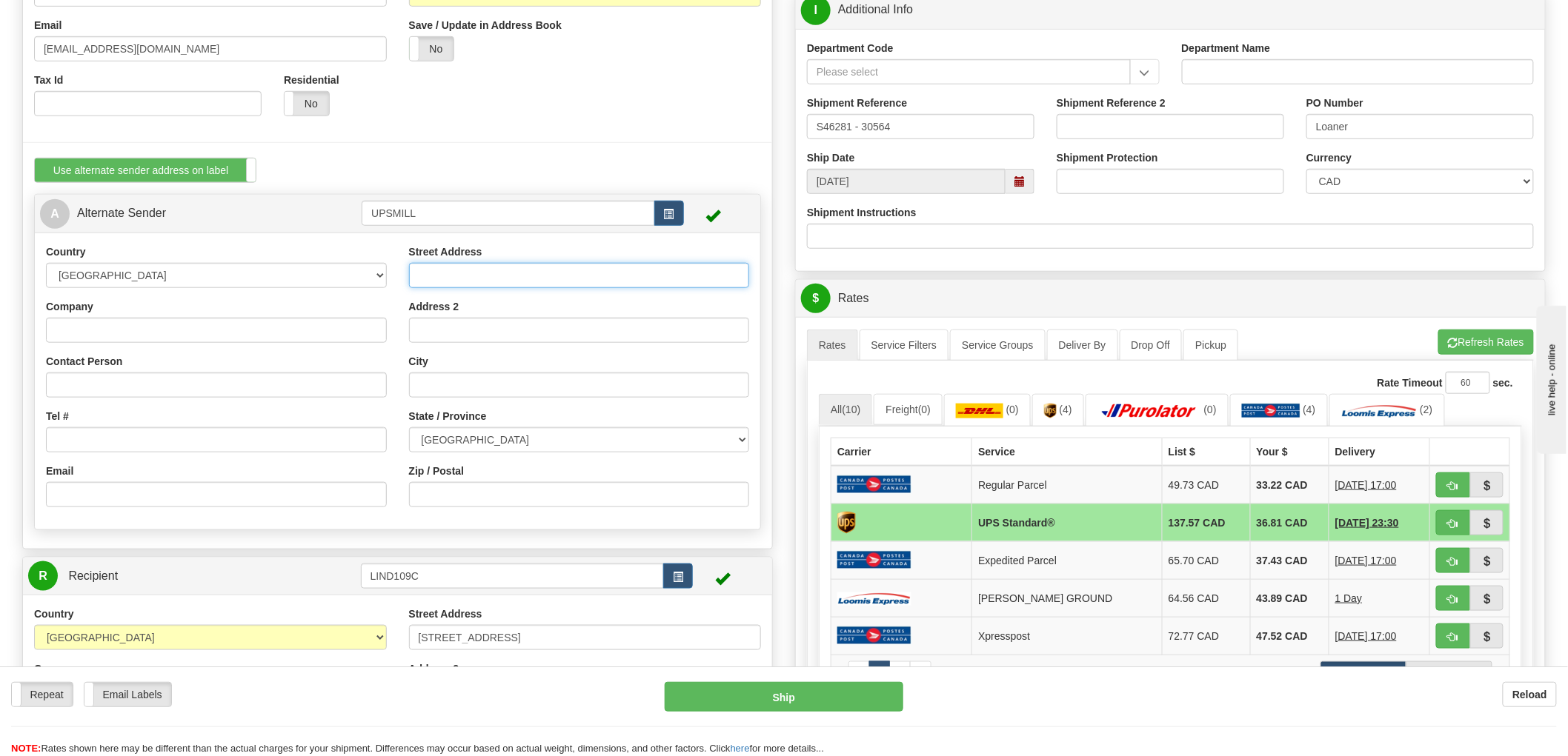
click at [519, 280] on input "Street Address" at bounding box center [579, 276] width 341 height 25
click at [478, 496] on input "Zip / Postal" at bounding box center [579, 495] width 341 height 25
paste input "T6K 4C8"
type input "T6K 4C8"
click at [509, 294] on div "Street Address Address 2 City State / Province [GEOGRAPHIC_DATA] [GEOGRAPHIC_DA…" at bounding box center [579, 382] width 363 height 274
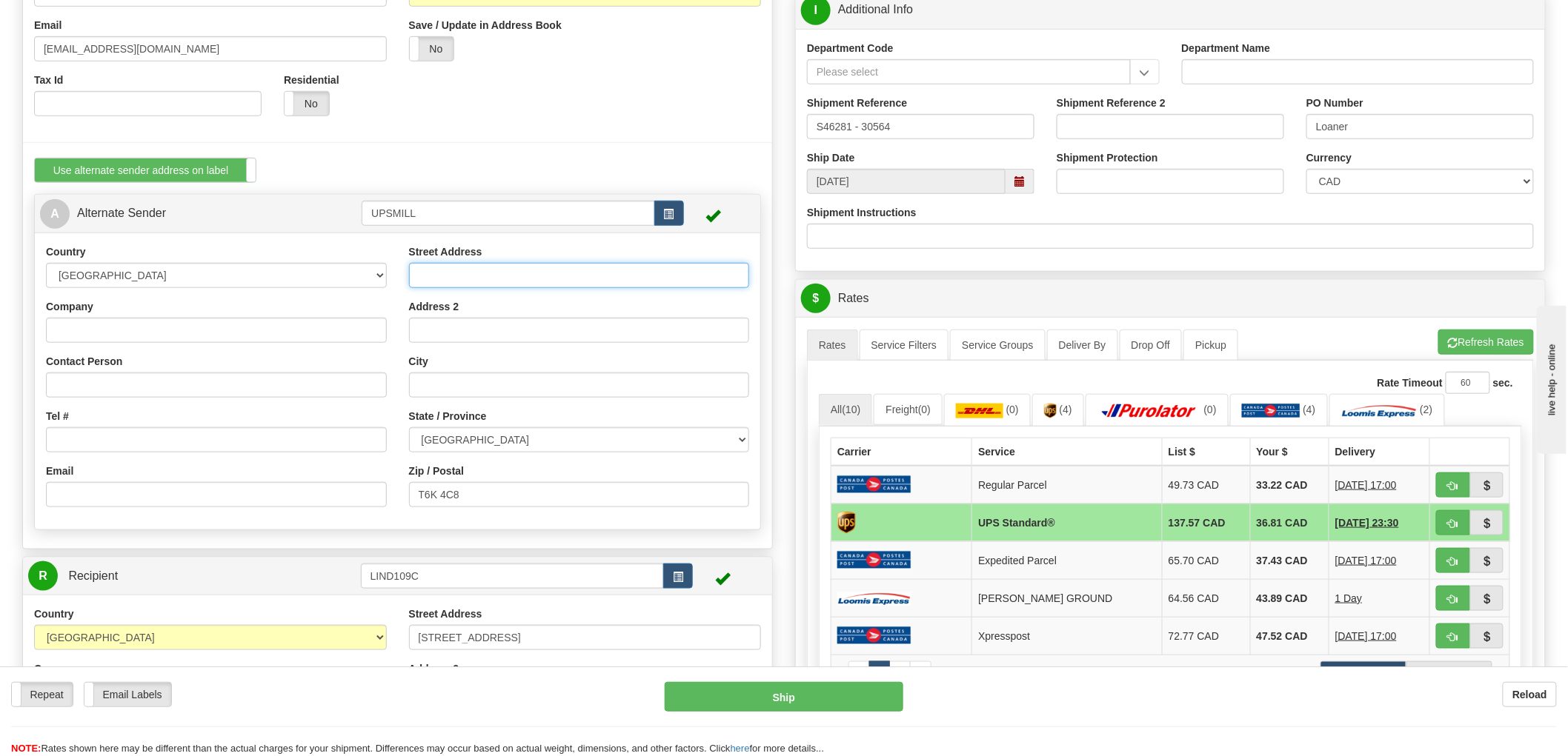
click at [512, 277] on input "Street Address" at bounding box center [579, 276] width 341 height 25
click at [463, 385] on input "City" at bounding box center [579, 385] width 341 height 25
type input "[GEOGRAPHIC_DATA]"
click at [464, 262] on div "Street Address" at bounding box center [579, 267] width 341 height 44
click at [463, 286] on input "Street Address" at bounding box center [579, 276] width 341 height 25
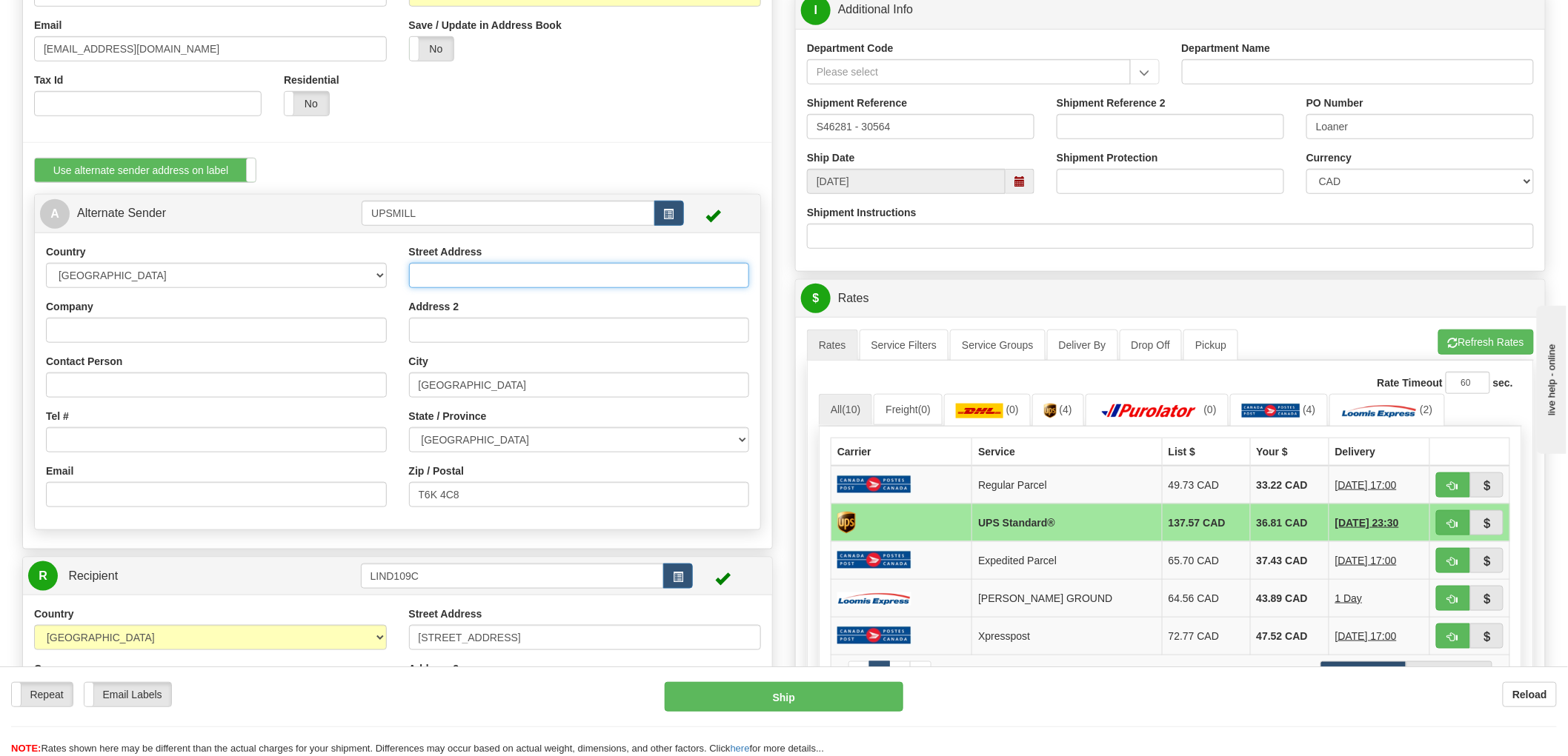
paste input "[STREET_ADDRESS]"
type input "[STREET_ADDRESS]"
click at [107, 330] on input "Company" at bounding box center [217, 331] width 341 height 25
type input "UPS Millwoods"
click at [69, 393] on input "Contact Person" at bounding box center [217, 385] width 341 height 25
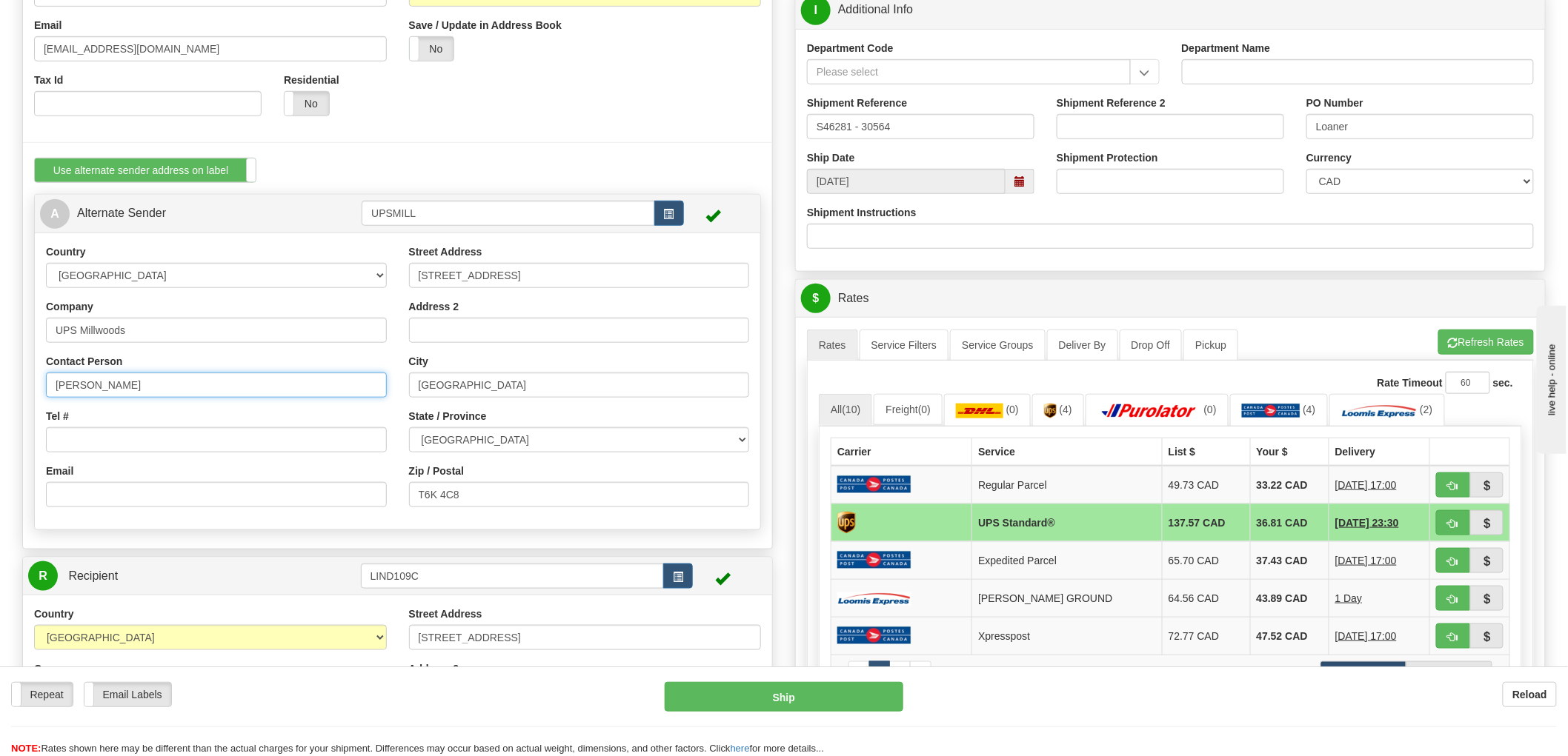
type input "[PERSON_NAME]"
click at [83, 440] on input "Tel #" at bounding box center [217, 440] width 341 height 25
type input "[PHONE_NUMBER]"
click at [115, 505] on input "Email" at bounding box center [217, 495] width 341 height 25
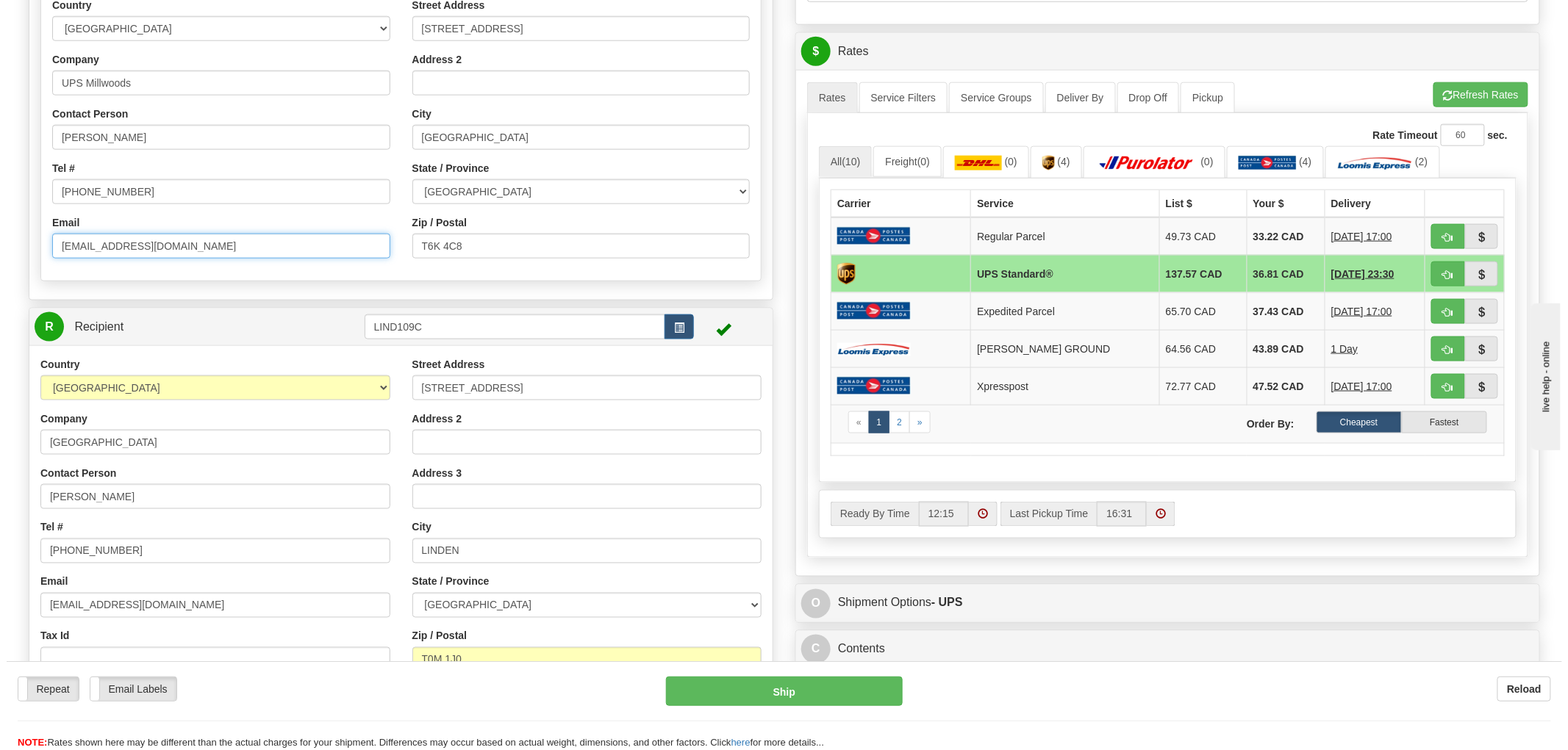
scroll to position [735, 0]
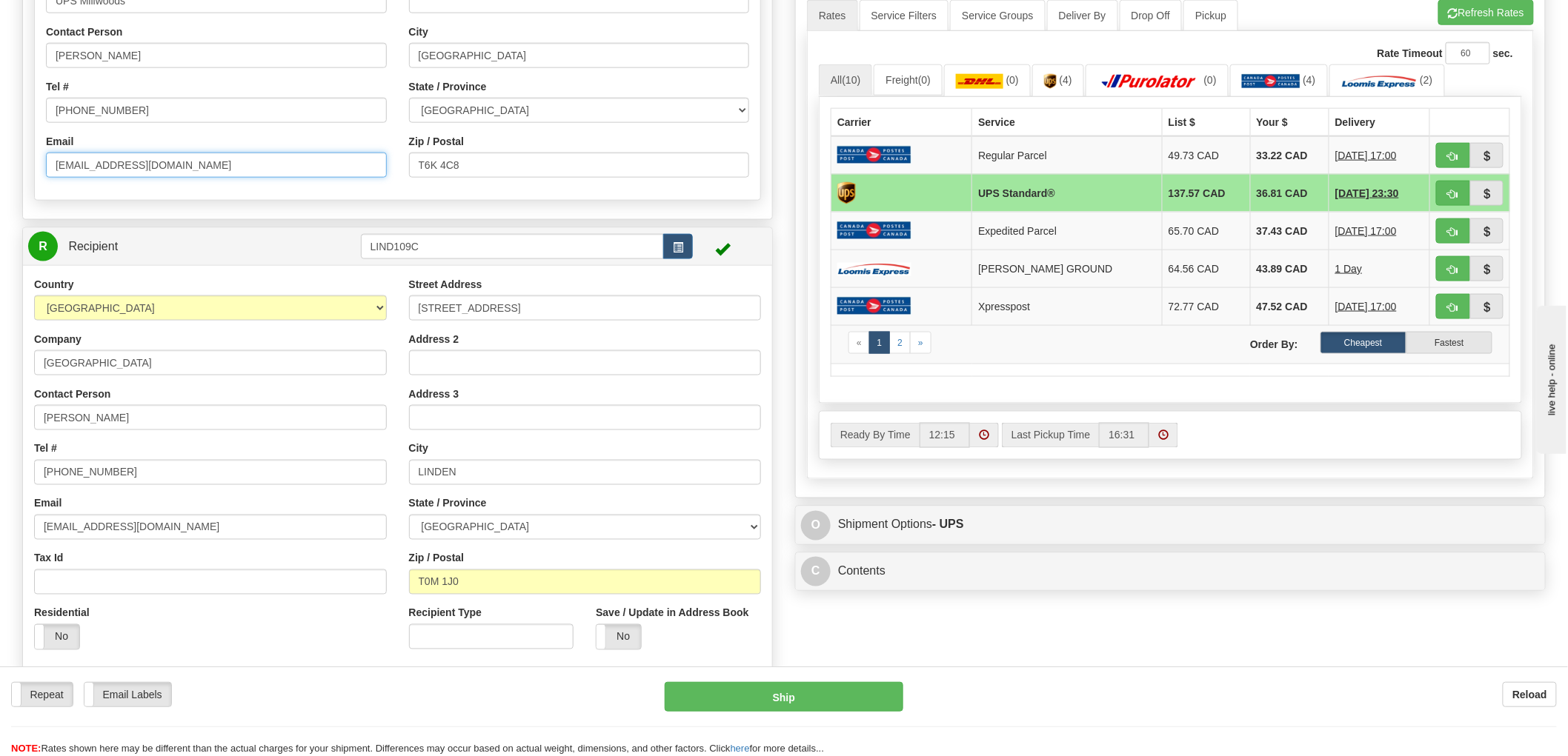
type input "[EMAIL_ADDRESS][DOMAIN_NAME]"
click at [1411, 189] on span "button" at bounding box center [1453, 194] width 10 height 10
type input "11"
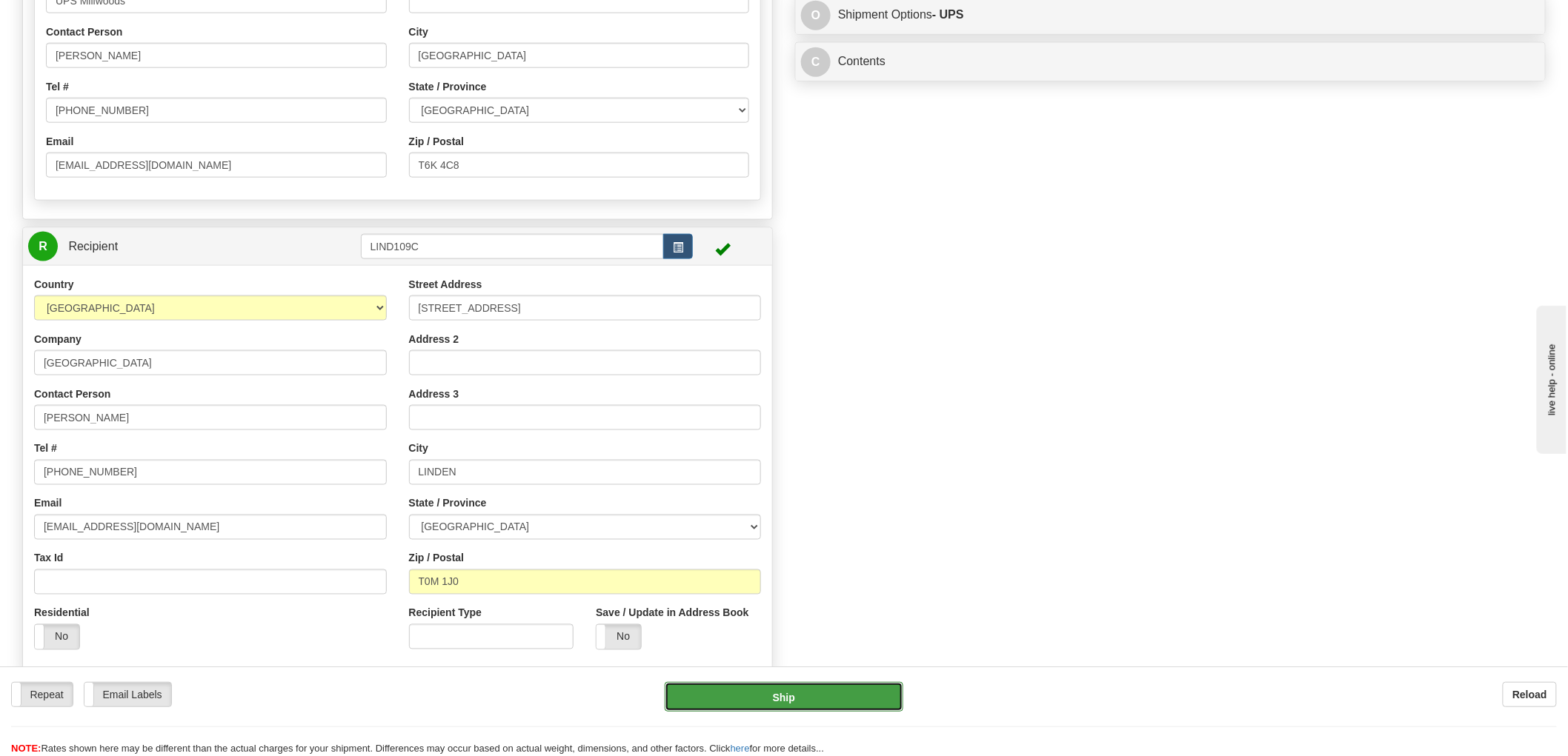
click at [828, 680] on button "Ship" at bounding box center [784, 697] width 239 height 30
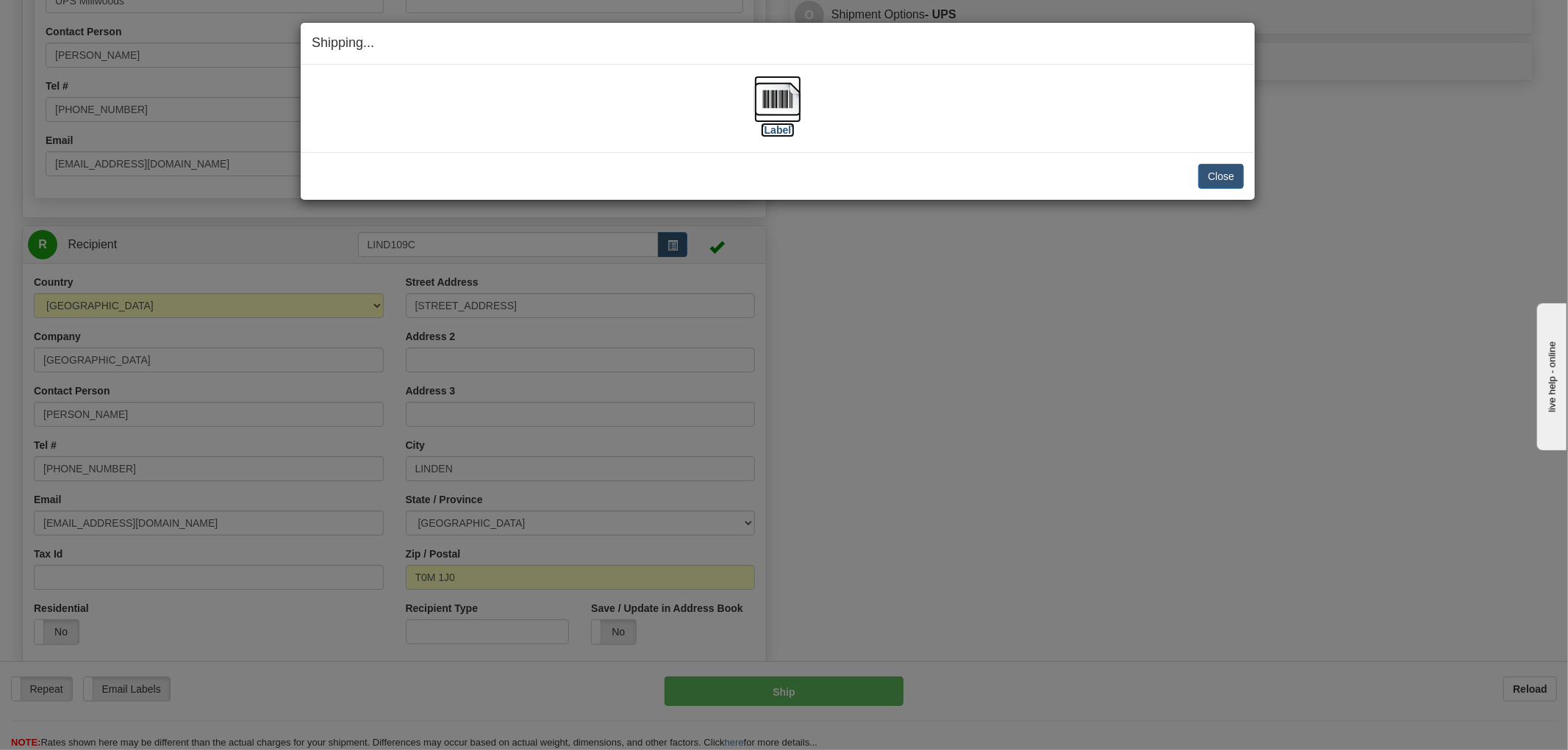
click at [793, 102] on img at bounding box center [777, 99] width 47 height 47
